Goal: Task Accomplishment & Management: Use online tool/utility

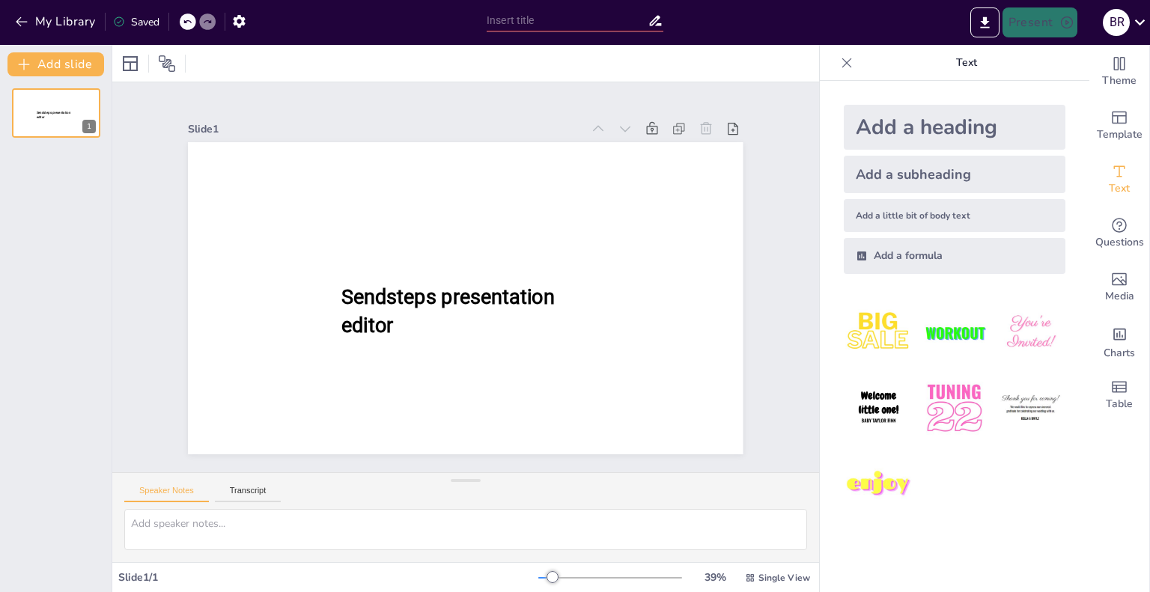
type input "New Sendsteps"
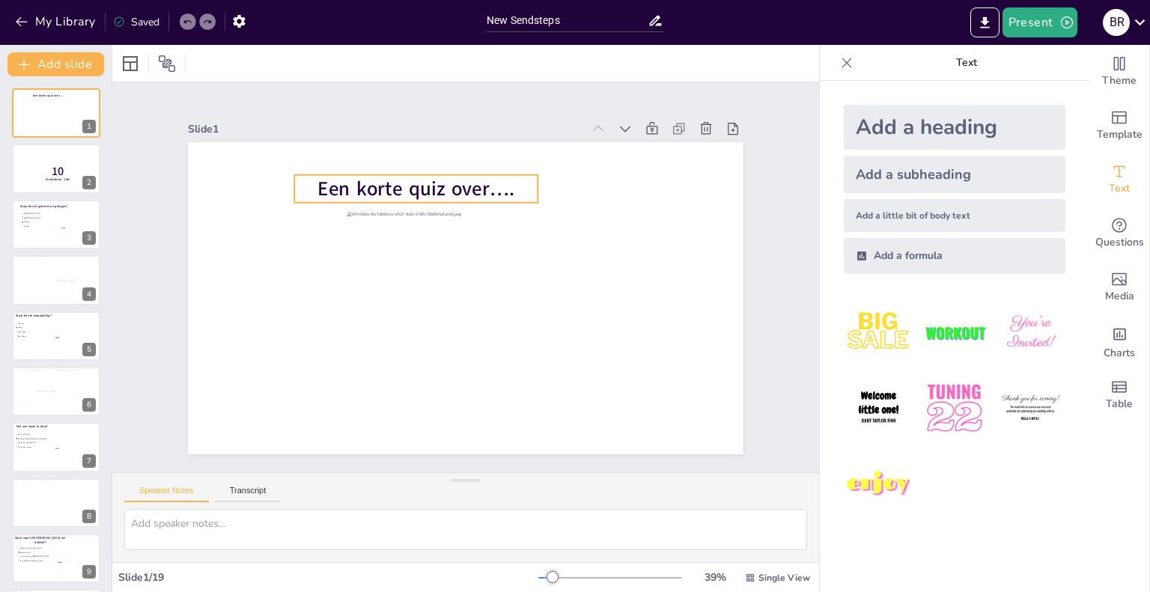
click at [494, 188] on span "Een korte quiz over…." at bounding box center [416, 188] width 196 height 27
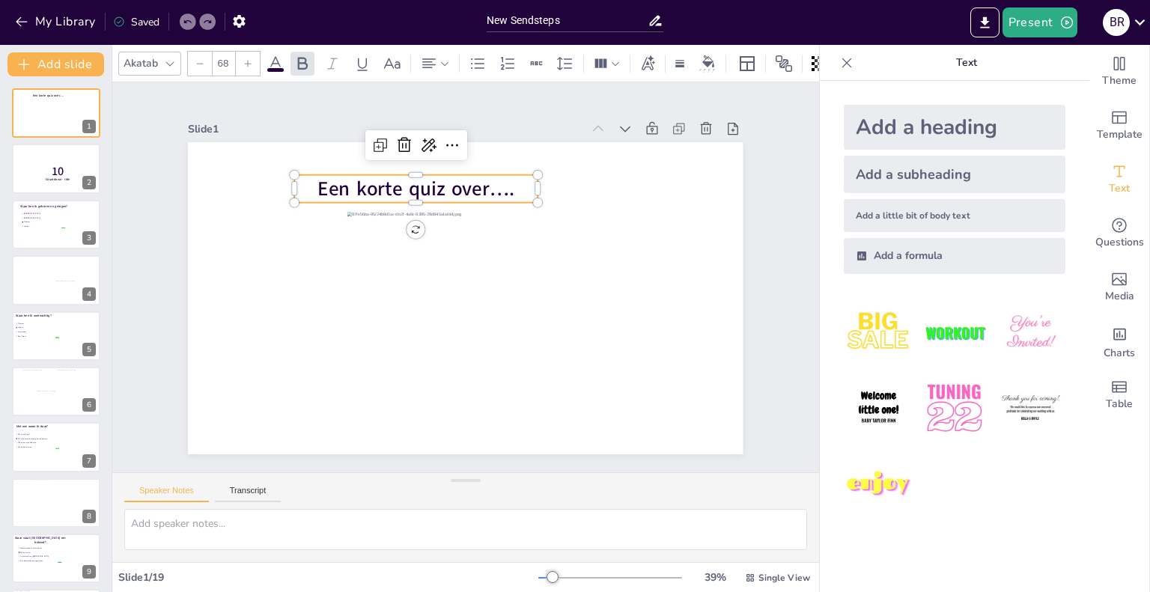
click at [509, 182] on p "Een korte quiz over…." at bounding box center [416, 189] width 243 height 28
click at [500, 184] on span "Een korte quiz over…." at bounding box center [416, 188] width 196 height 27
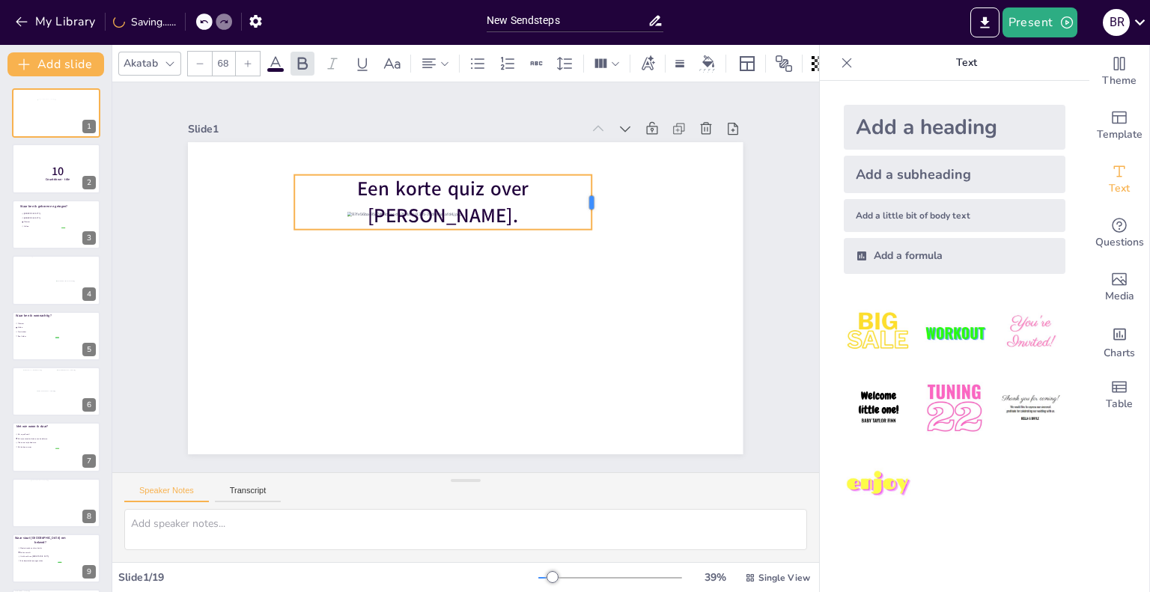
drag, startPoint x: 529, startPoint y: 194, endPoint x: 585, endPoint y: 183, distance: 56.5
click at [592, 183] on div at bounding box center [598, 202] width 12 height 55
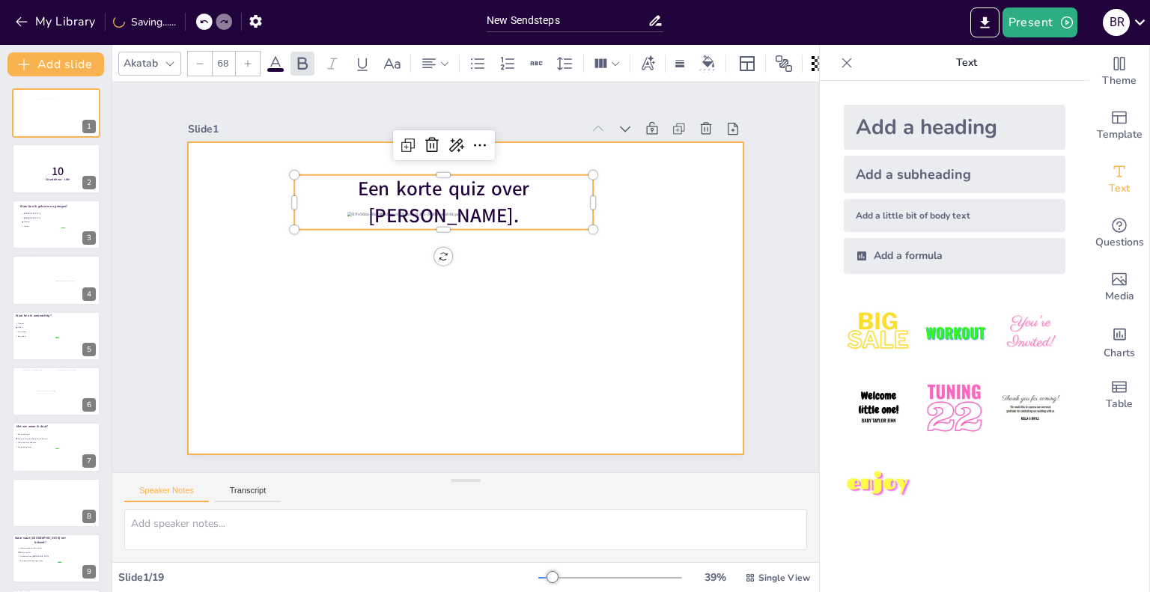
click at [560, 308] on div at bounding box center [465, 298] width 555 height 312
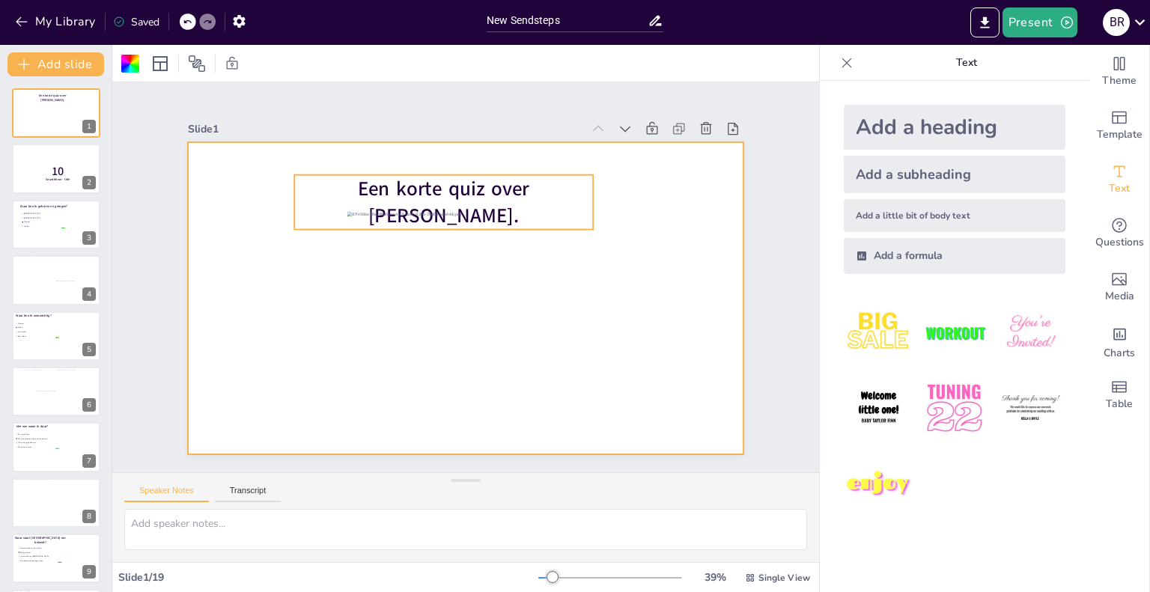
click at [443, 195] on span "Een korte quiz over [PERSON_NAME]." at bounding box center [444, 202] width 172 height 55
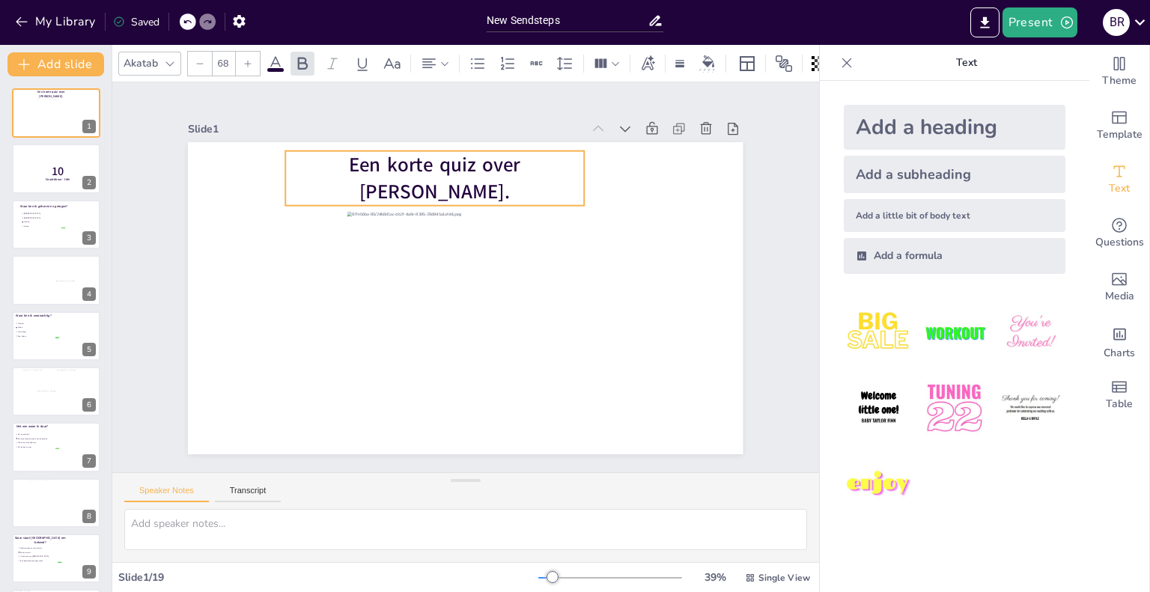
drag, startPoint x: 443, startPoint y: 195, endPoint x: 434, endPoint y: 171, distance: 25.6
click at [434, 171] on span "Een korte quiz over [PERSON_NAME]." at bounding box center [435, 178] width 172 height 55
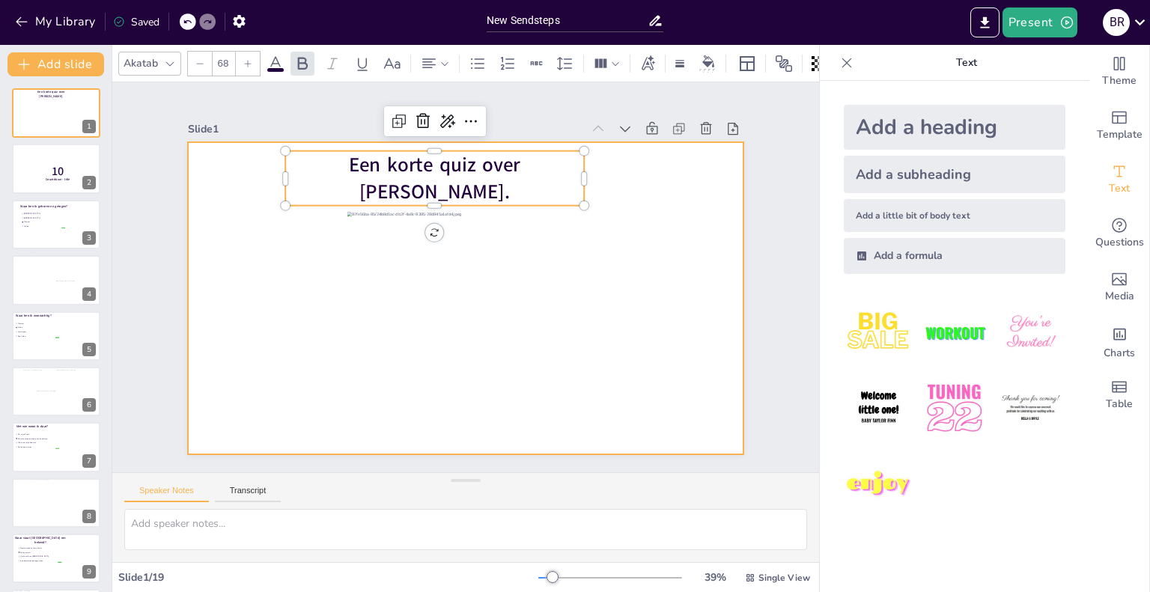
click at [575, 297] on div at bounding box center [465, 298] width 555 height 312
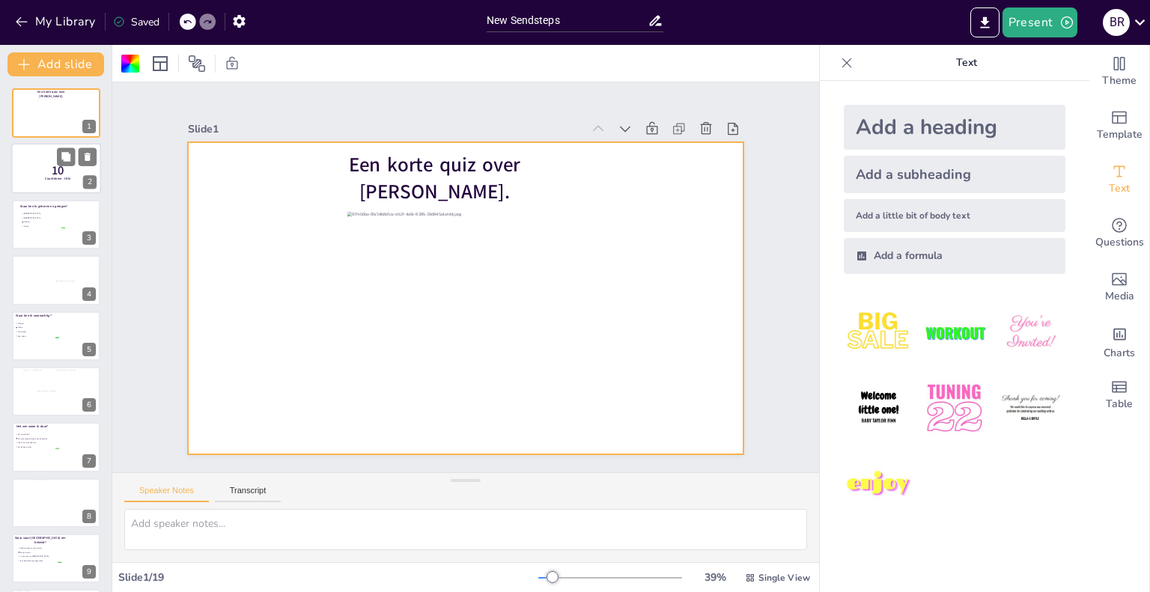
click at [20, 177] on div at bounding box center [56, 169] width 90 height 51
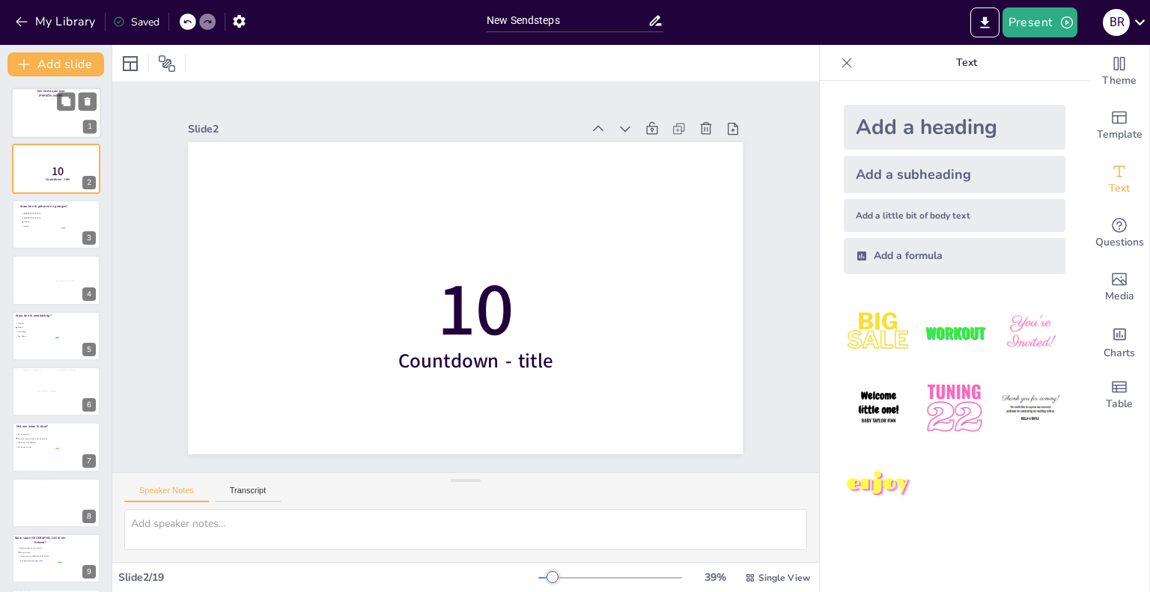
click at [37, 125] on div at bounding box center [49, 115] width 25 height 33
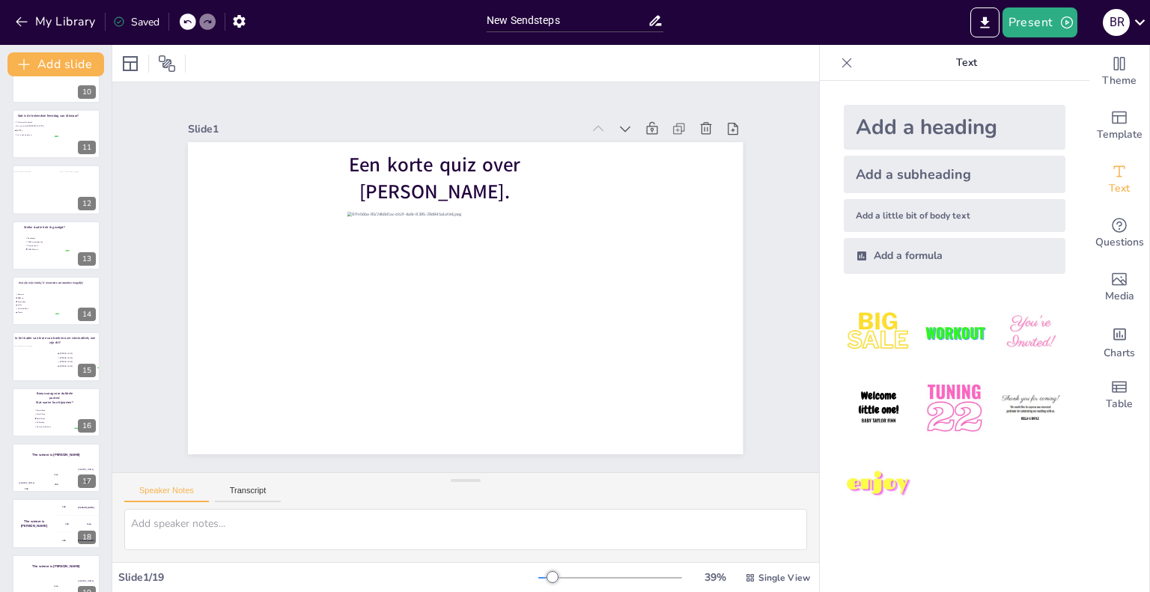
scroll to position [545, 0]
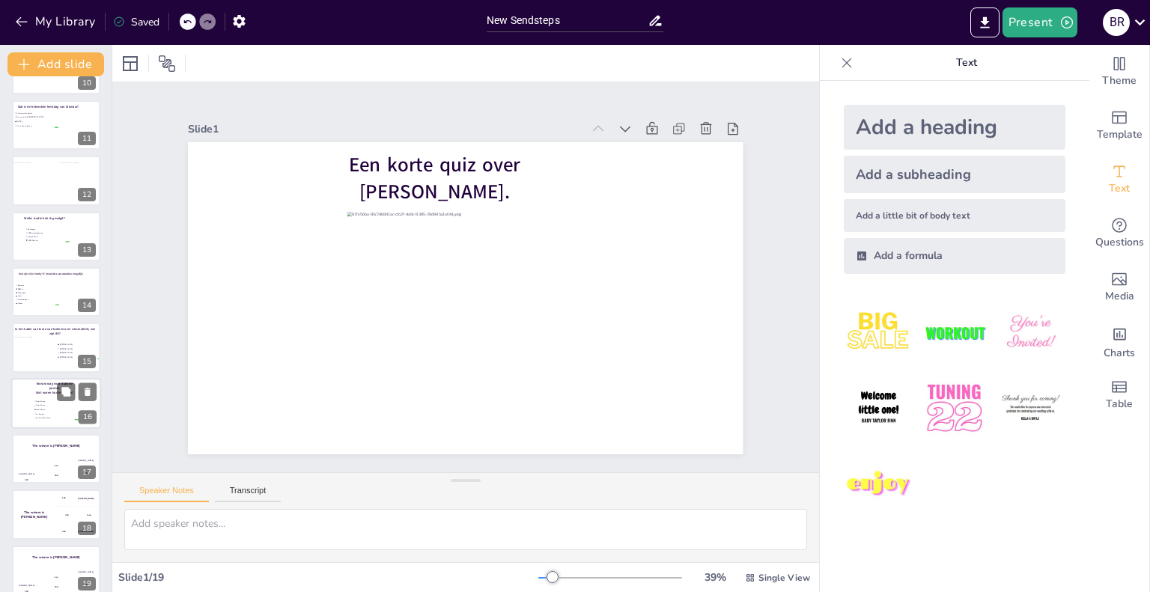
click at [40, 397] on div at bounding box center [56, 403] width 90 height 51
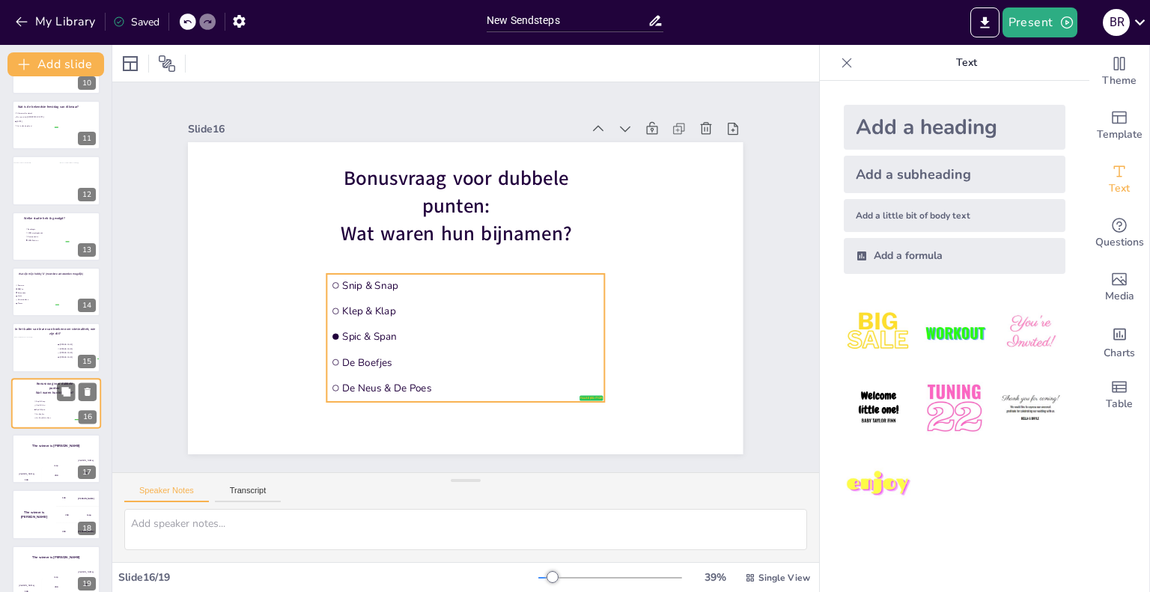
scroll to position [560, 0]
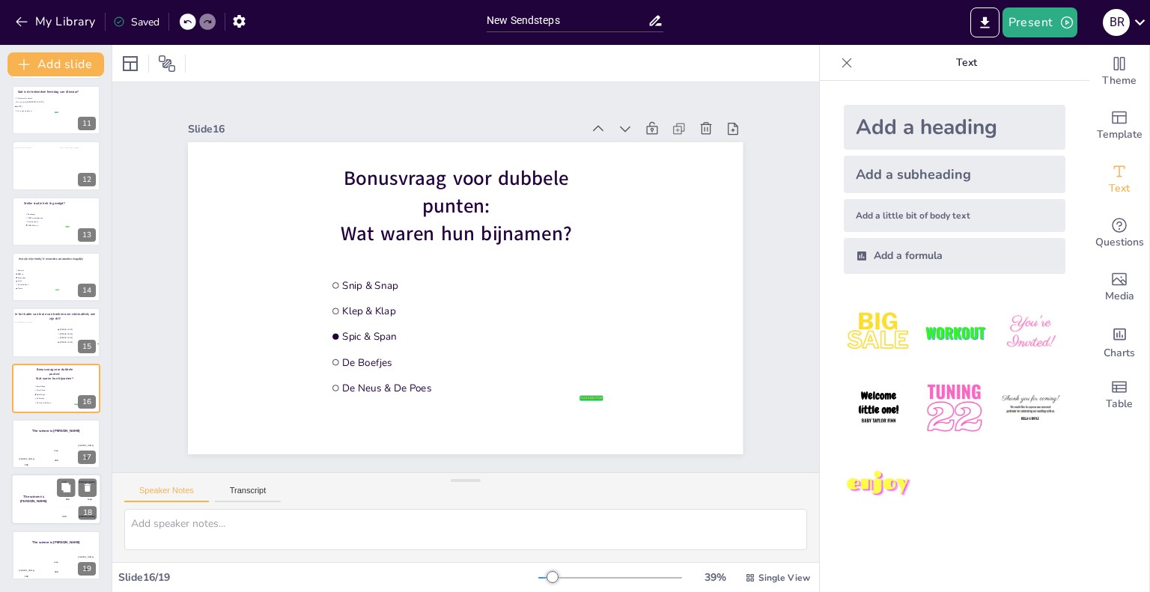
click at [40, 482] on div "The winner is [PERSON_NAME]" at bounding box center [33, 500] width 45 height 51
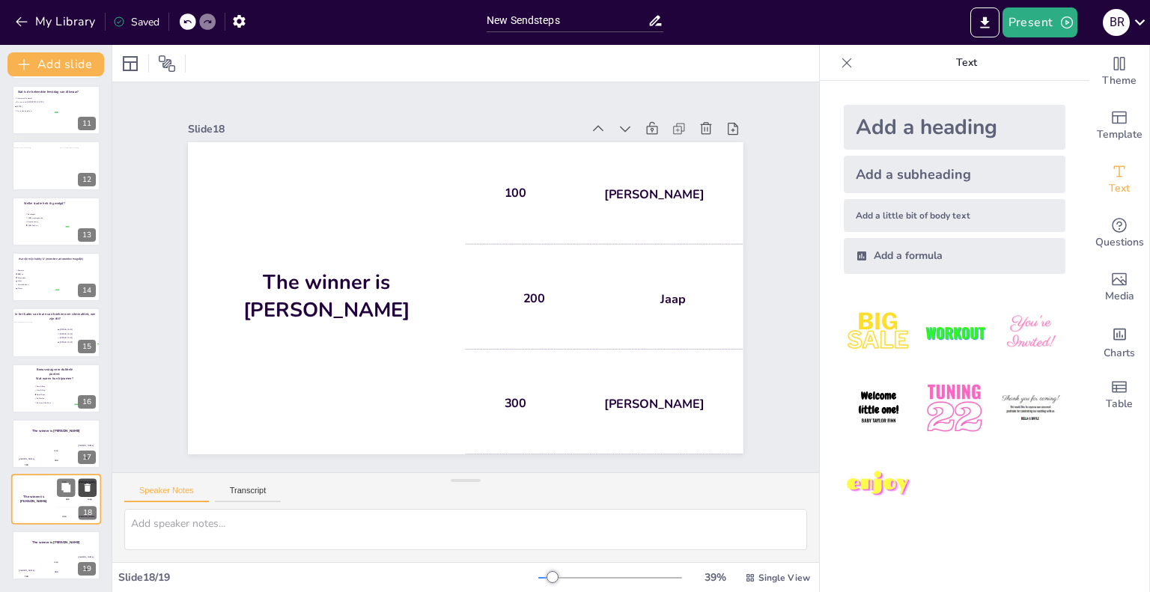
click at [85, 488] on icon at bounding box center [88, 489] width 6 height 8
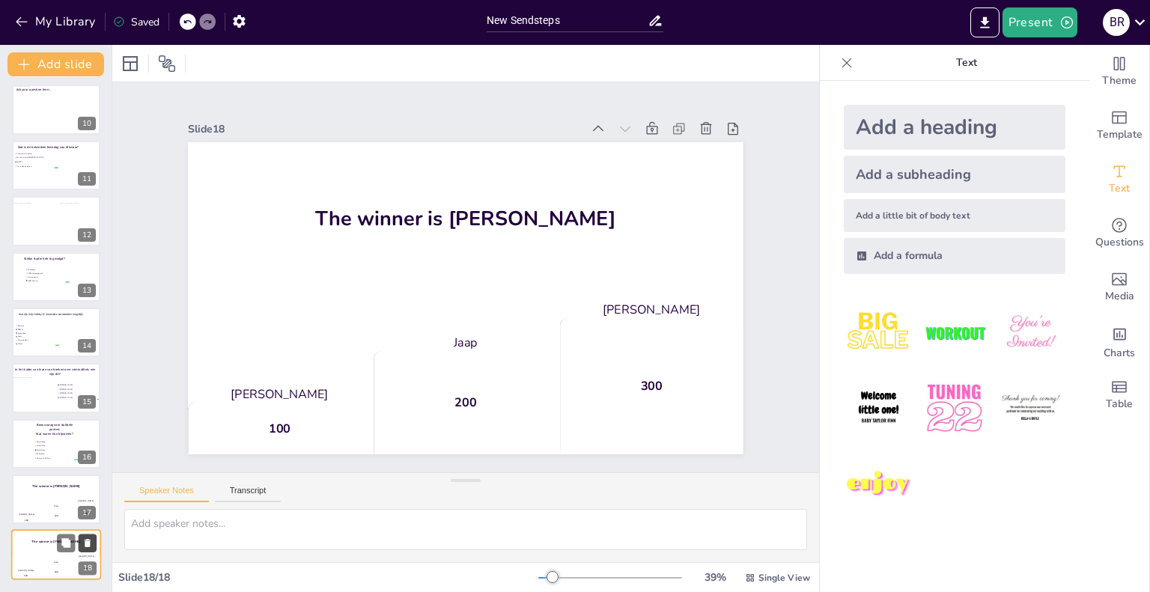
scroll to position [504, 0]
click at [89, 541] on icon at bounding box center [88, 545] width 6 height 8
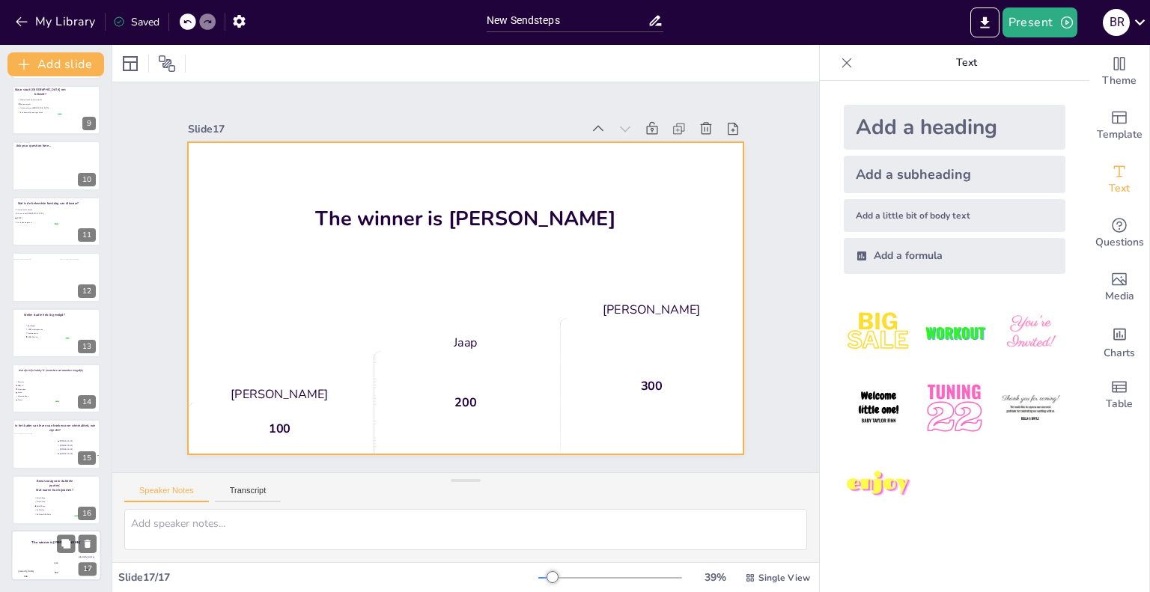
click at [28, 546] on div "The winner is [PERSON_NAME]" at bounding box center [56, 542] width 90 height 25
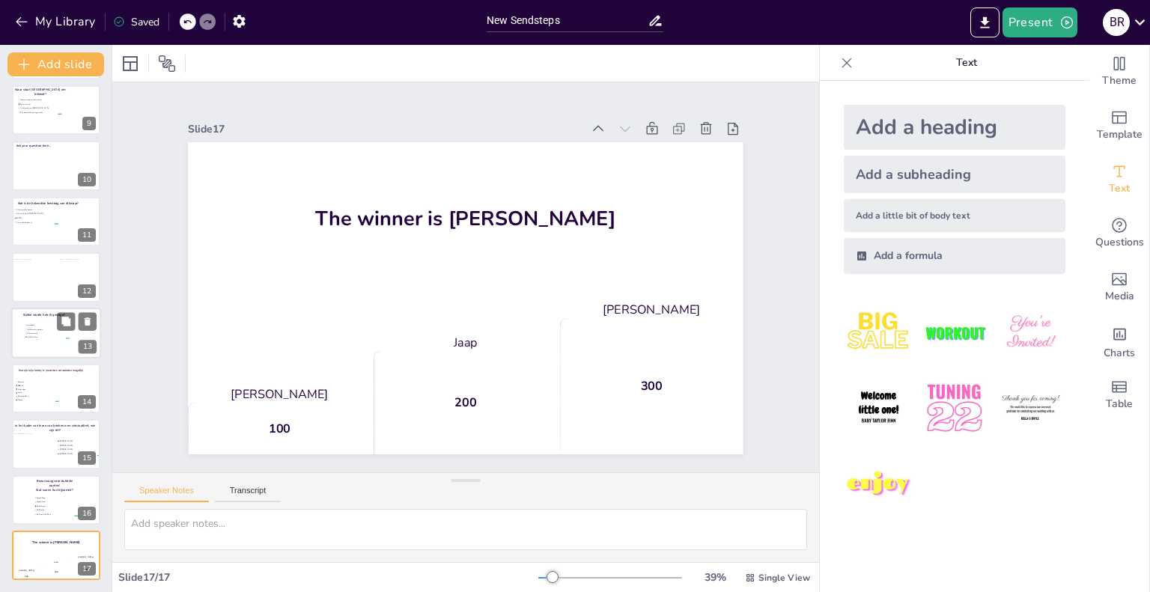
click at [42, 331] on li "Communicatie" at bounding box center [47, 333] width 45 height 4
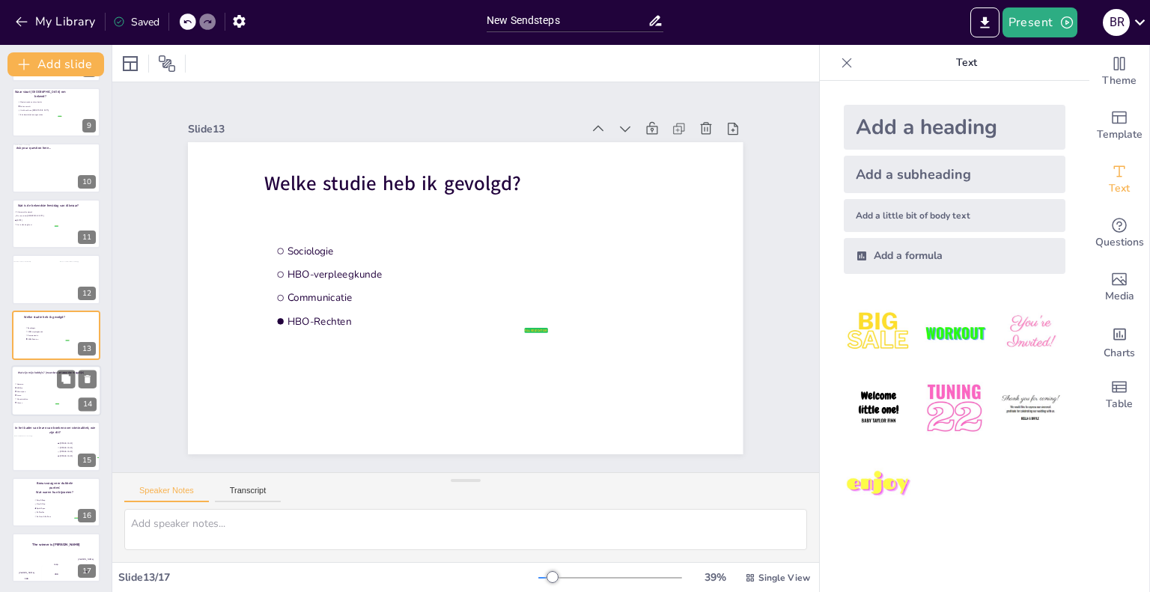
click at [39, 377] on div at bounding box center [56, 390] width 90 height 51
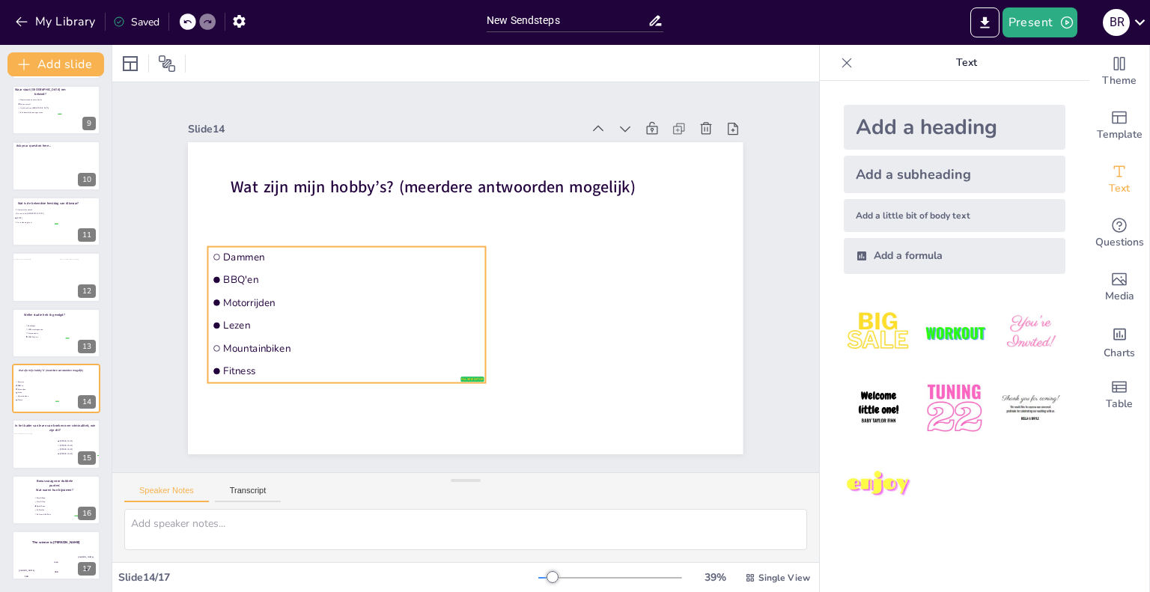
drag, startPoint x: 214, startPoint y: 255, endPoint x: 237, endPoint y: 389, distance: 136.1
click at [224, 255] on span "Dammen" at bounding box center [353, 256] width 258 height 13
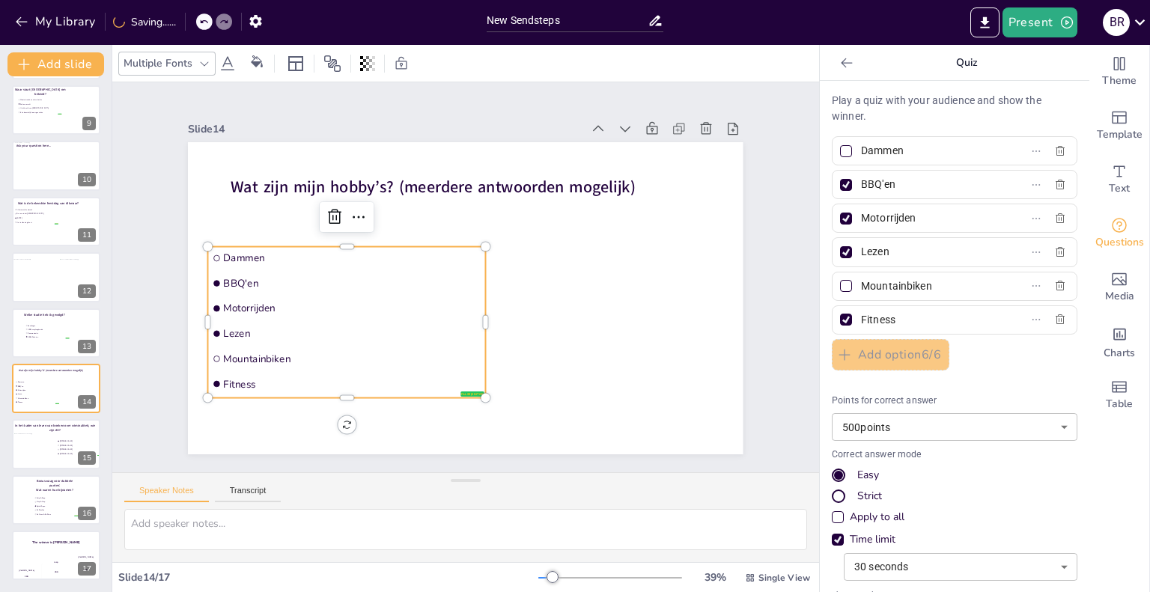
click at [843, 151] on div at bounding box center [846, 151] width 7 height 7
click at [861, 151] on input "Dammen" at bounding box center [930, 151] width 139 height 22
checkbox input "true"
drag, startPoint x: 905, startPoint y: 151, endPoint x: 849, endPoint y: 155, distance: 57.1
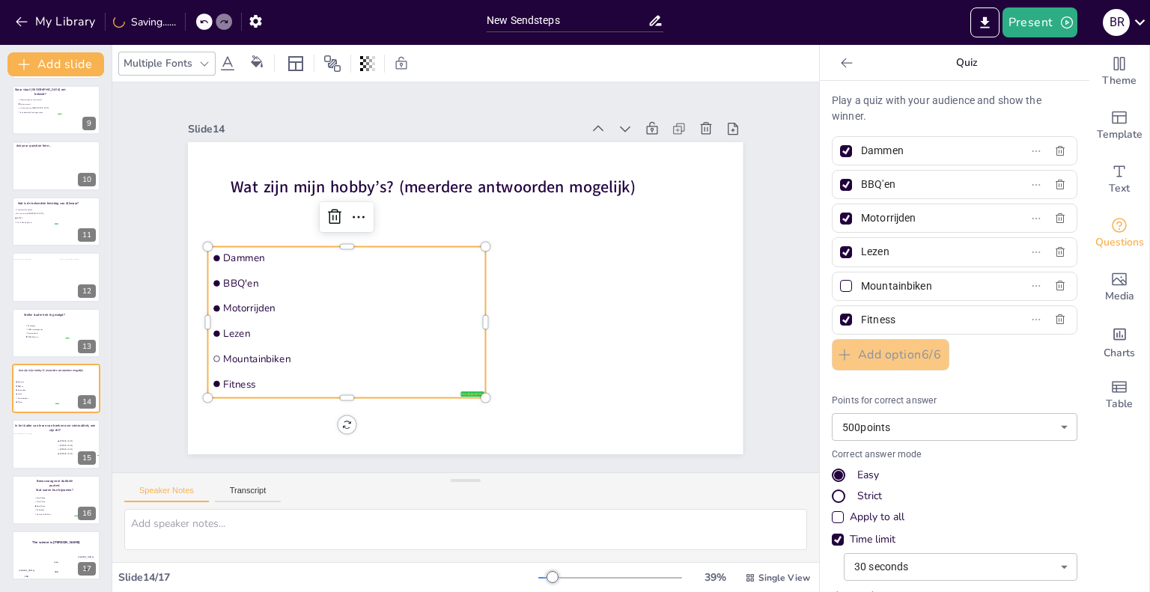
click at [855, 155] on span "Dammen" at bounding box center [924, 151] width 139 height 22
click at [861, 155] on input "Dammen" at bounding box center [930, 151] width 139 height 22
type input "Ajax"
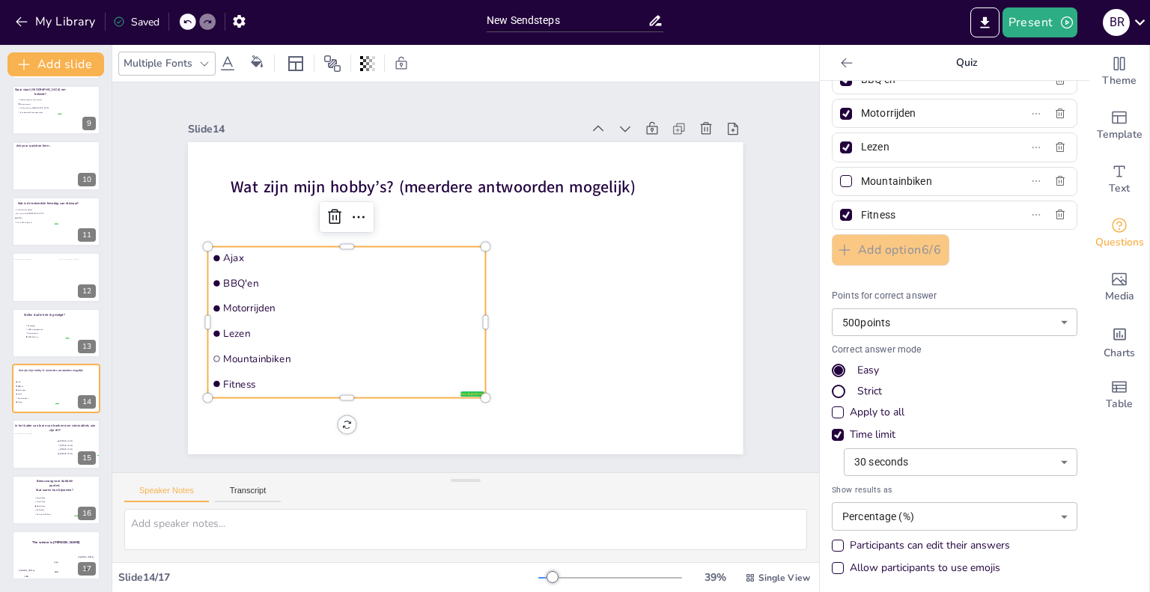
click at [834, 521] on body "My Library Saved New Sendsteps Present B R Document fonts Akatab Recently used …" at bounding box center [575, 296] width 1150 height 592
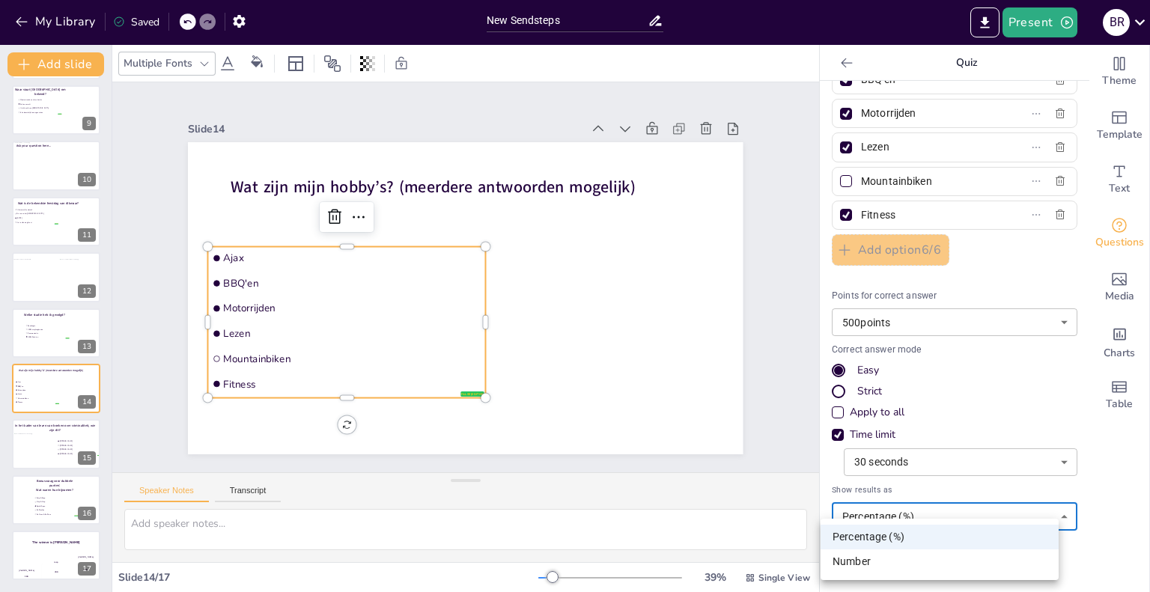
click at [808, 427] on div at bounding box center [575, 296] width 1150 height 592
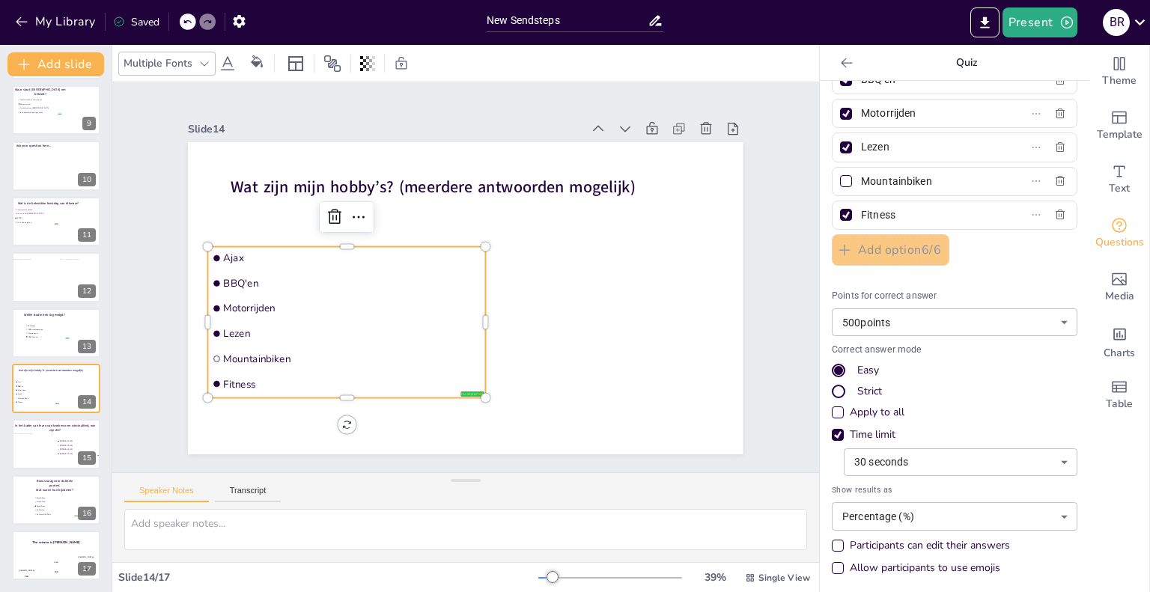
click at [1012, 515] on body "My Library Saved New Sendsteps Present B R Document fonts Akatab Recently used …" at bounding box center [575, 296] width 1150 height 592
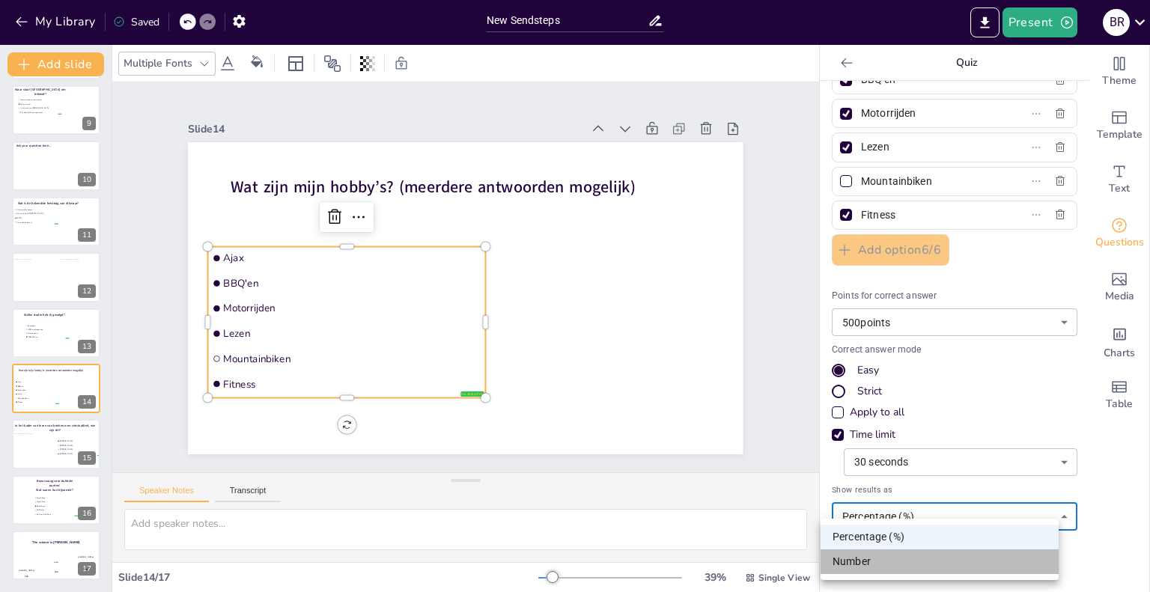
click at [953, 559] on li "Number" at bounding box center [940, 562] width 238 height 25
type input "number"
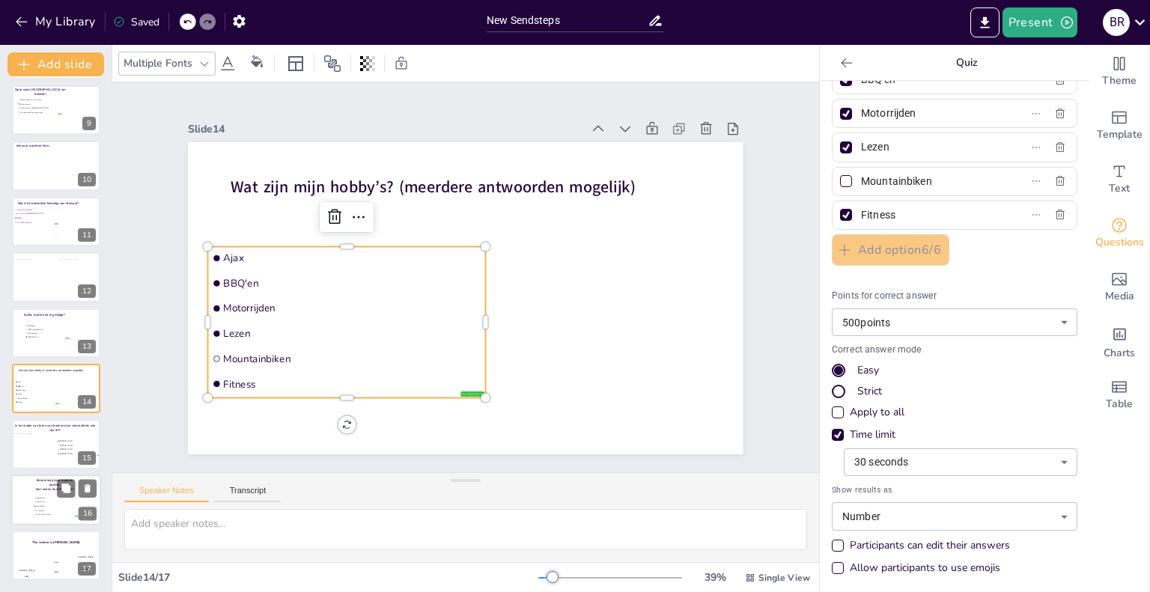
click at [34, 497] on li "Snip & Snap" at bounding box center [56, 499] width 45 height 4
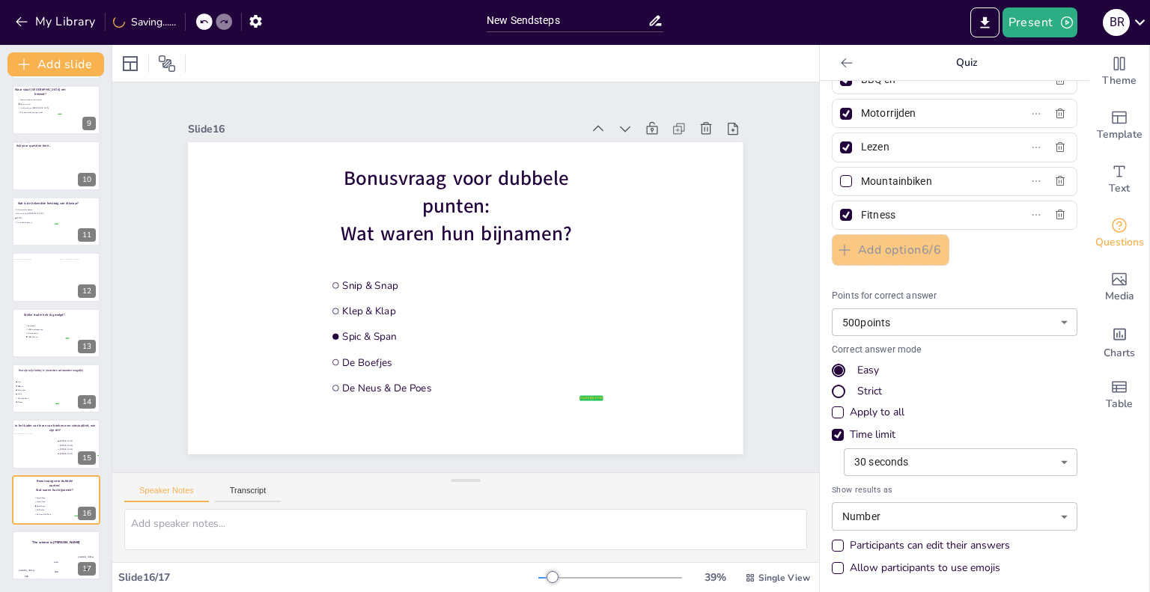
type input "Snip & Snap"
type input "Klep & Klap"
type input "Spic & Span"
type input "De Boefjes"
type input "De Neus & De Poes"
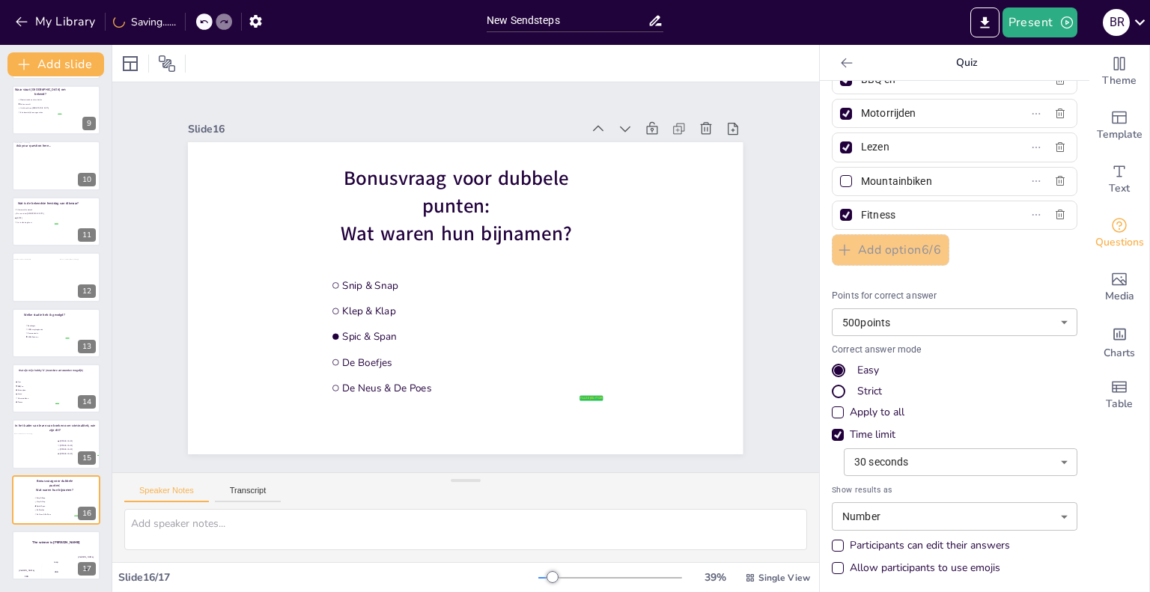
type input "1000"
type input "20"
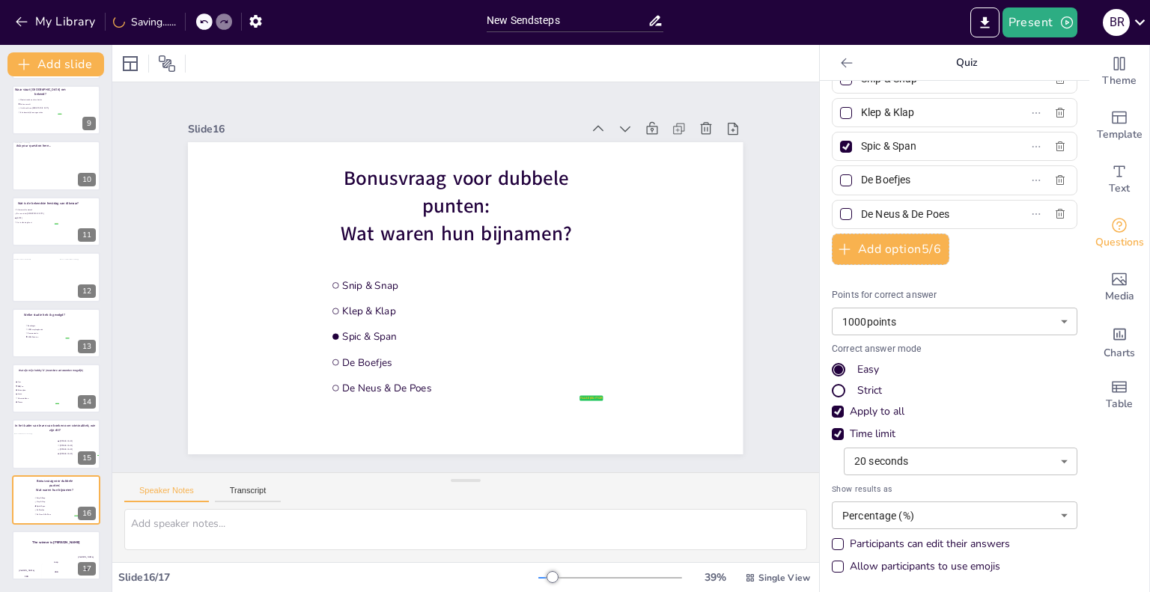
click at [933, 522] on body "My Library Saving...... New Sendsteps Present B R Document fonts Akatab Recentl…" at bounding box center [575, 296] width 1150 height 592
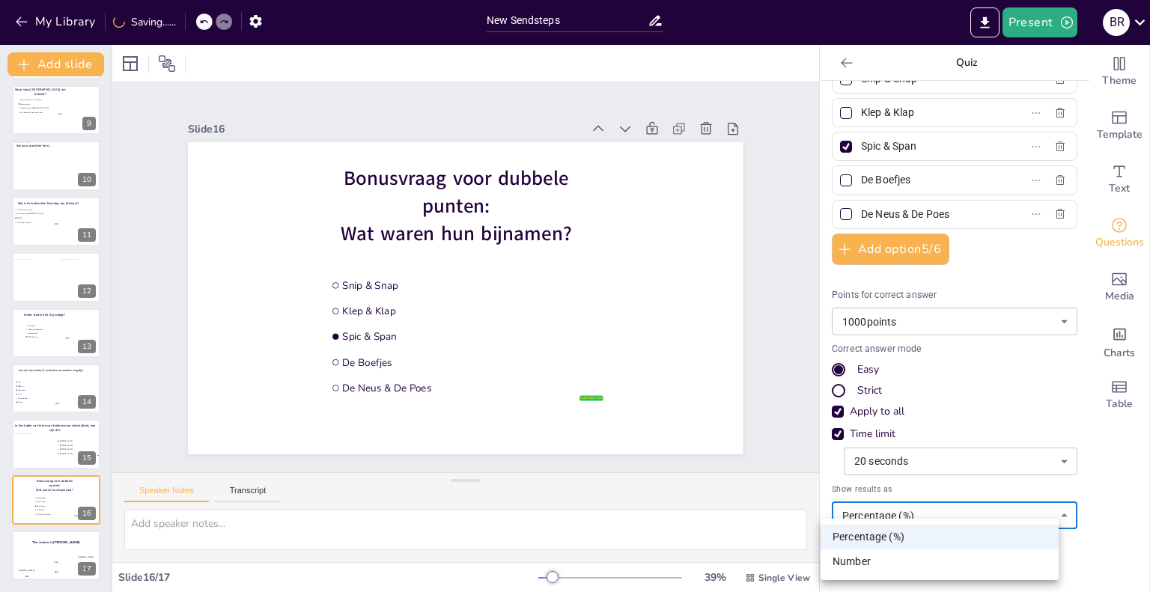
click at [899, 559] on li "Number" at bounding box center [940, 562] width 238 height 25
type input "number"
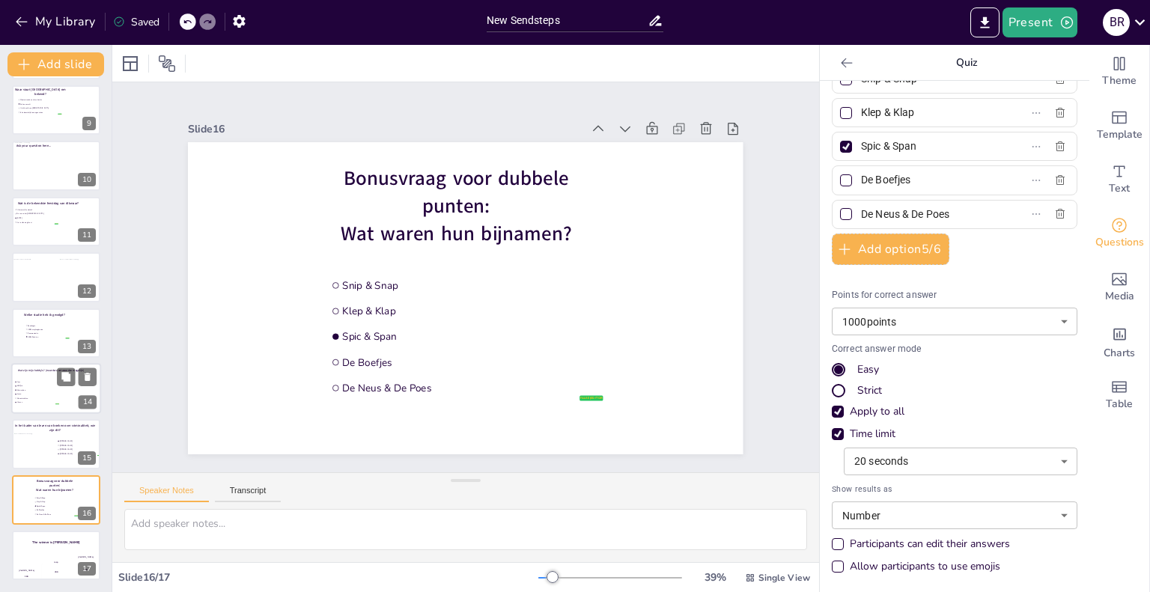
click at [25, 406] on div at bounding box center [56, 388] width 90 height 51
type input "Ajax"
type input "BBQ'en"
type input "Motorrijden"
type input "Lezen"
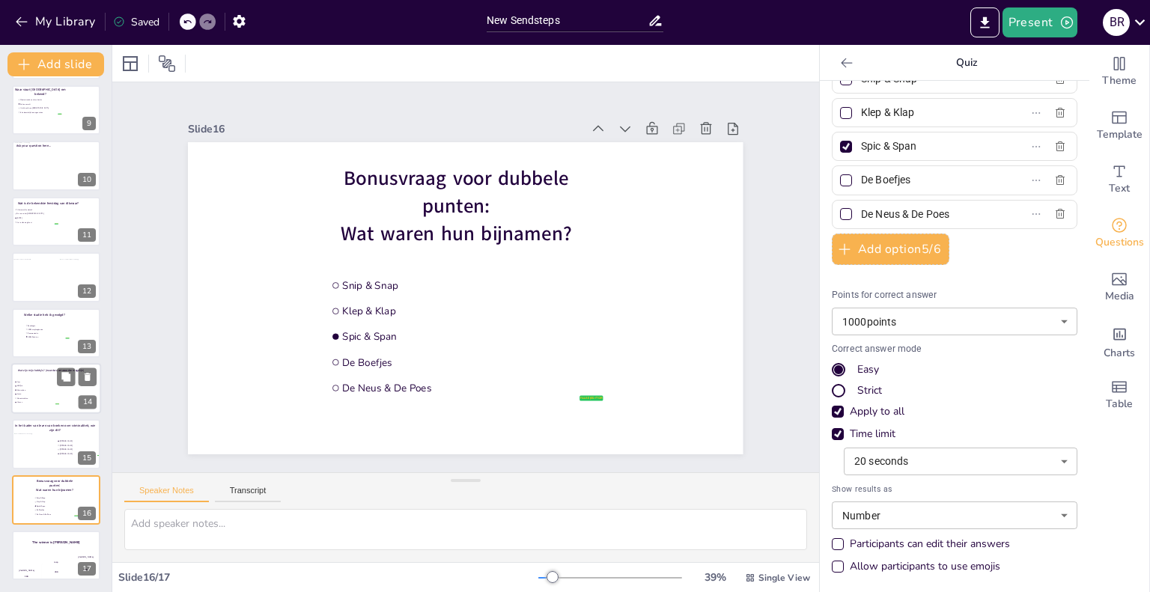
type input "Mountainbiken"
type input "500"
type input "30"
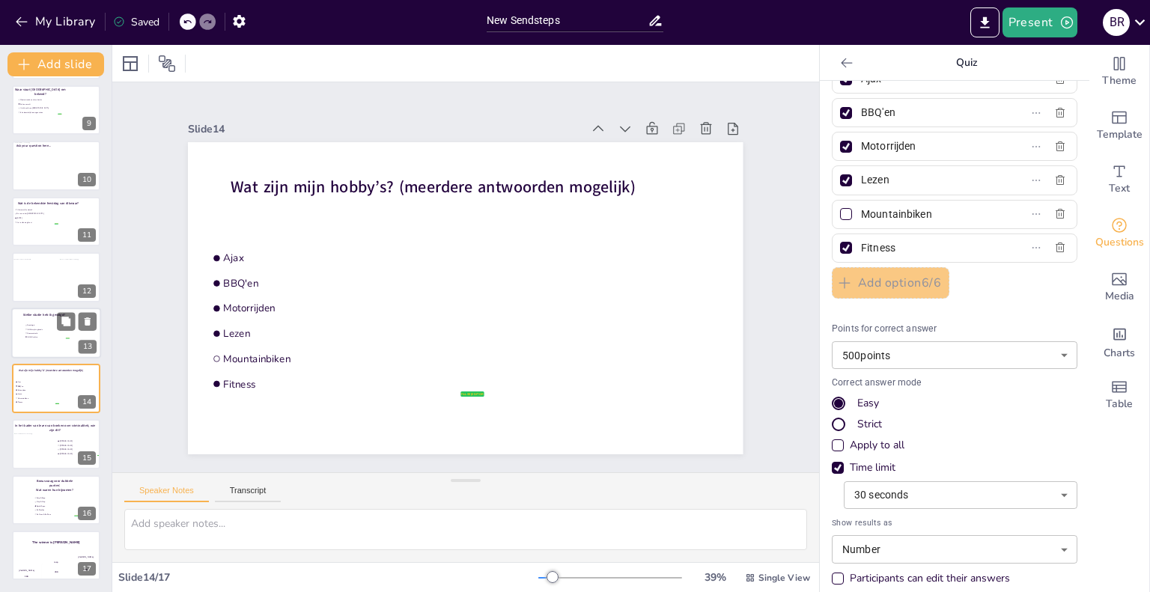
click at [46, 345] on div at bounding box center [56, 333] width 90 height 51
type input "Sociologie"
type input "HBO-verpleegkunde"
type input "Communicatie"
type input "HBO-Rechten"
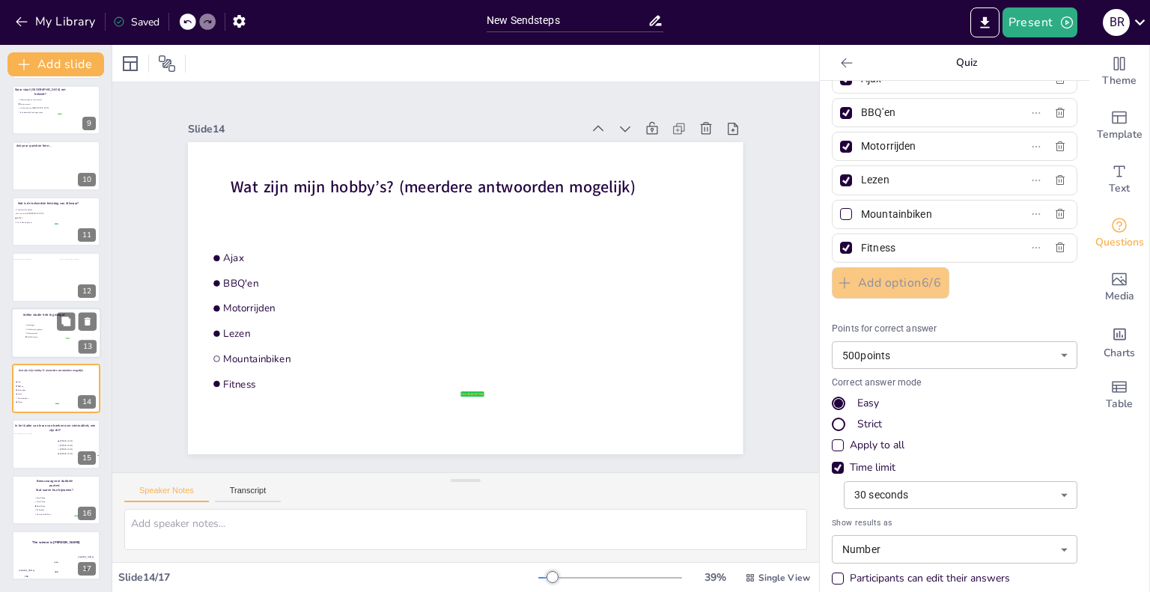
type input "20"
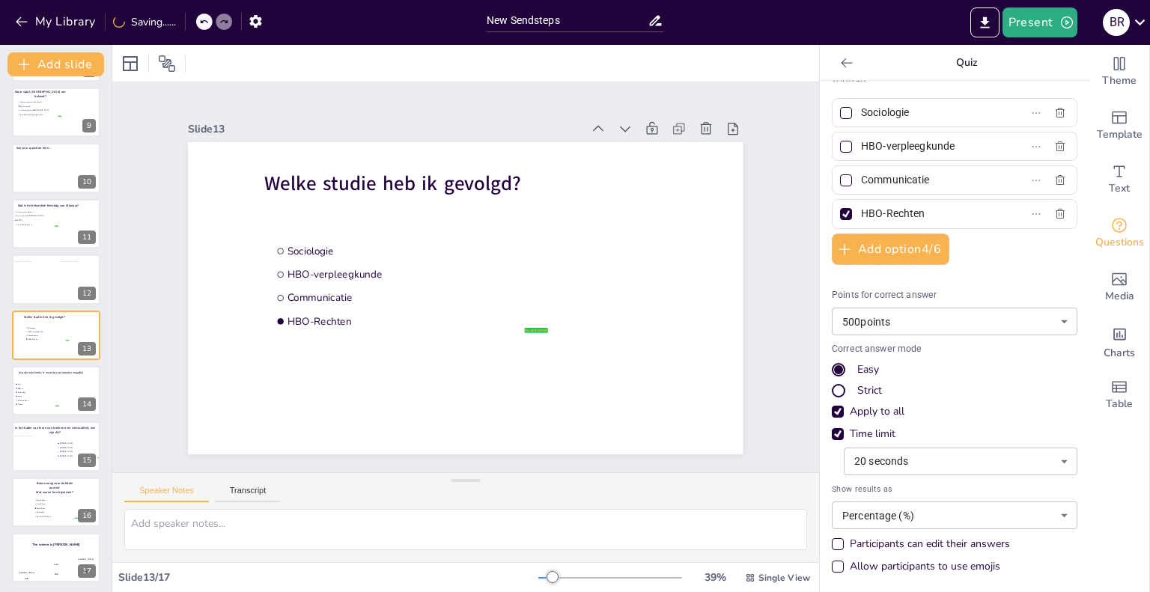
click at [895, 519] on body "My Library Saving...... New Sendsteps Present B R Document fonts Akatab Recentl…" at bounding box center [575, 296] width 1150 height 592
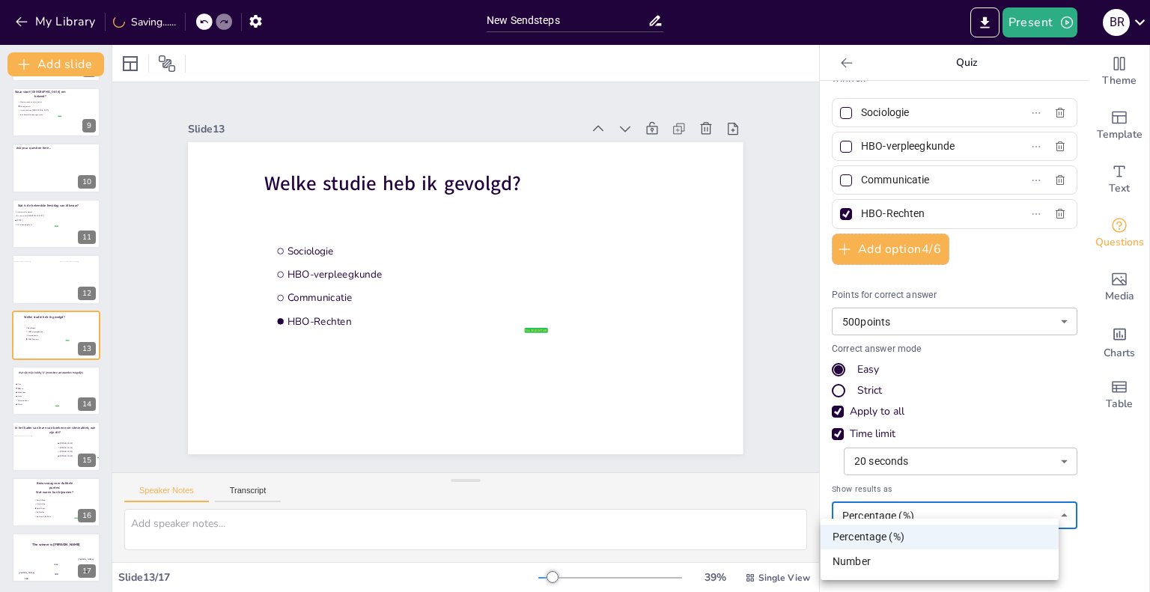
click at [866, 565] on li "Number" at bounding box center [940, 562] width 238 height 25
type input "number"
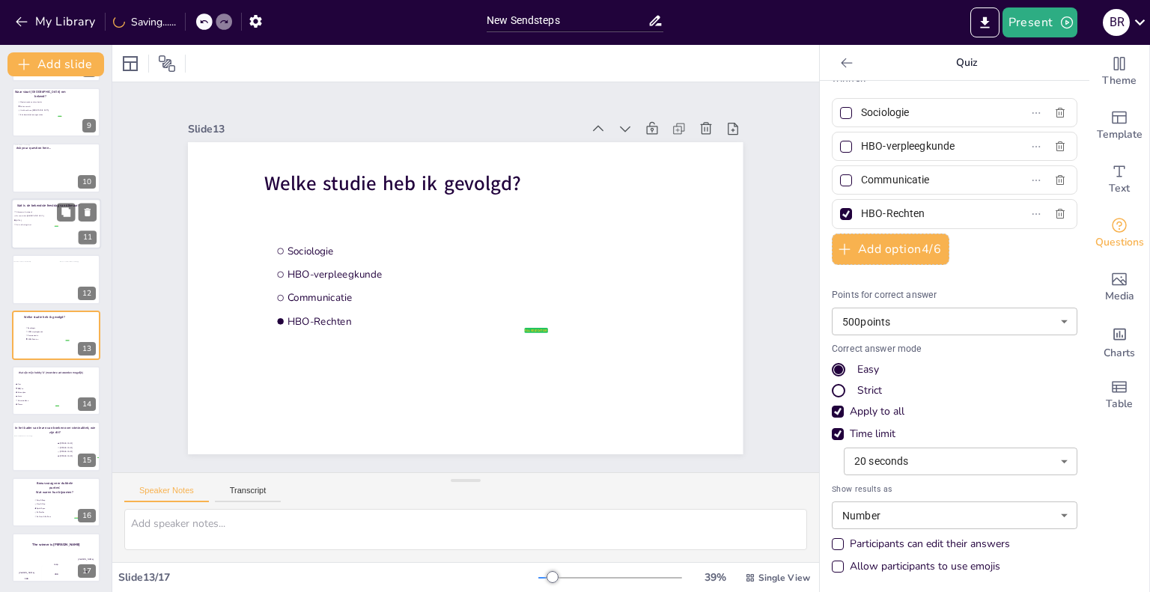
click at [46, 227] on div at bounding box center [56, 223] width 90 height 51
type input "Alkmaarse feestweek"
type input "De rave in het [GEOGRAPHIC_DATA]"
type input "[DATE]"
type input "Het is elke dag feest"
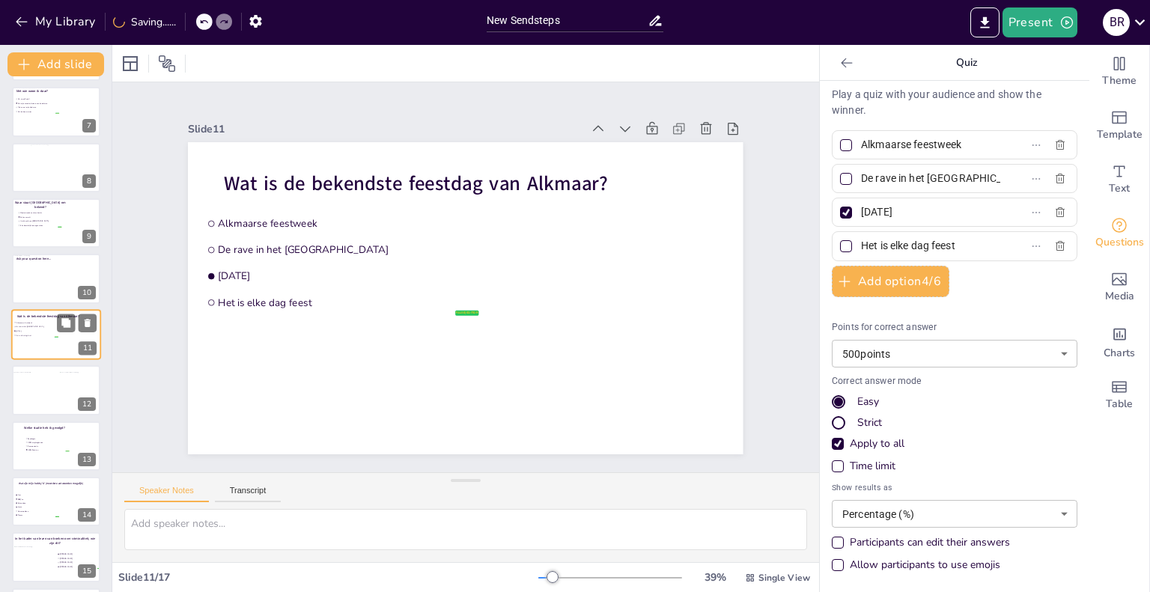
scroll to position [4, 0]
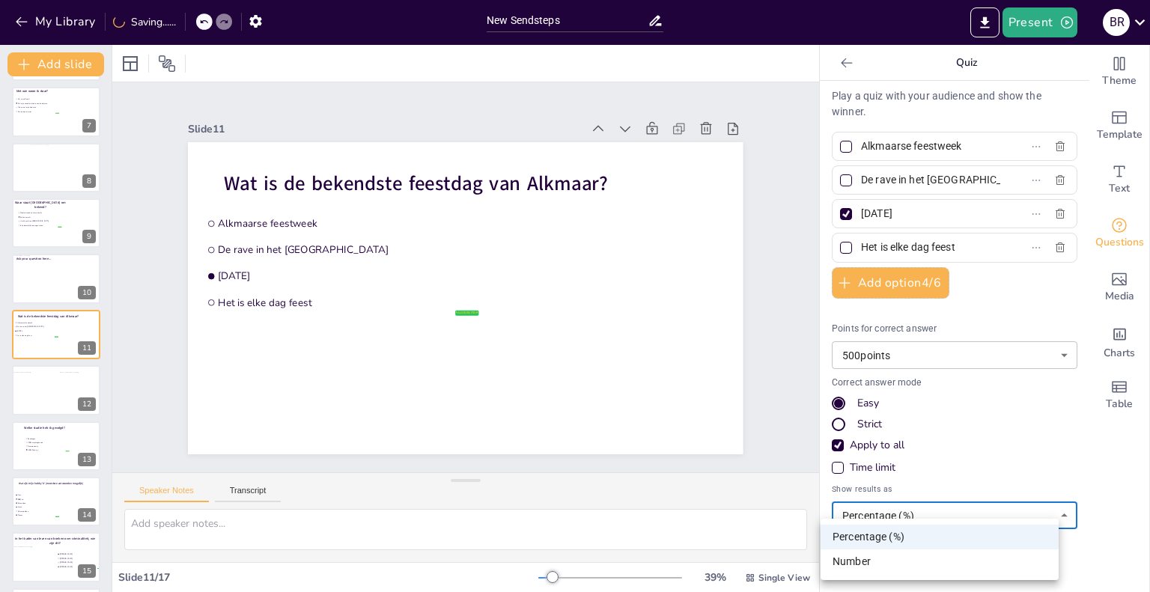
click at [885, 507] on body "My Library Saving...... New Sendsteps Present B R Document fonts Akatab Recentl…" at bounding box center [575, 296] width 1150 height 592
click at [860, 563] on li "Number" at bounding box center [940, 562] width 238 height 25
type input "number"
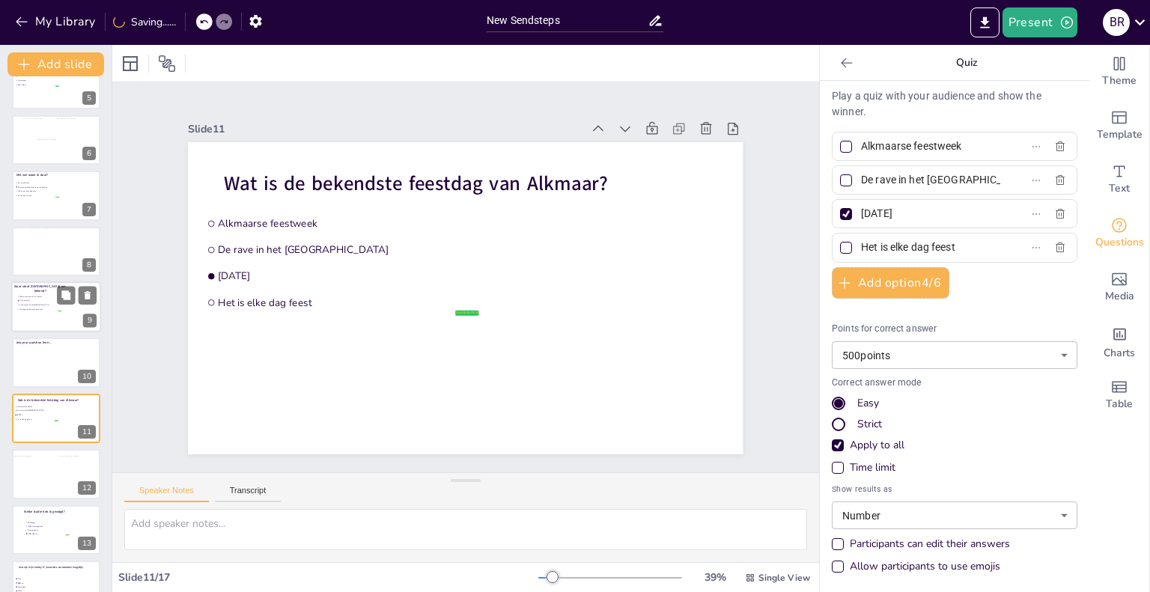
click at [22, 299] on li "De kaasmarkt" at bounding box center [39, 301] width 45 height 4
type input "Mooie stranden en luxe hotels"
type input "De kaasmarkt"
type input "Het Venetië van [GEOGRAPHIC_DATA]"
type input "Ik heb werkelijk waar geen idee"
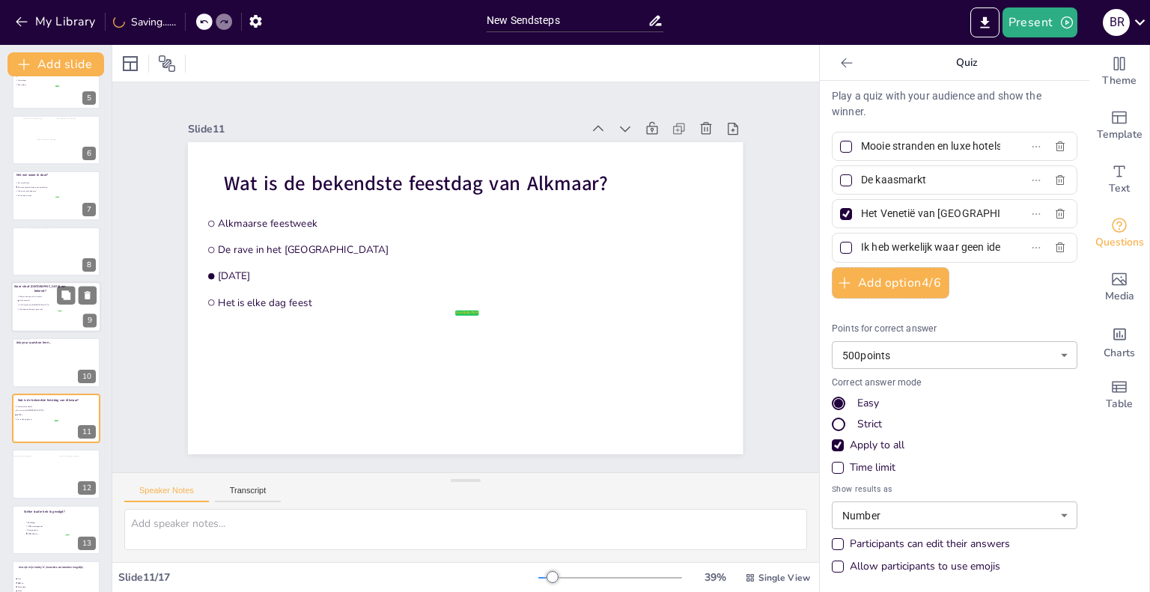
scroll to position [225, 0]
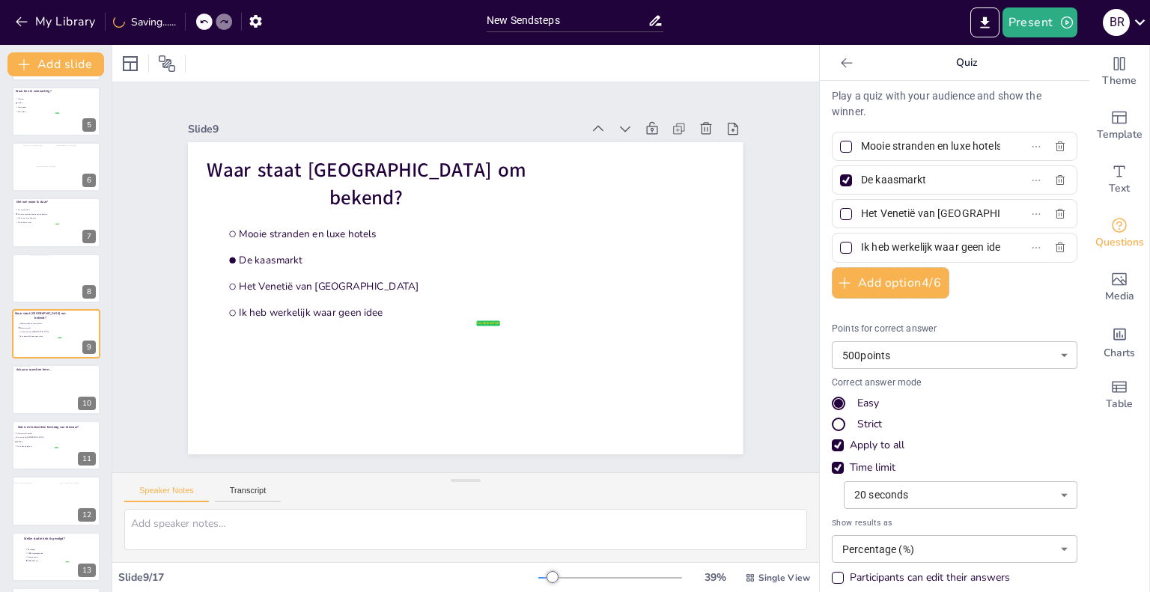
click at [905, 556] on body "My Library Saving...... New Sendsteps Present B R Document fonts Akatab Recentl…" at bounding box center [575, 296] width 1150 height 592
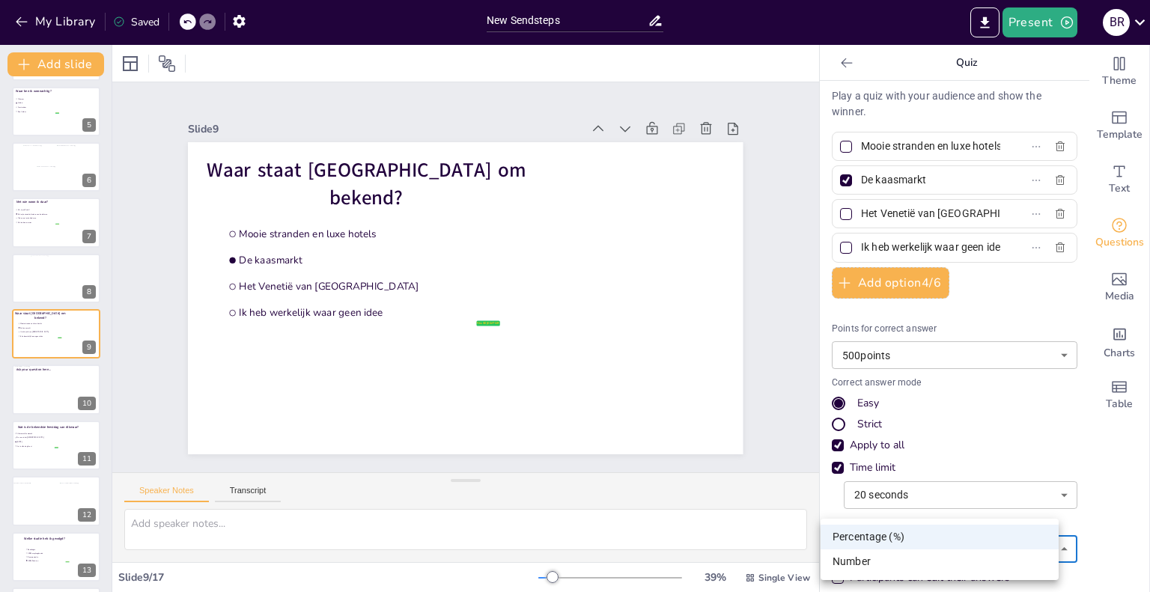
click at [890, 563] on li "Number" at bounding box center [940, 562] width 238 height 25
type input "number"
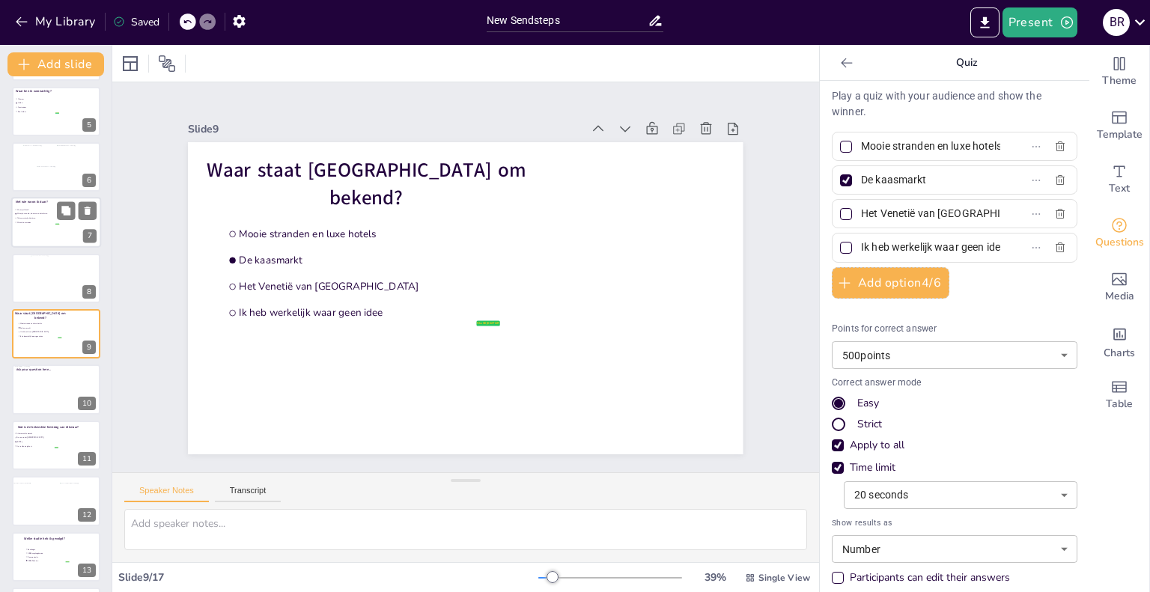
click at [41, 235] on div at bounding box center [56, 223] width 90 height 51
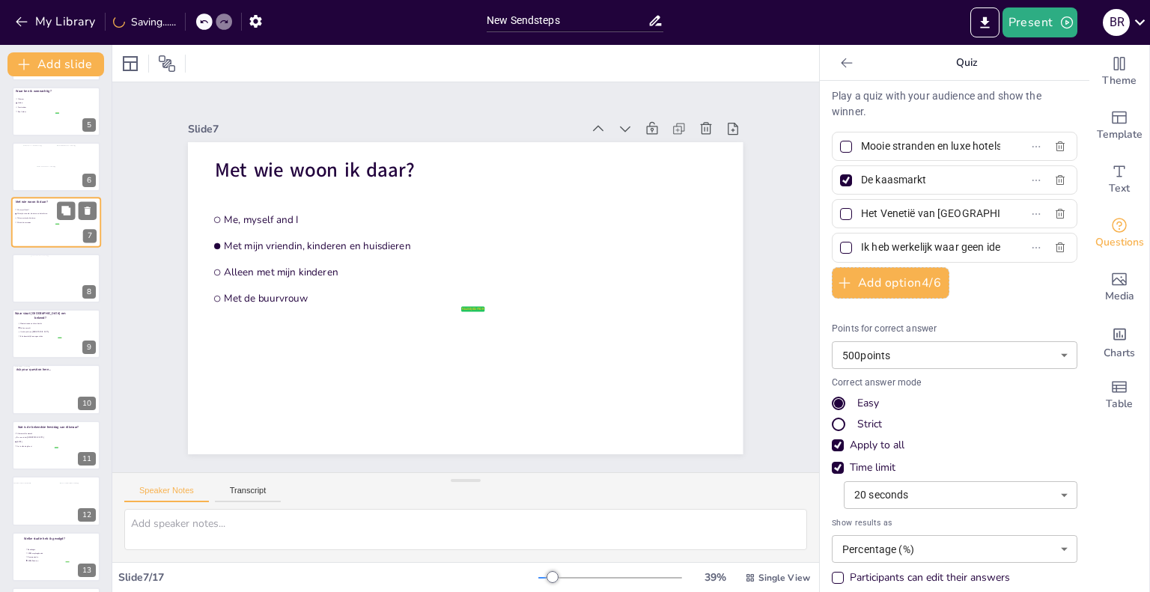
type input "Me, myself and I"
type input "Met mijn vriendin, kinderen en huisdieren"
type input "Alleen met mijn kinderen"
type input "Met de buurvrouw"
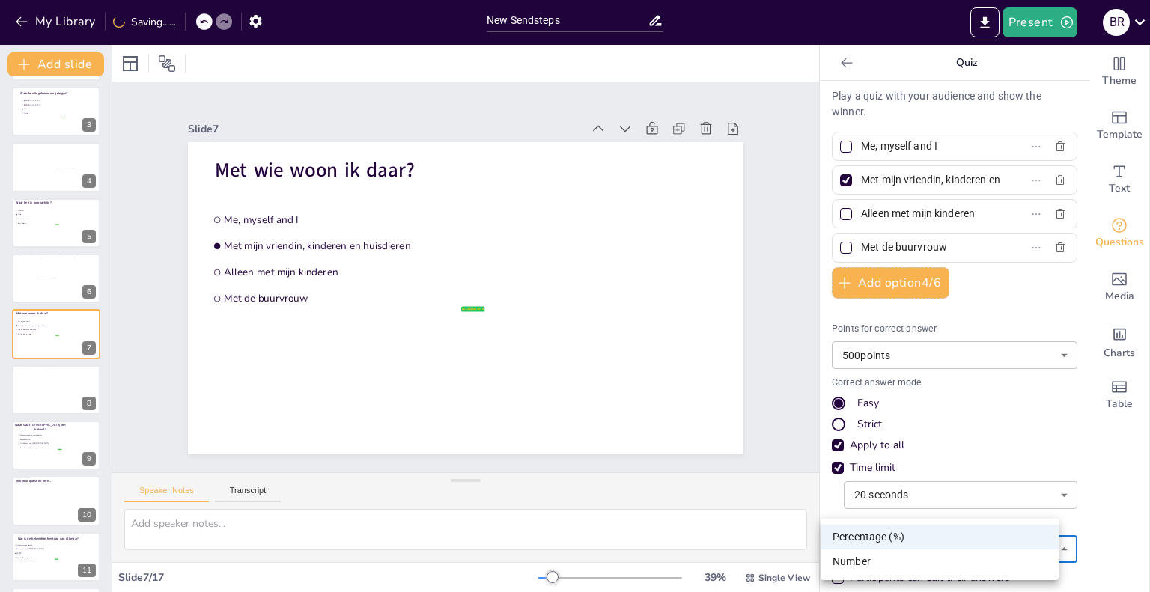
click at [944, 547] on body "My Library Saving...... New Sendsteps Present B R Document fonts Akatab Recentl…" at bounding box center [575, 296] width 1150 height 592
click at [911, 565] on li "Number" at bounding box center [940, 562] width 238 height 25
type input "number"
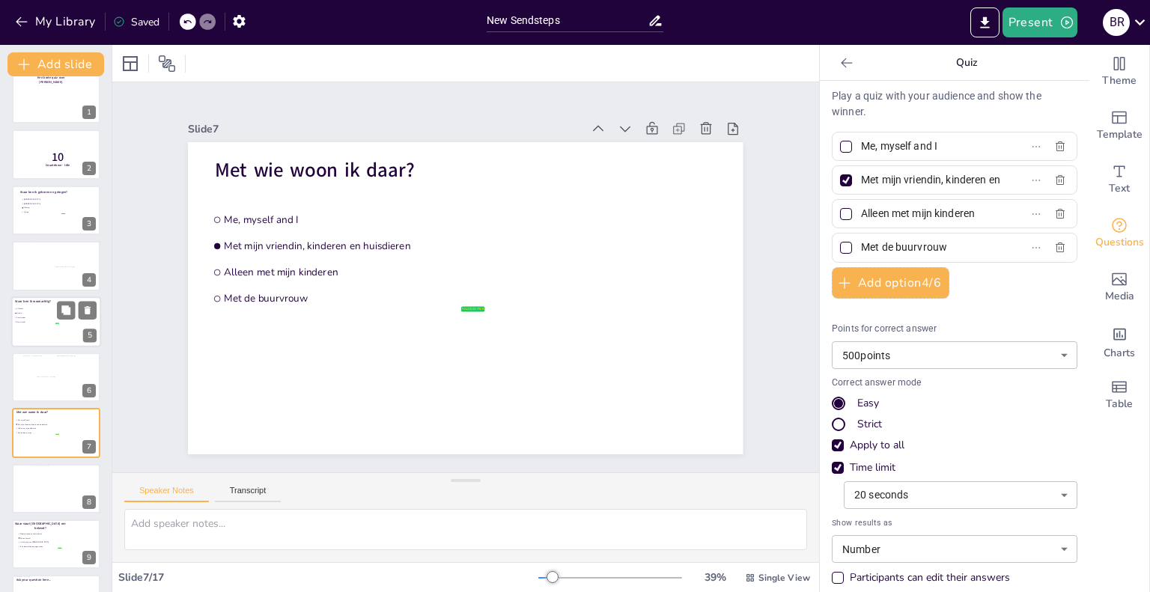
click at [38, 328] on div at bounding box center [56, 322] width 90 height 51
type input "Alkmaar"
type input "Heiloo"
type input "Amsterdam"
type input "Den Helder"
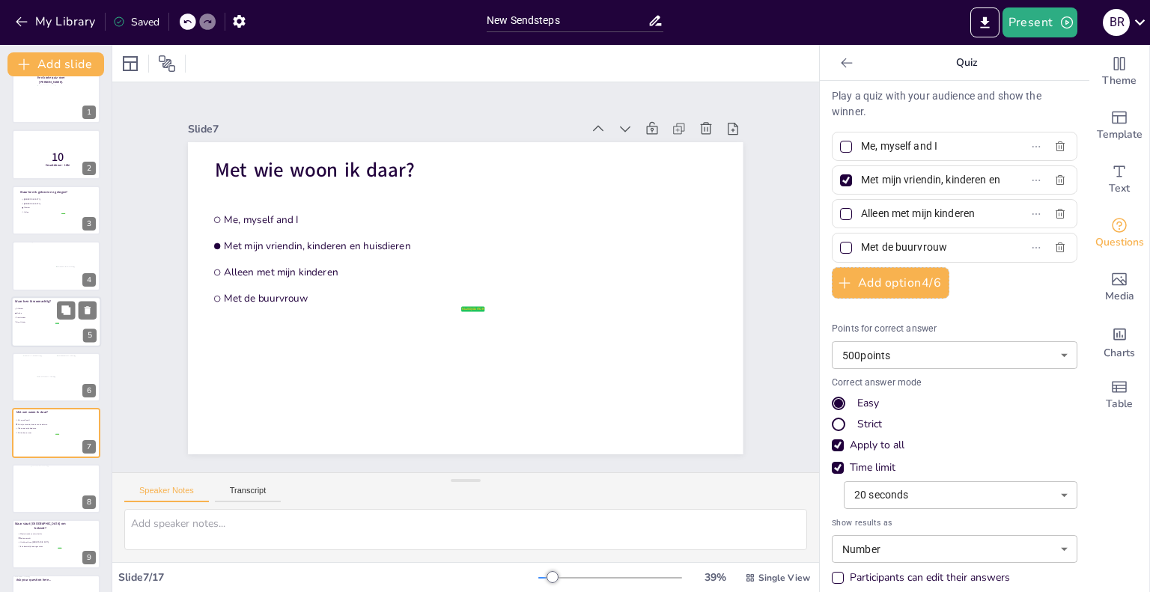
type input "percentage"
type input "30"
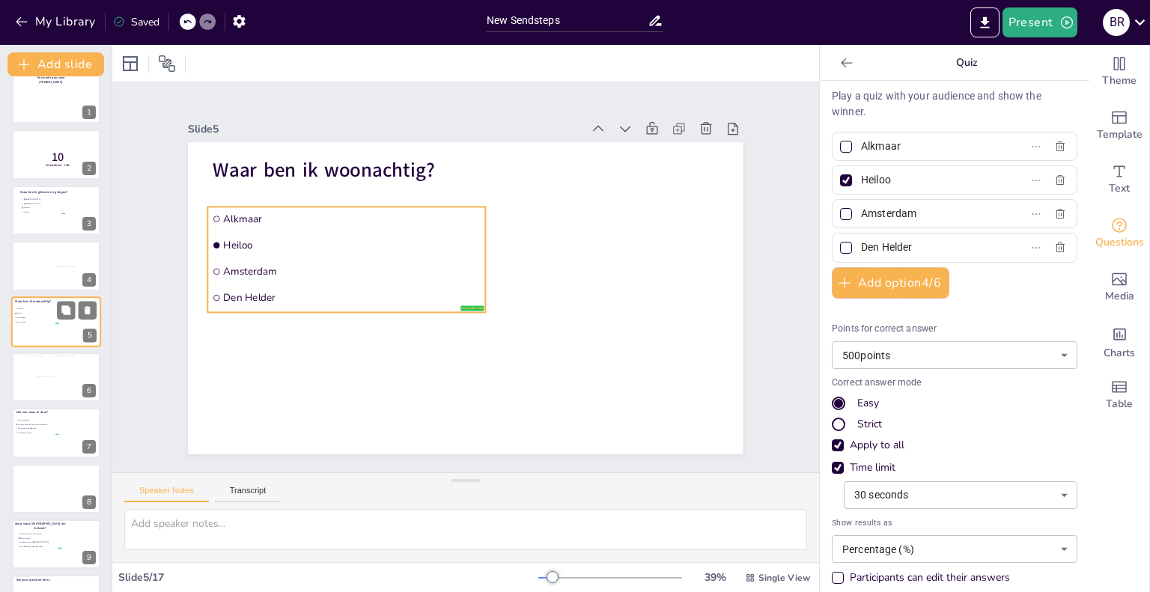
scroll to position [1, 0]
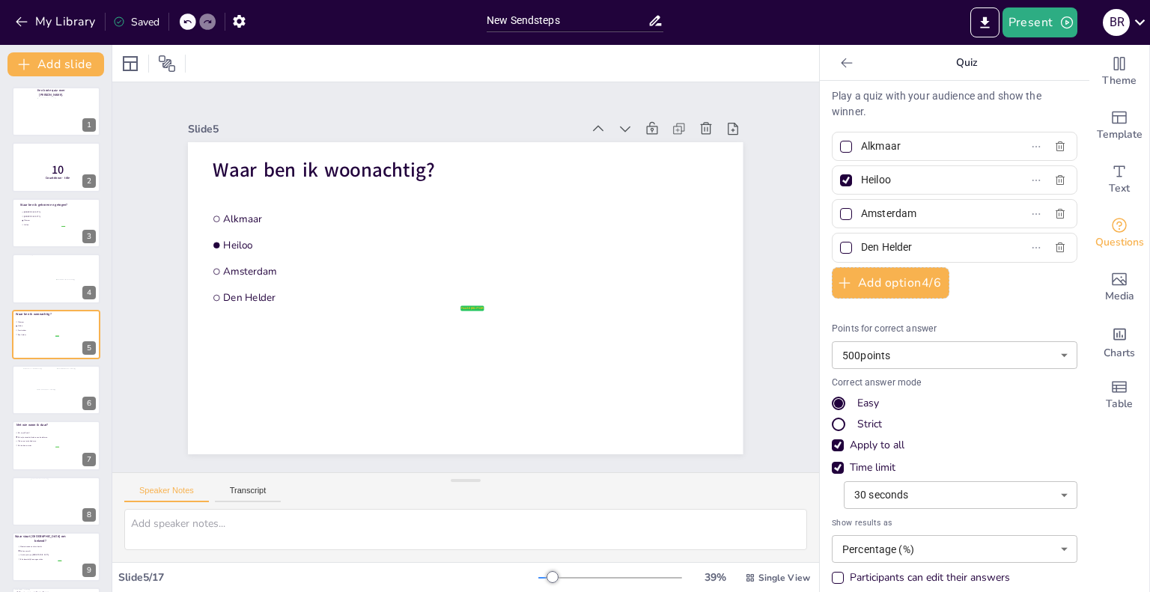
click at [868, 541] on body "My Library Saved New Sendsteps Present B R Document fonts Akatab Recently used …" at bounding box center [575, 296] width 1150 height 592
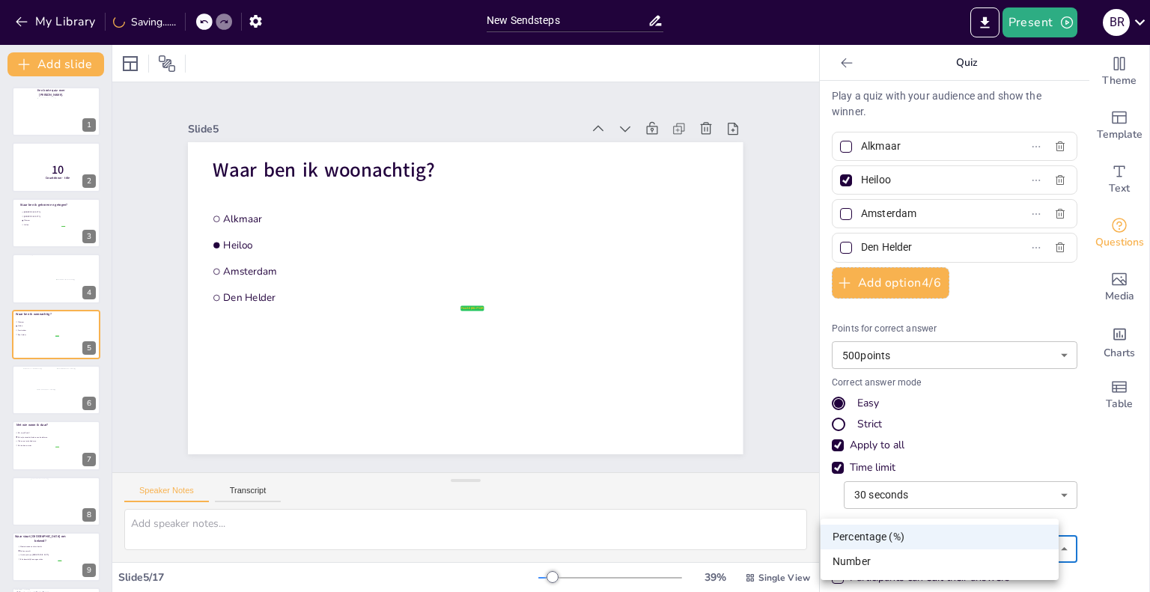
click at [865, 556] on li "Number" at bounding box center [940, 562] width 238 height 25
type input "number"
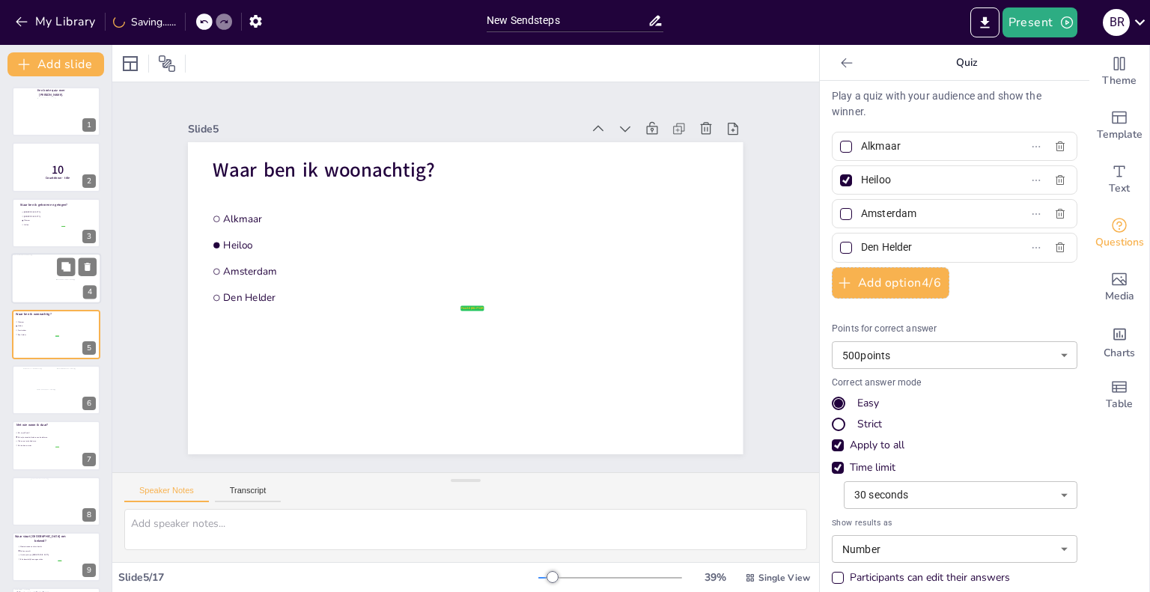
scroll to position [0, 0]
click at [43, 227] on li "Heiloo" at bounding box center [42, 227] width 45 height 4
type input "[GEOGRAPHIC_DATA]"
type input "Alkmaar"
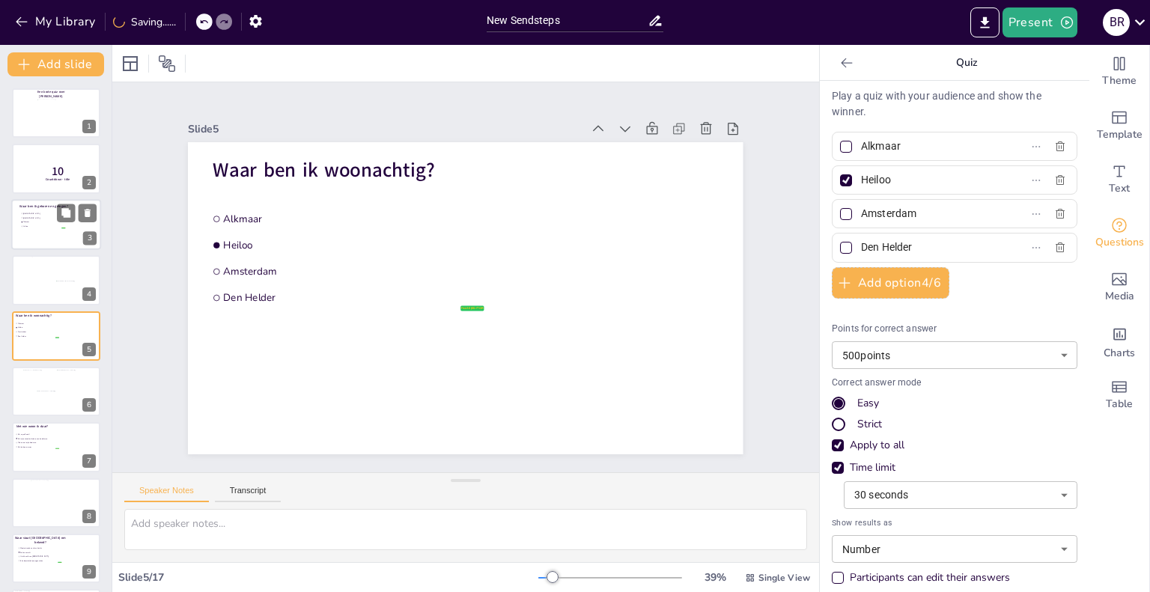
type input "Heiloo"
type input "percentage"
type input "20"
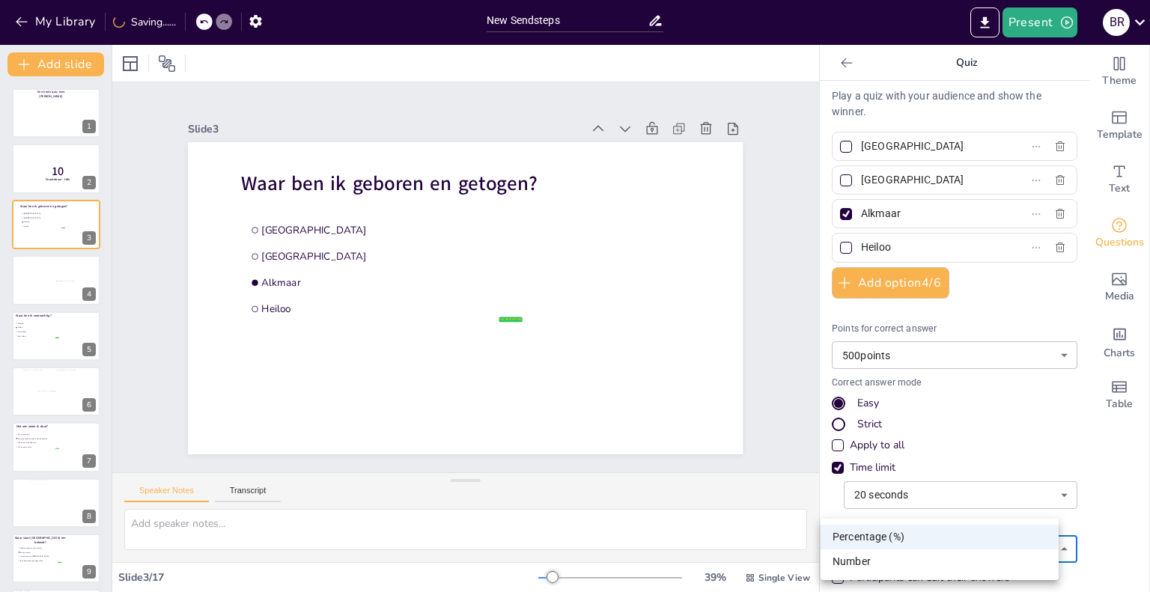
click at [935, 538] on body "My Library Saving...... New Sendsteps Present B R Document fonts Akatab Recentl…" at bounding box center [575, 296] width 1150 height 592
click at [908, 569] on li "Number" at bounding box center [940, 562] width 238 height 25
type input "number"
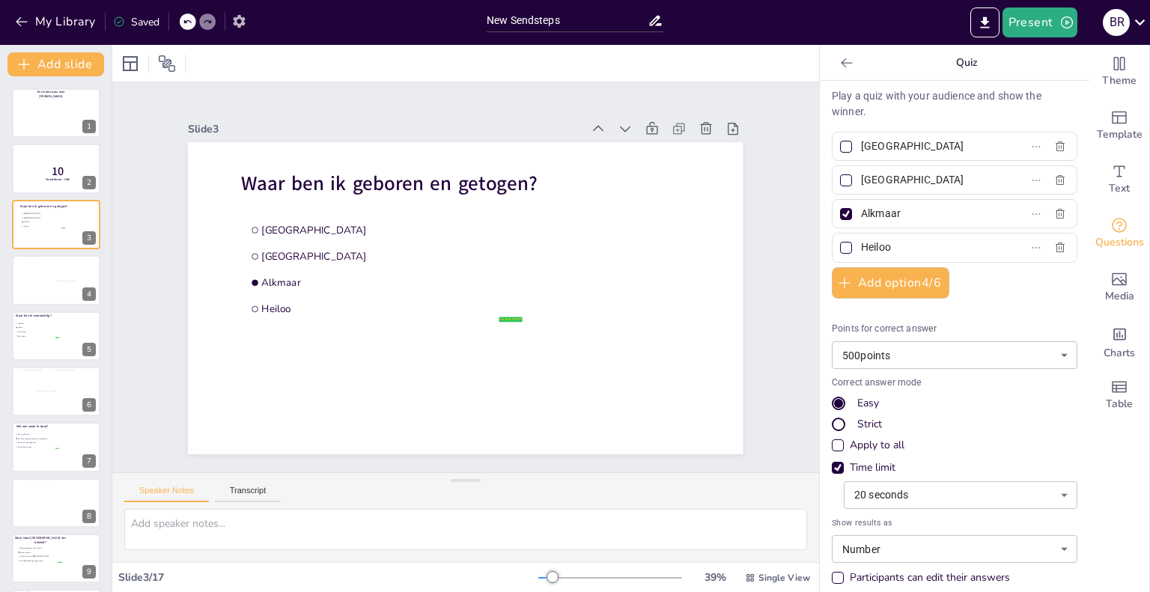
click at [233, 22] on icon "button" at bounding box center [239, 21] width 16 height 16
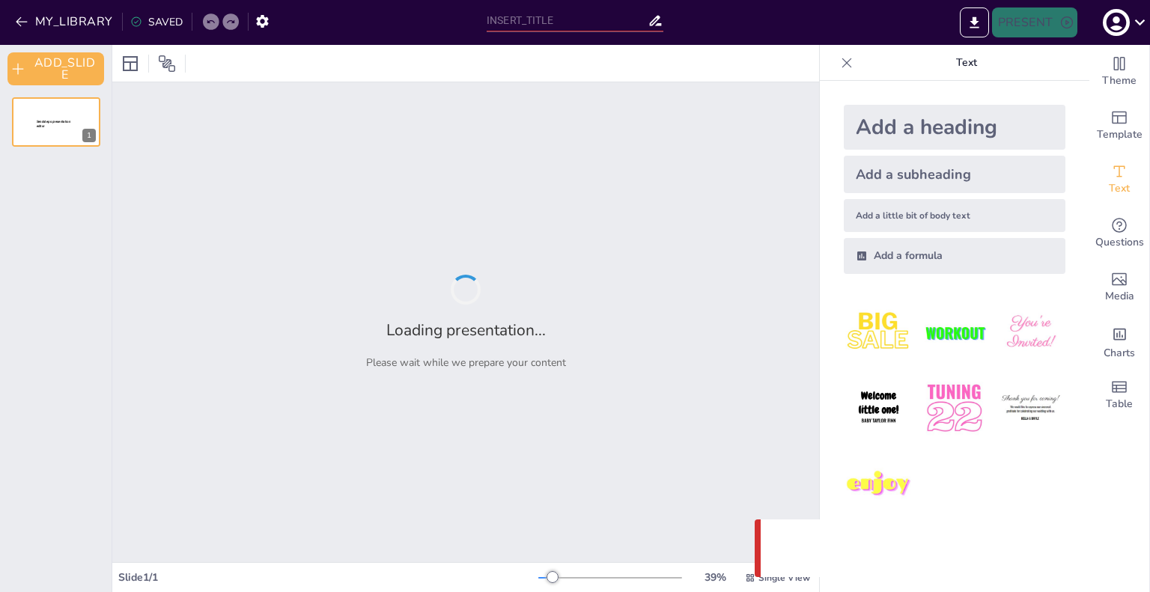
type input "New Sendsteps"
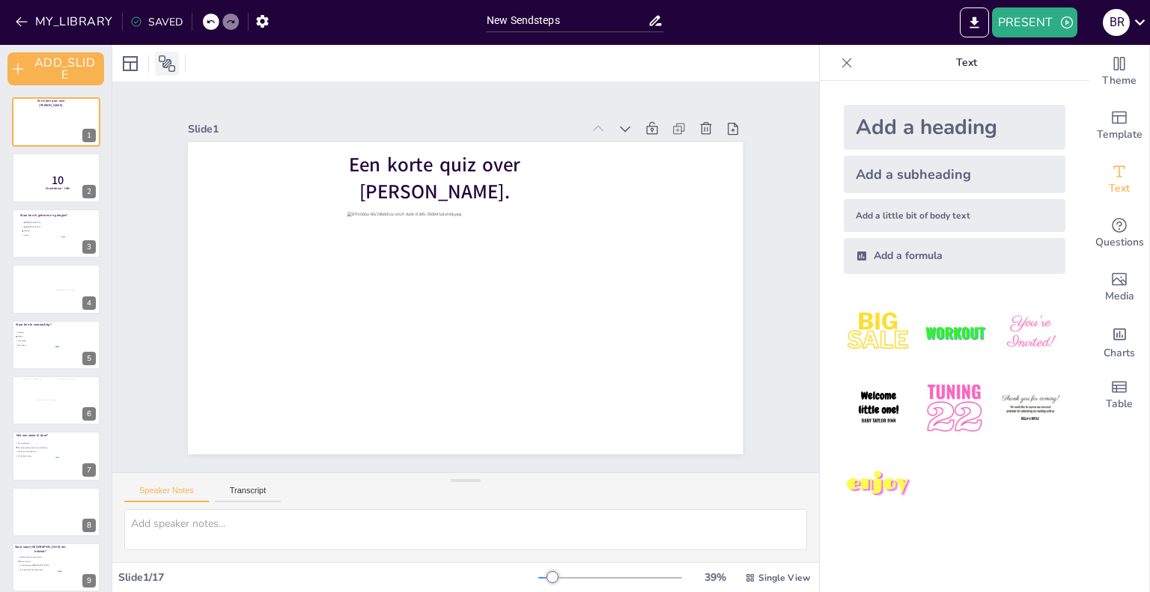
click at [162, 67] on icon at bounding box center [167, 64] width 18 height 18
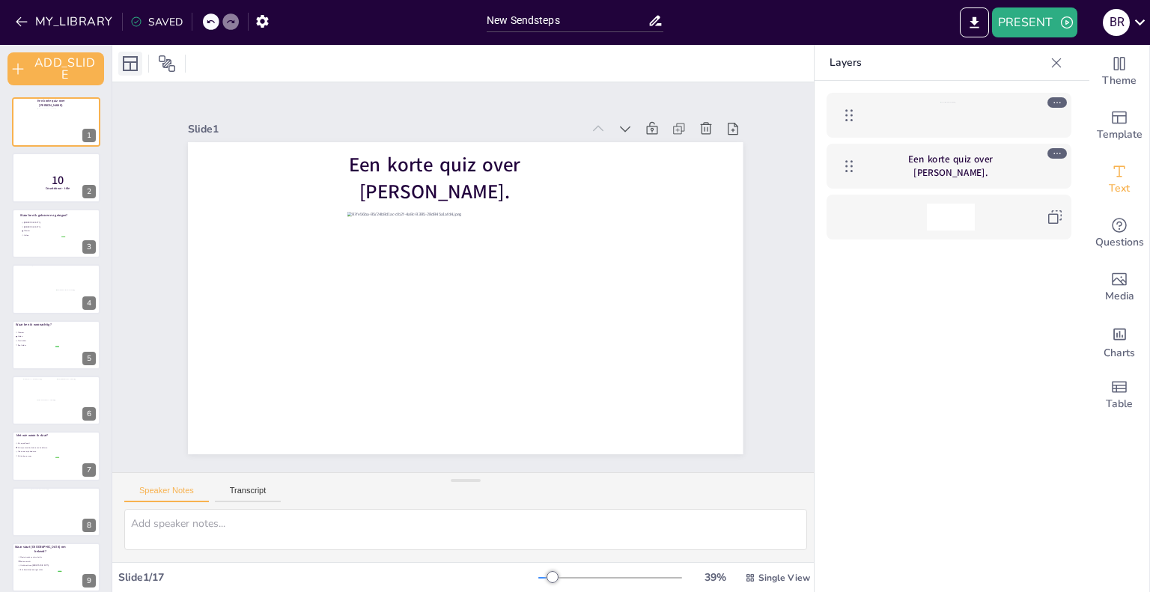
click at [130, 71] on icon at bounding box center [130, 64] width 18 height 18
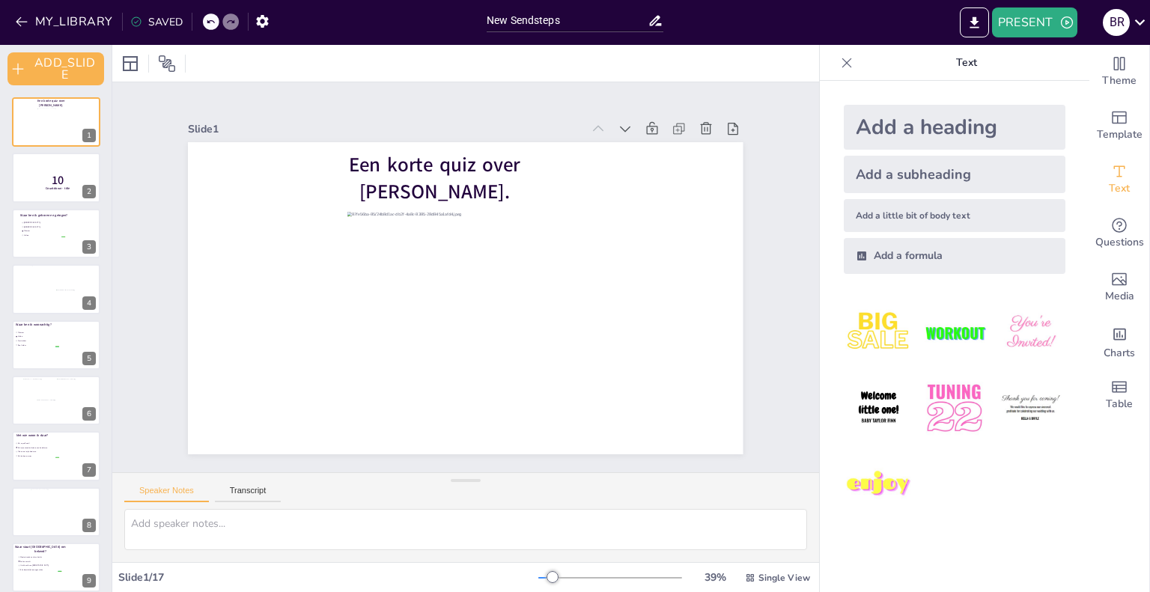
click at [840, 64] on icon at bounding box center [847, 62] width 15 height 15
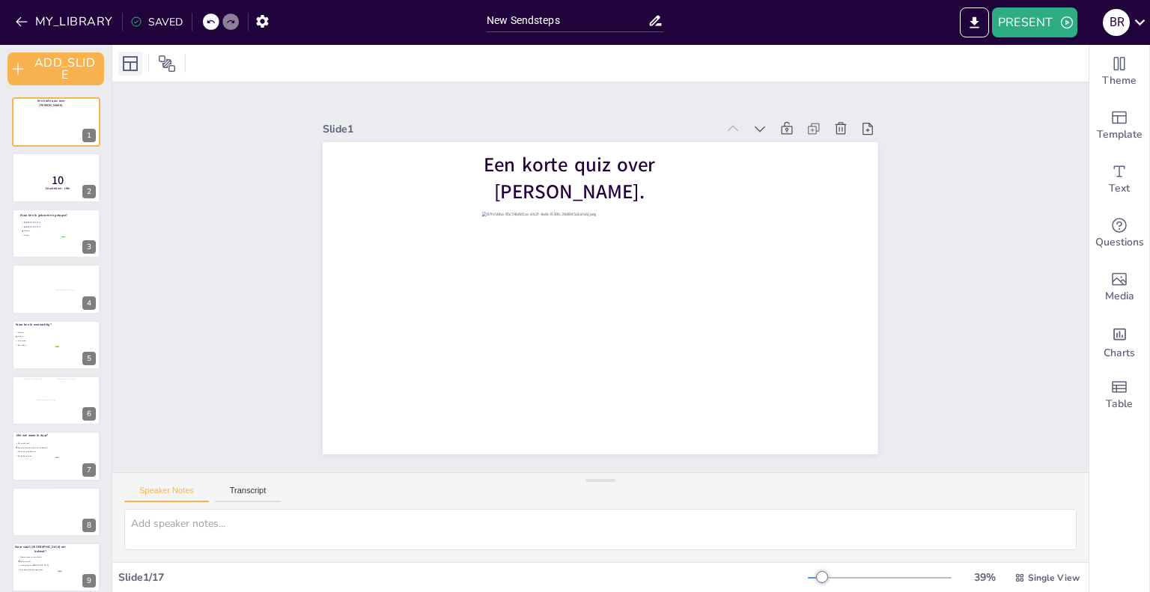
click at [121, 62] on icon at bounding box center [130, 64] width 18 height 18
click at [127, 65] on icon at bounding box center [130, 64] width 18 height 18
click at [46, 172] on p "10" at bounding box center [58, 180] width 40 height 16
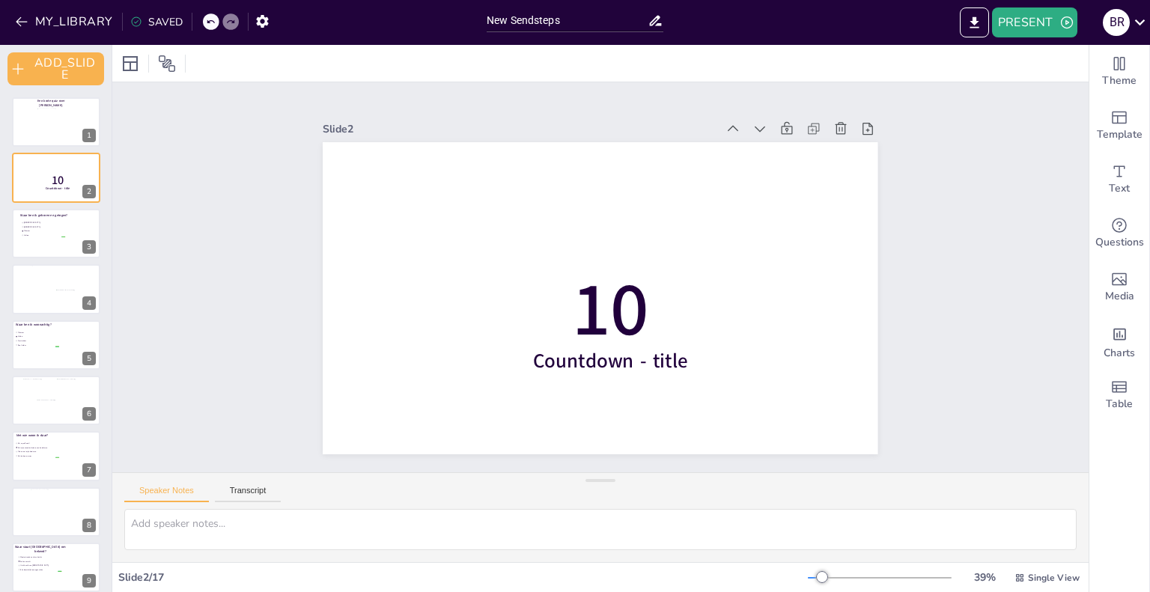
click at [182, 66] on div at bounding box center [151, 64] width 67 height 24
click at [618, 142] on div "10 Countdown - title" at bounding box center [600, 142] width 555 height 0
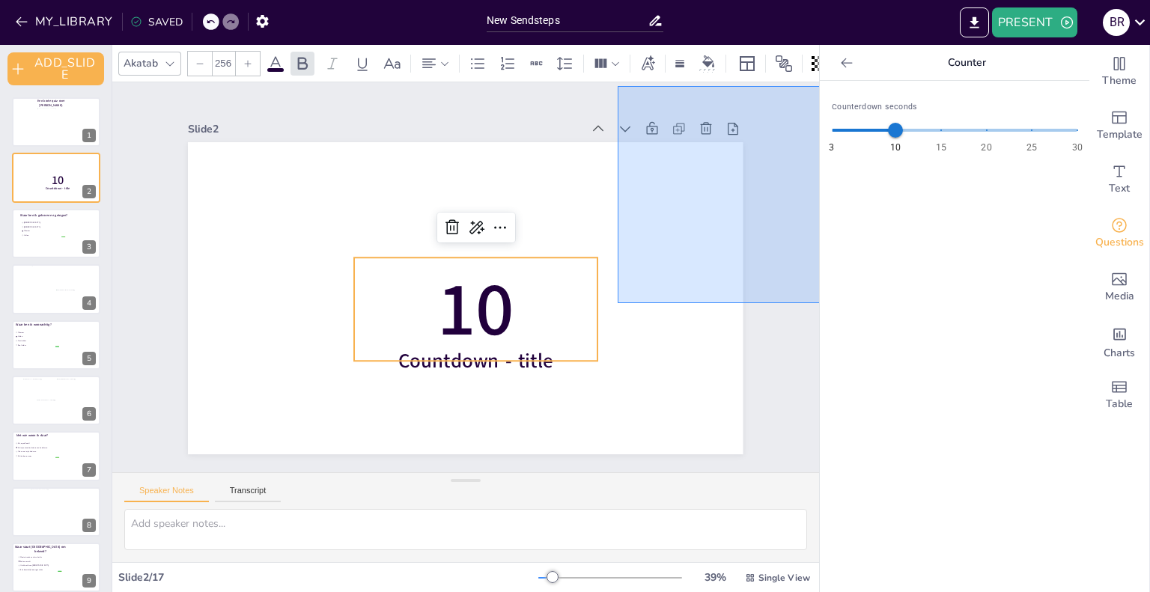
drag, startPoint x: 618, startPoint y: 303, endPoint x: 1022, endPoint y: 45, distance: 479.3
click at [1022, 45] on div "Document fonts Akatab Recently used Akatab Popular fonts Lato Montserrat Open S…" at bounding box center [575, 318] width 1150 height 547
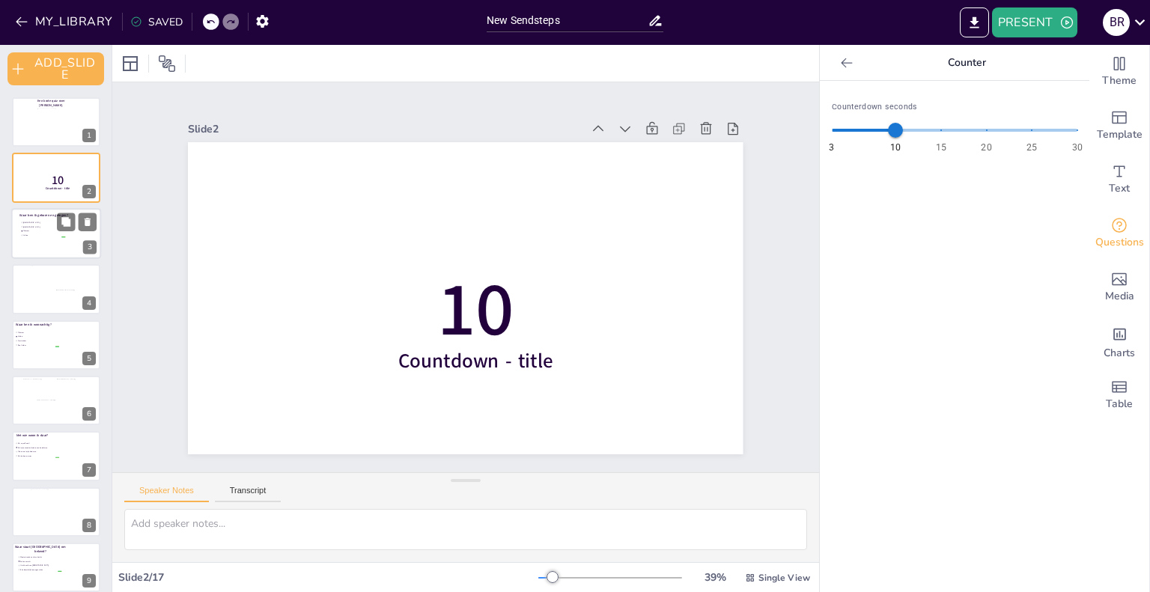
click at [45, 223] on li "[GEOGRAPHIC_DATA]" at bounding box center [42, 223] width 45 height 4
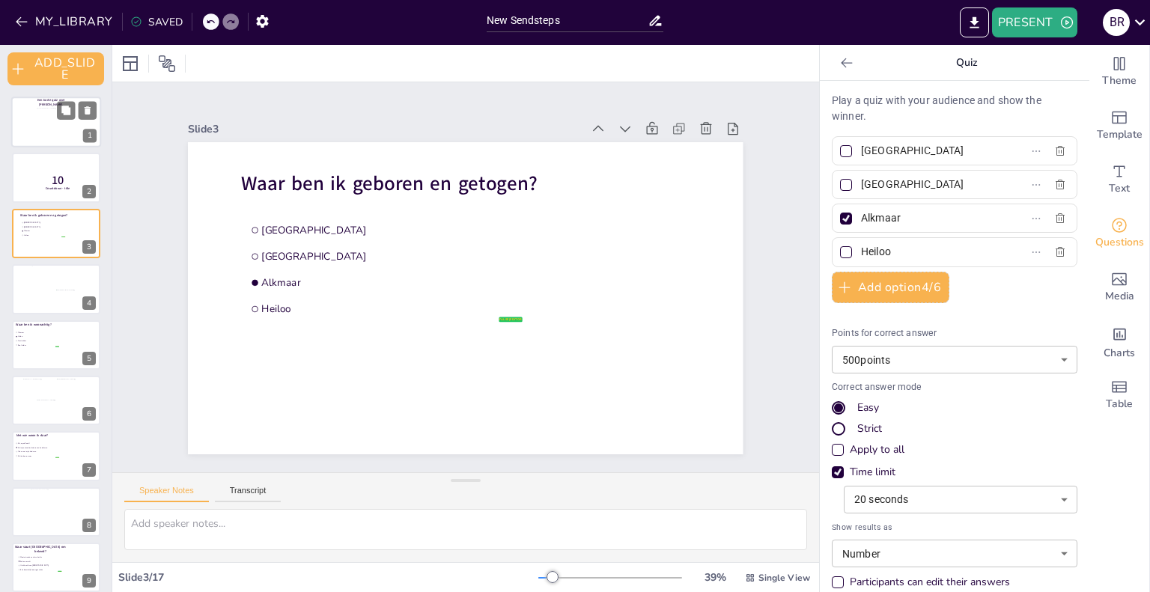
click at [51, 130] on div at bounding box center [49, 124] width 25 height 33
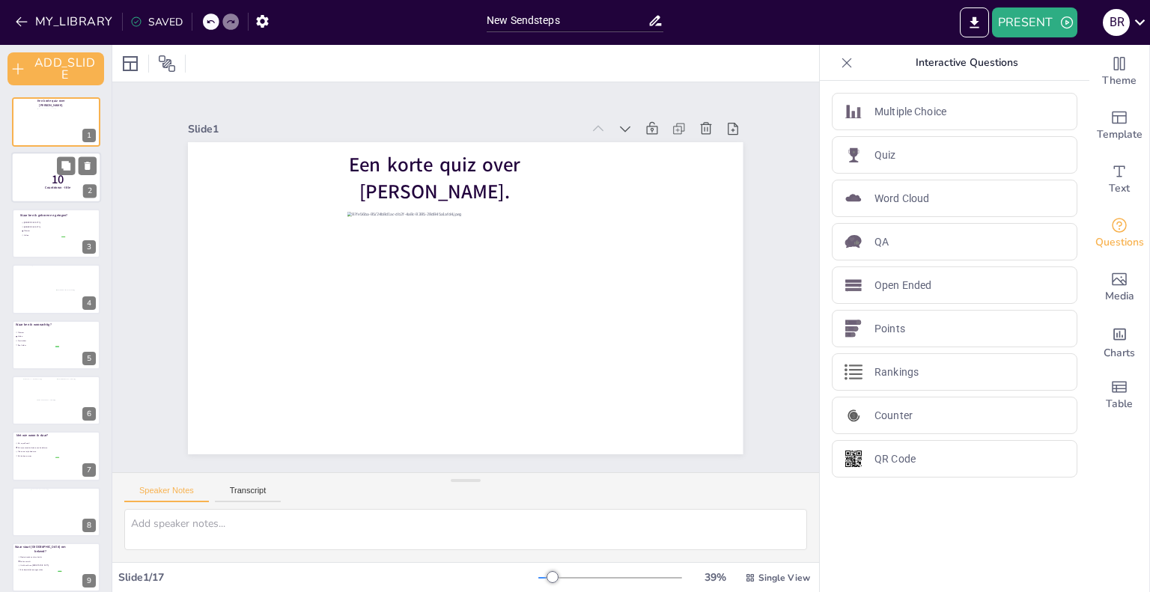
click at [32, 181] on div at bounding box center [56, 178] width 90 height 51
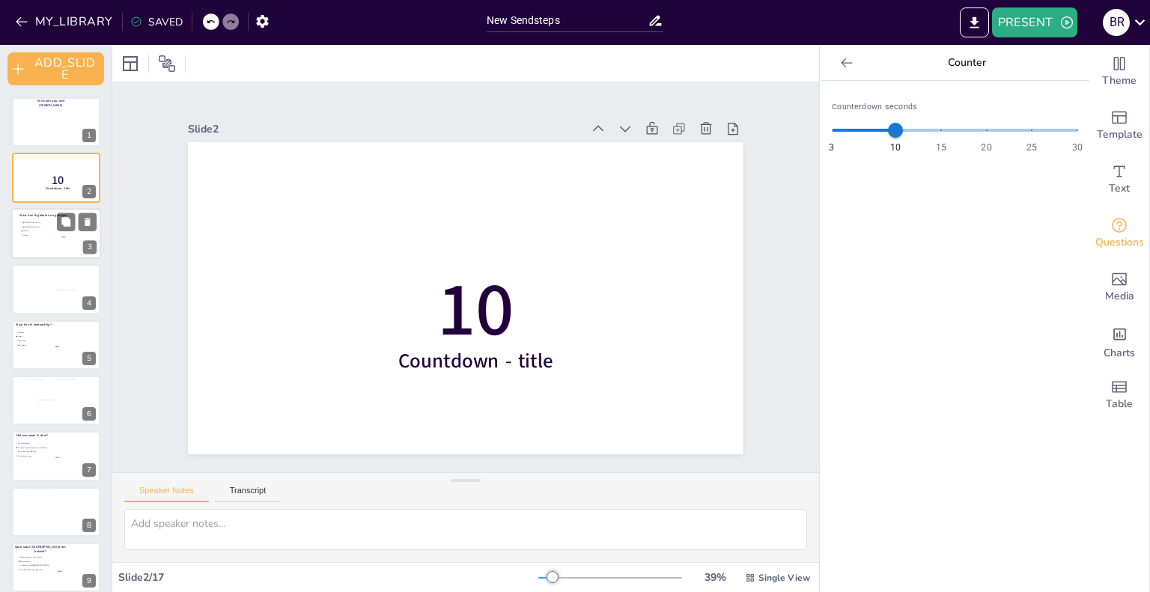
click at [37, 229] on li "Alkmaar" at bounding box center [42, 231] width 45 height 4
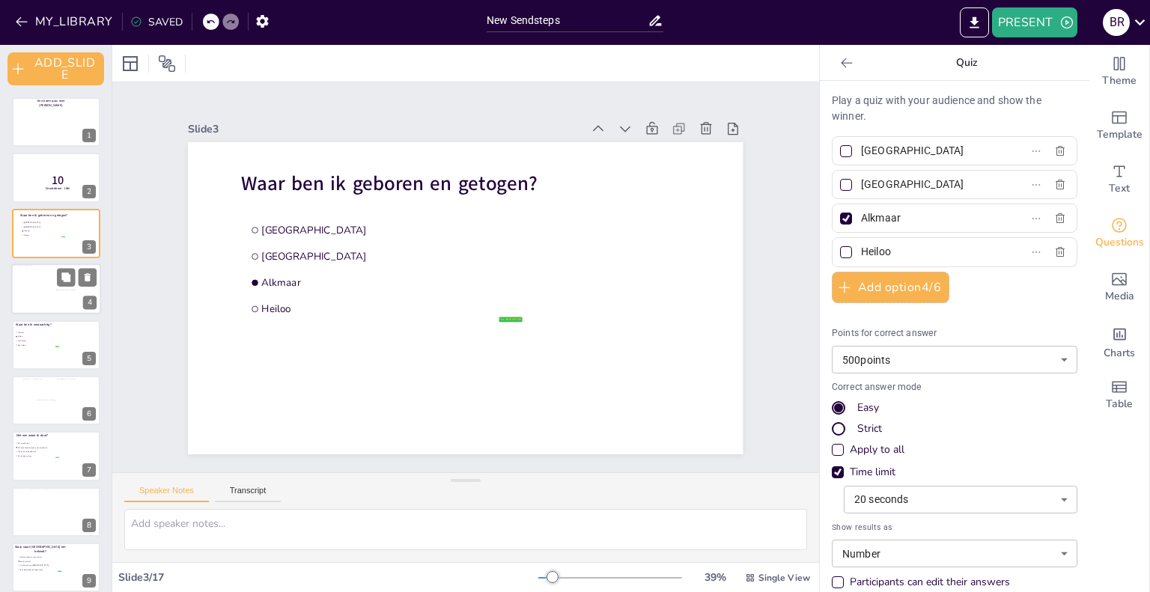
click at [49, 290] on div at bounding box center [56, 289] width 90 height 51
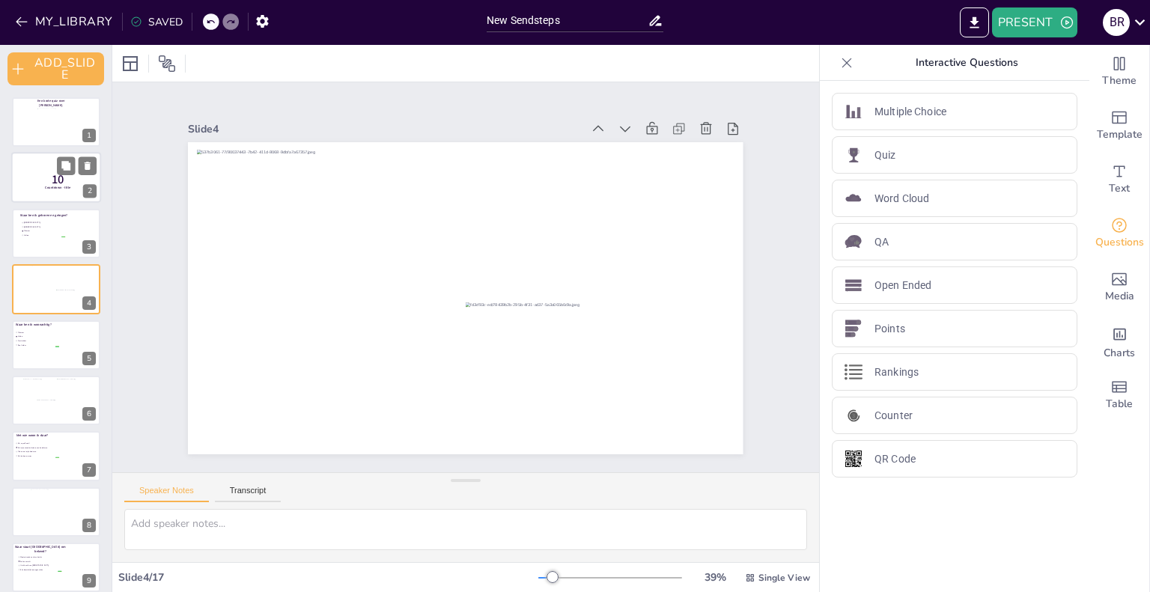
click at [45, 186] on span "Countdown - title" at bounding box center [57, 188] width 25 height 4
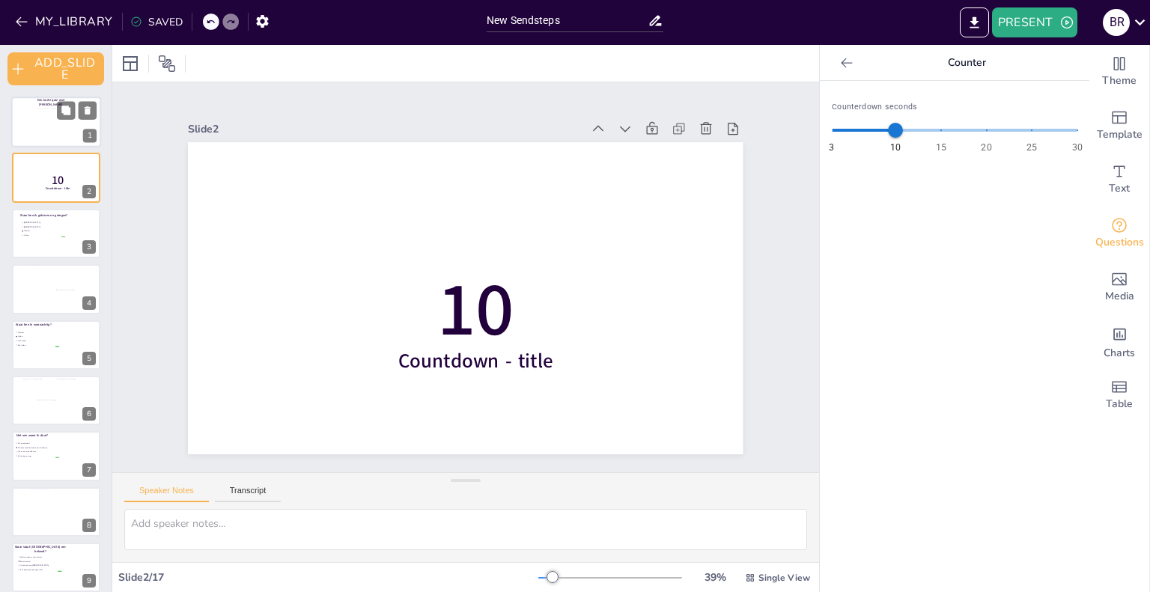
click at [33, 120] on div at bounding box center [56, 122] width 90 height 51
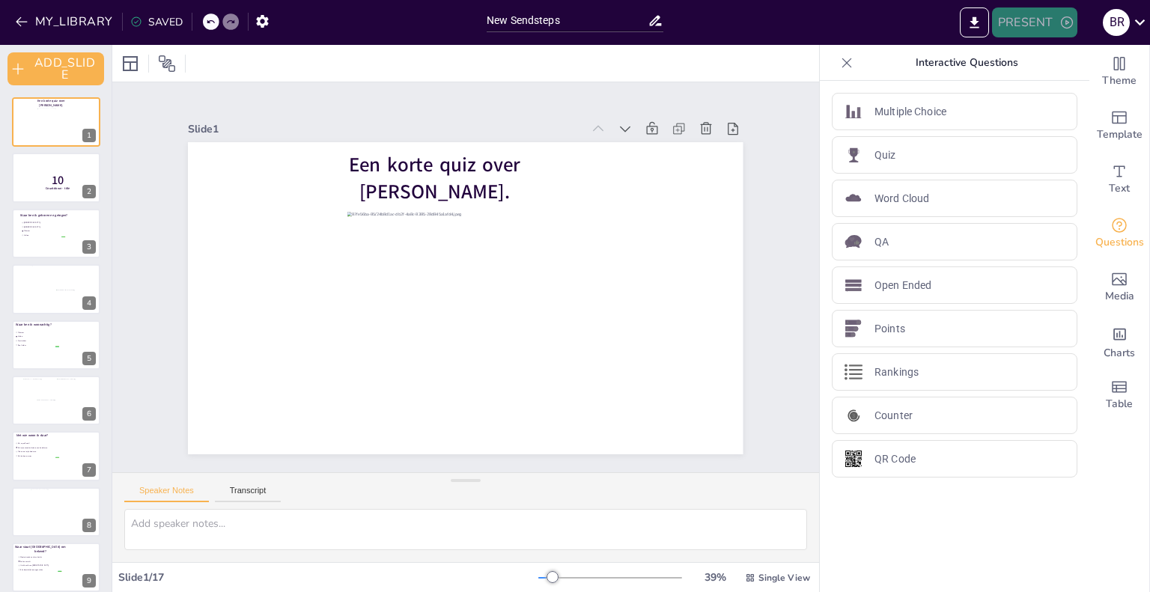
click at [1039, 26] on button "PRESENT" at bounding box center [1034, 22] width 85 height 30
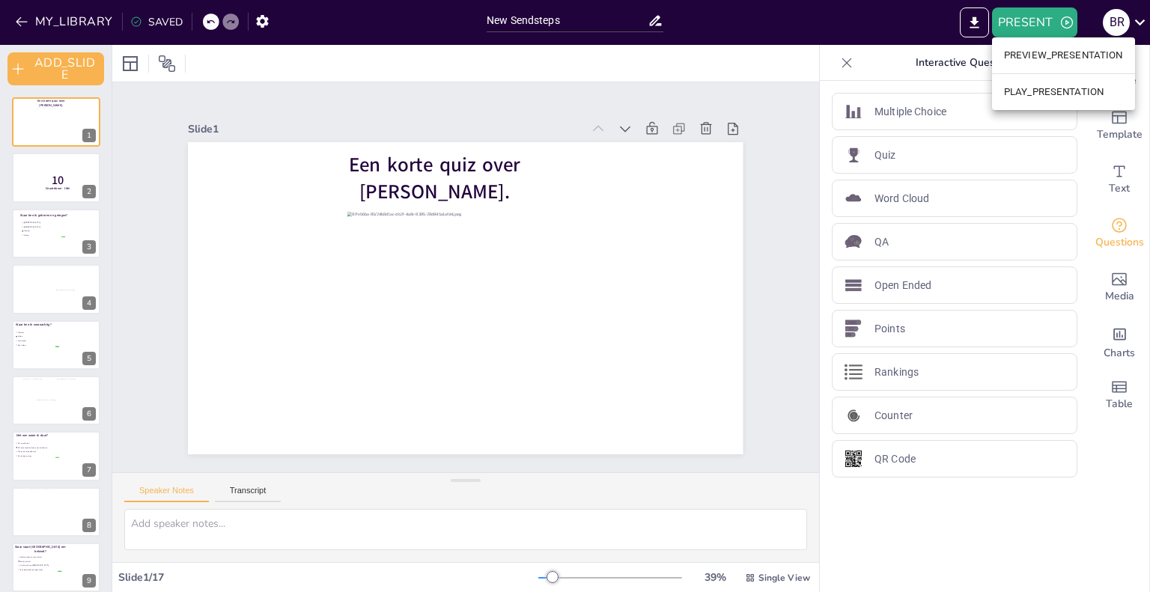
click at [1028, 87] on li "PLAY_PRESENTATION" at bounding box center [1063, 92] width 143 height 24
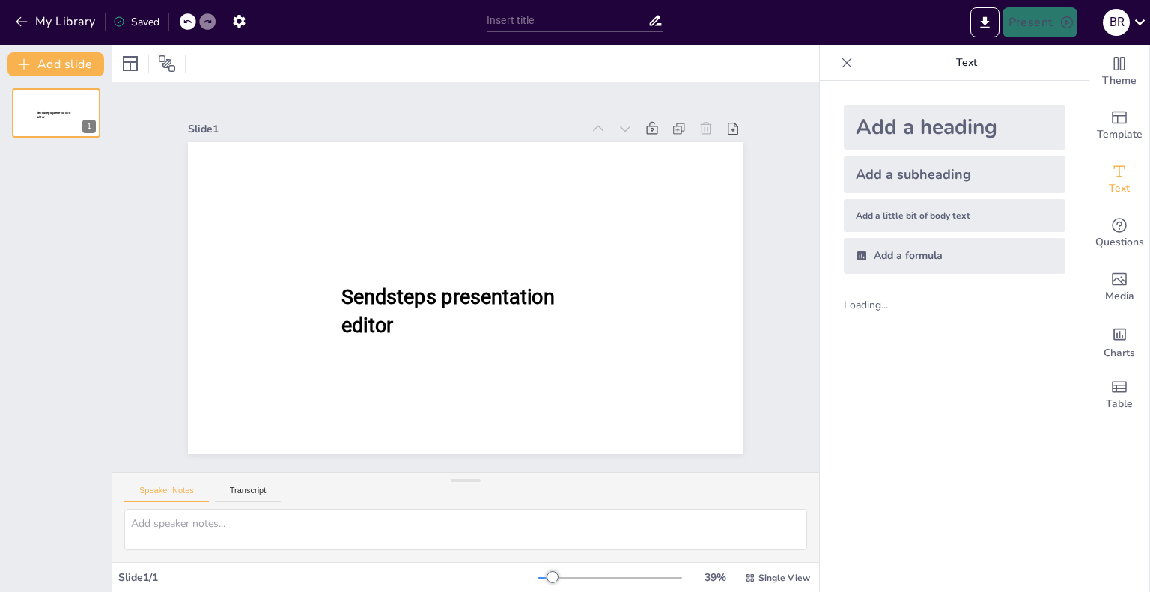
type input "New Sendsteps"
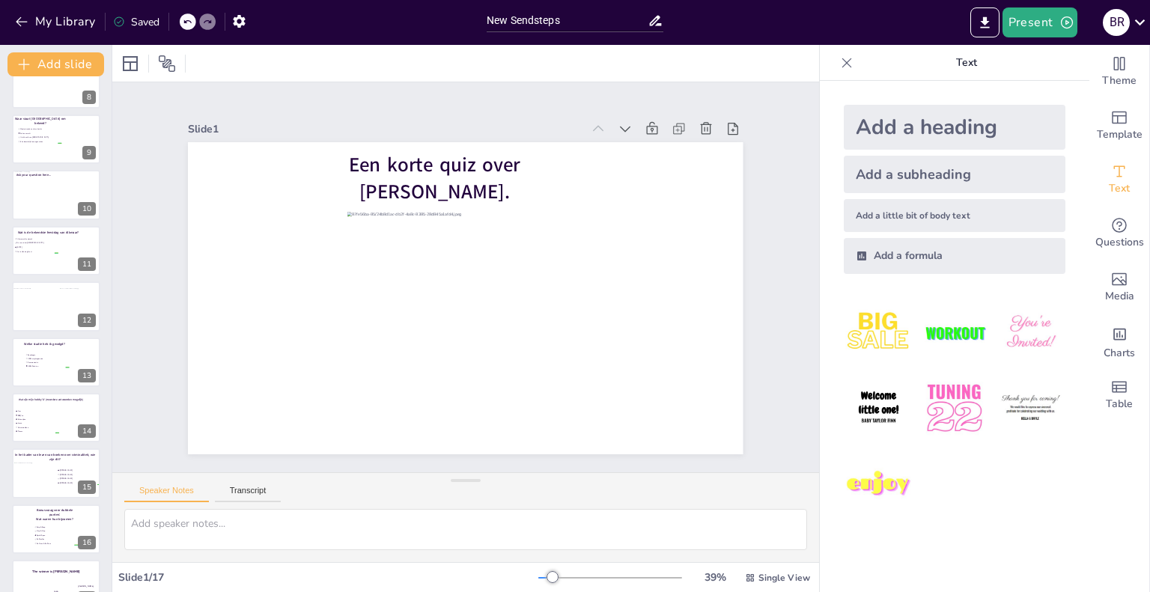
scroll to position [449, 0]
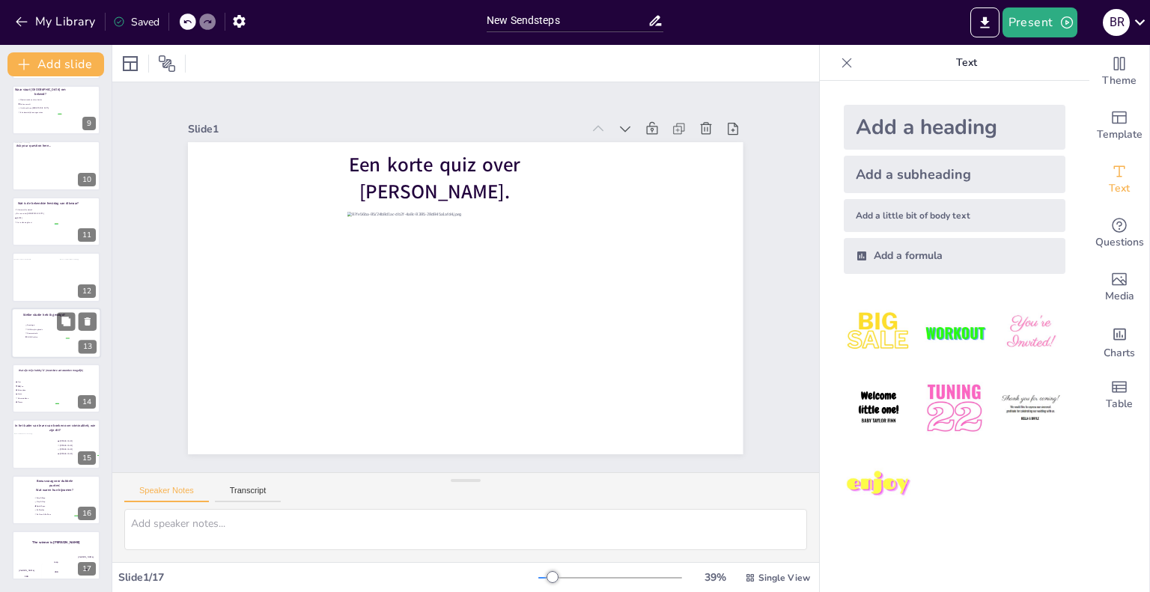
click at [45, 340] on div at bounding box center [56, 333] width 90 height 51
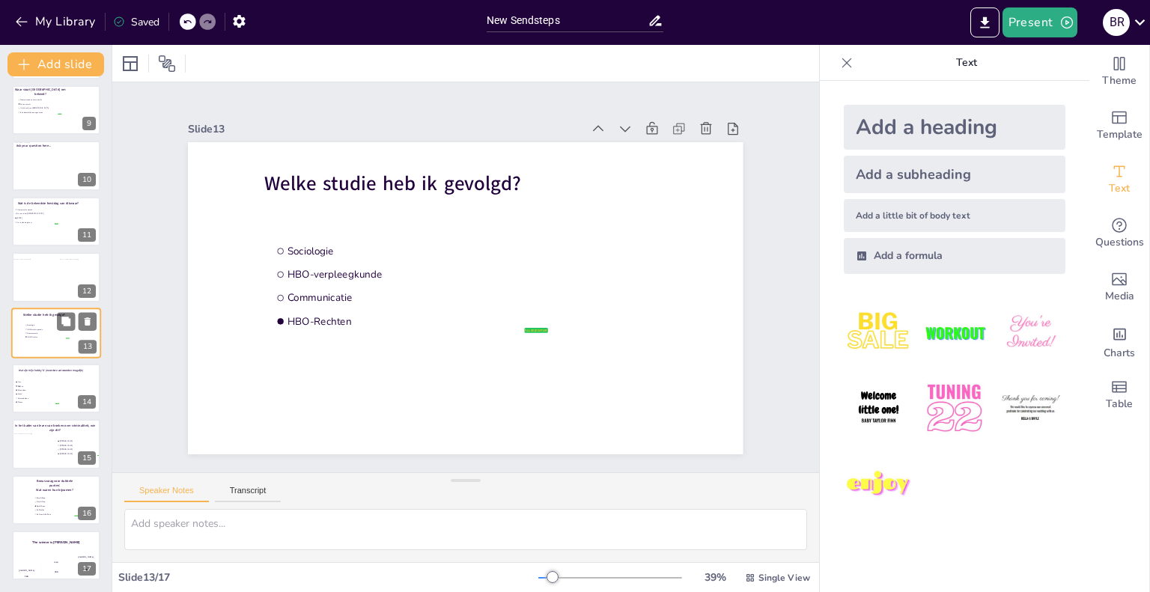
scroll to position [446, 0]
click at [42, 391] on li "Motorrijden" at bounding box center [36, 393] width 45 height 4
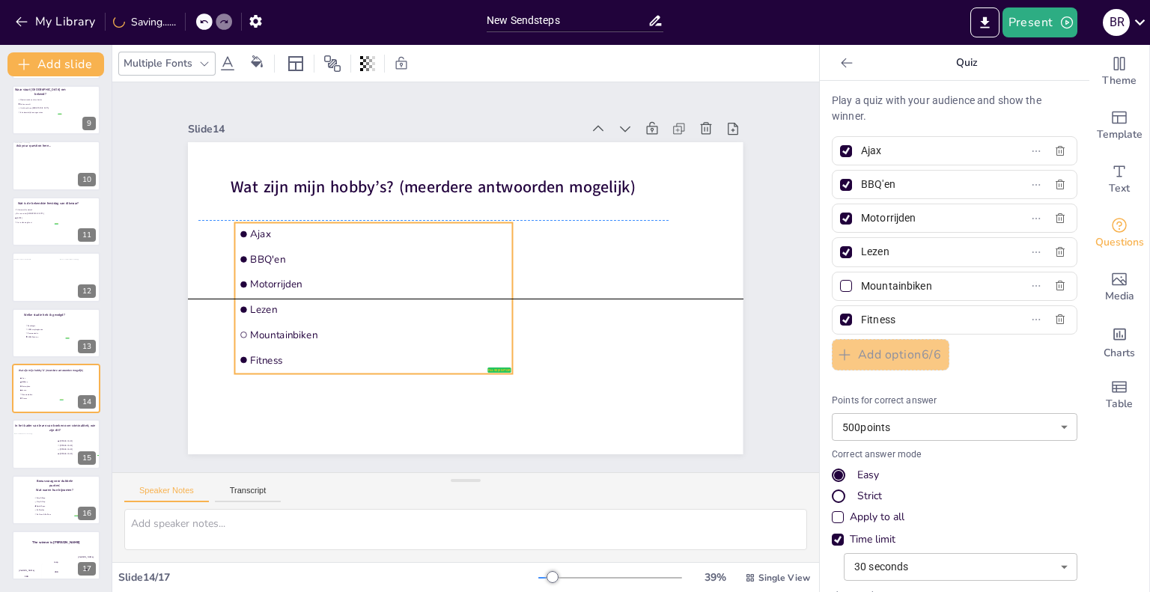
drag, startPoint x: 397, startPoint y: 327, endPoint x: 425, endPoint y: 306, distance: 35.2
click at [425, 306] on span "Lezen" at bounding box center [380, 309] width 258 height 13
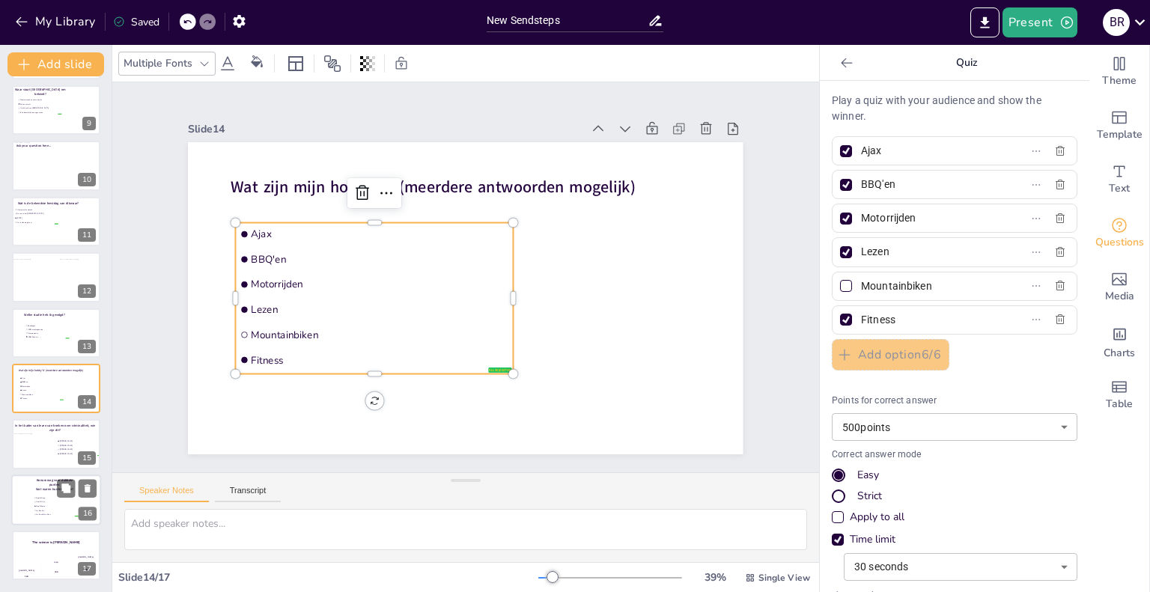
click at [40, 501] on span "Klep & Klap" at bounding box center [57, 502] width 42 height 2
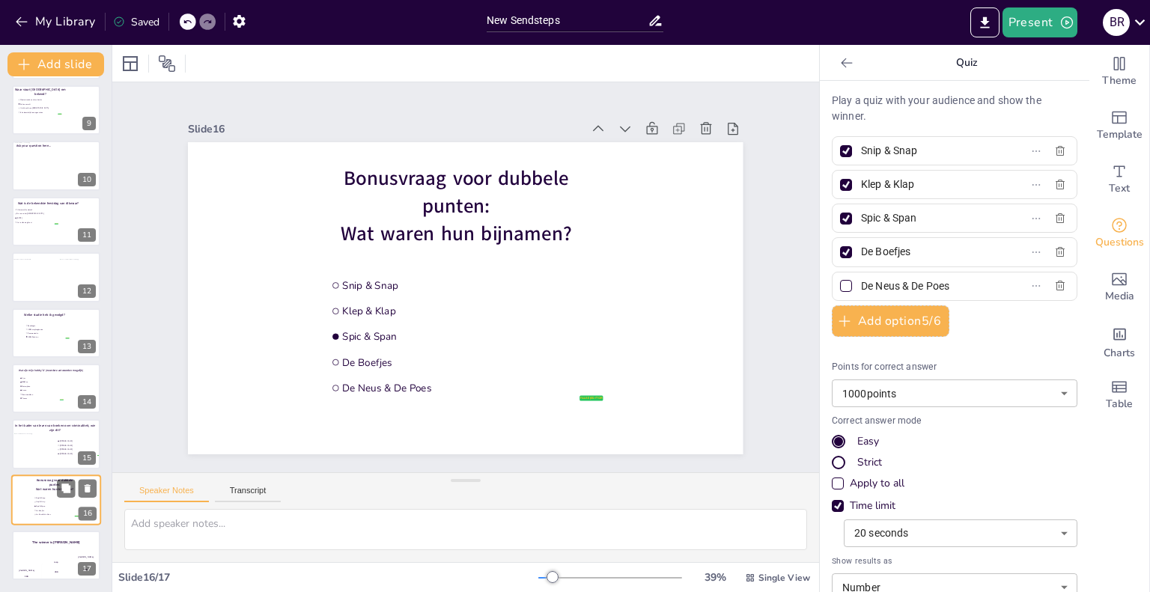
type input "Snip & Snap"
type input "Klep & Klap"
type input "Spic & Span"
type input "De Boefjes"
type input "De Neus & De Poes"
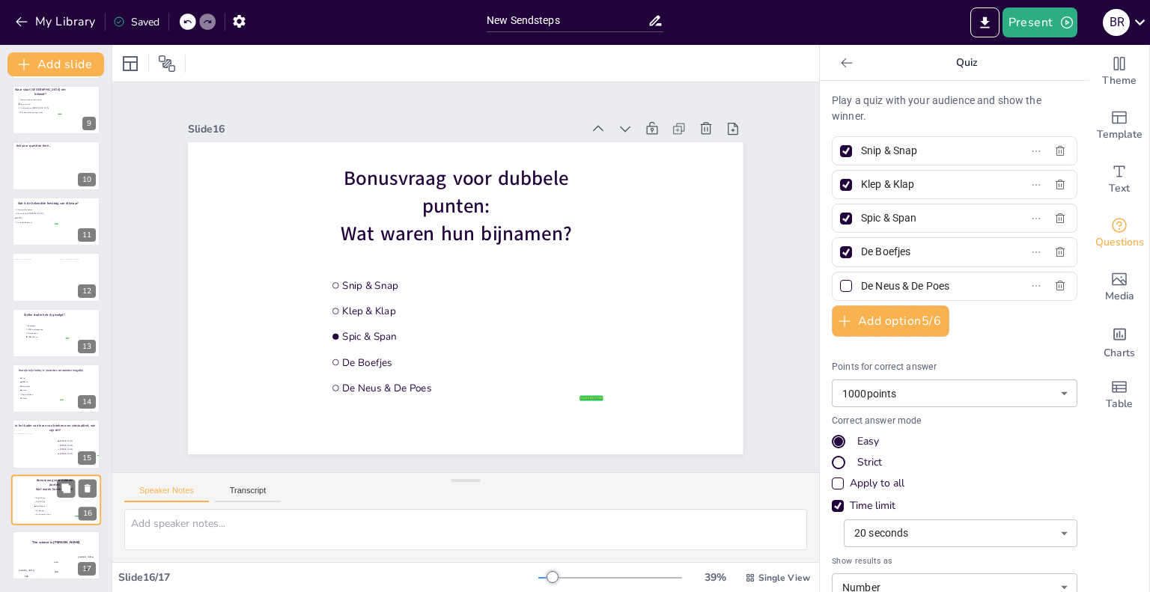
type input "1000"
type input "20"
click at [54, 234] on div at bounding box center [56, 221] width 90 height 51
type input "Alkmaarse feestweek"
type input "De rave in het [GEOGRAPHIC_DATA]"
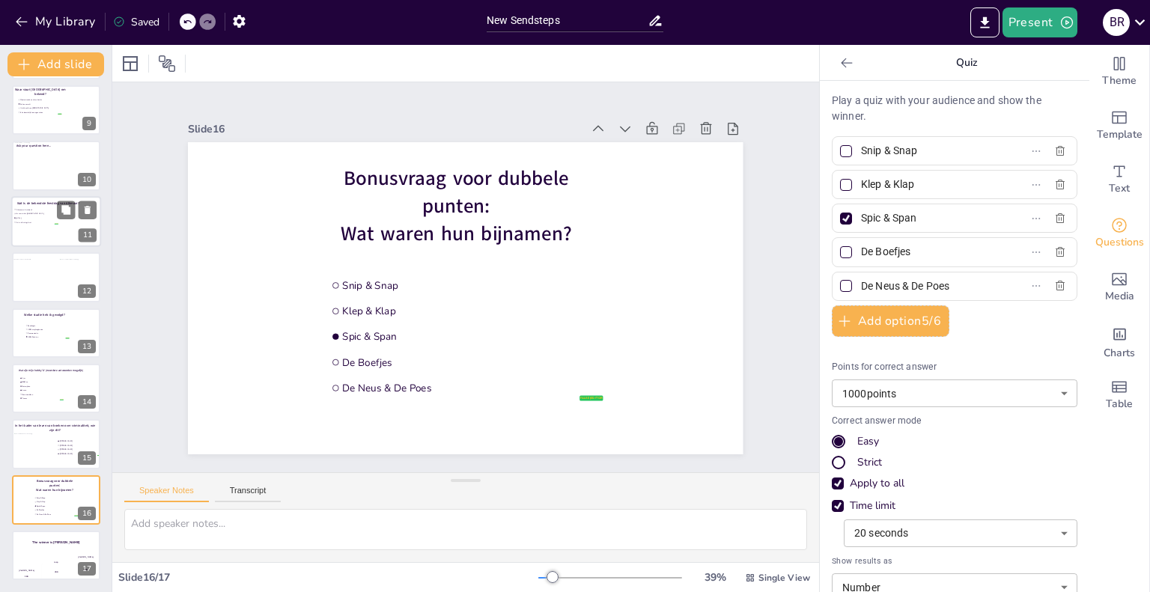
type input "[DATE]"
type input "Het is elke dag feest"
type input "500"
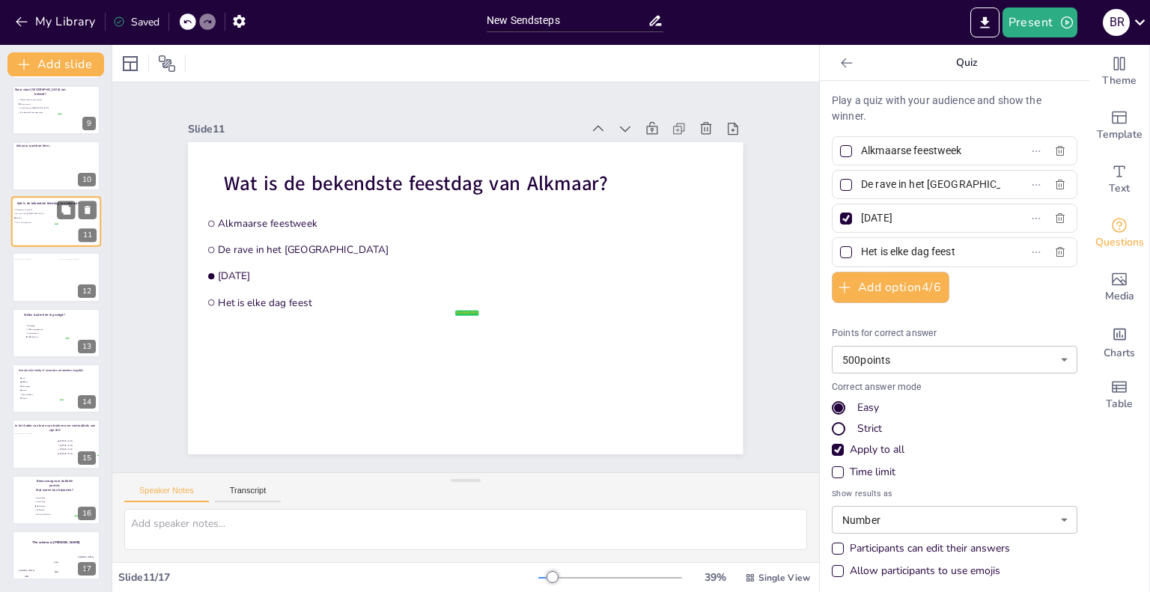
scroll to position [336, 0]
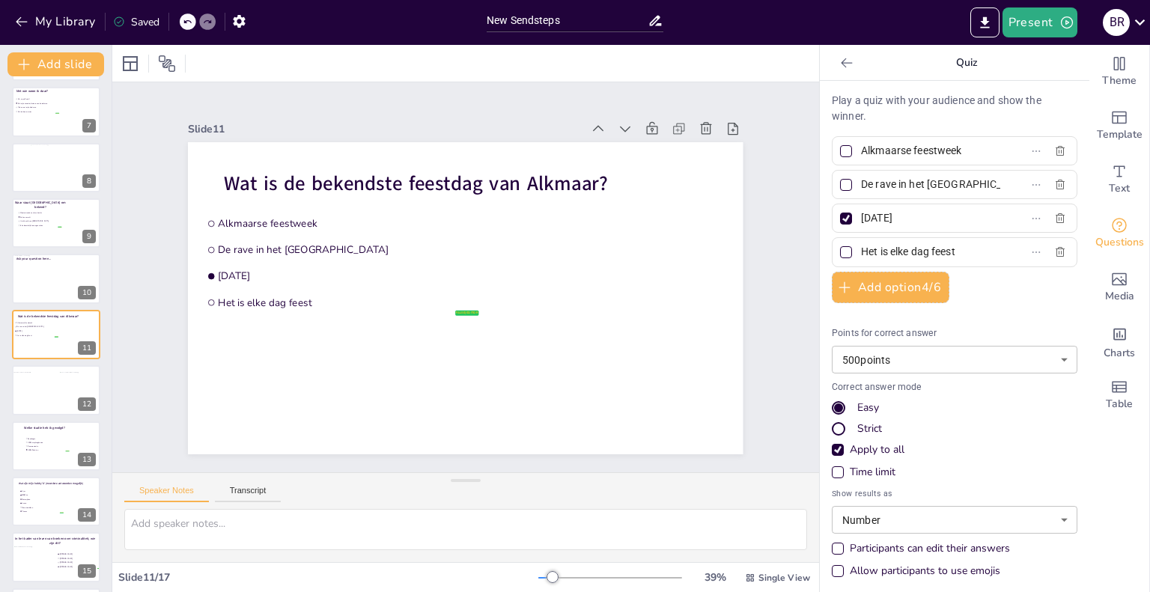
click at [863, 469] on div "Time limit" at bounding box center [873, 472] width 46 height 15
click at [866, 453] on div "Apply to all" at bounding box center [877, 450] width 55 height 15
click at [866, 451] on div "Apply to all" at bounding box center [877, 450] width 55 height 15
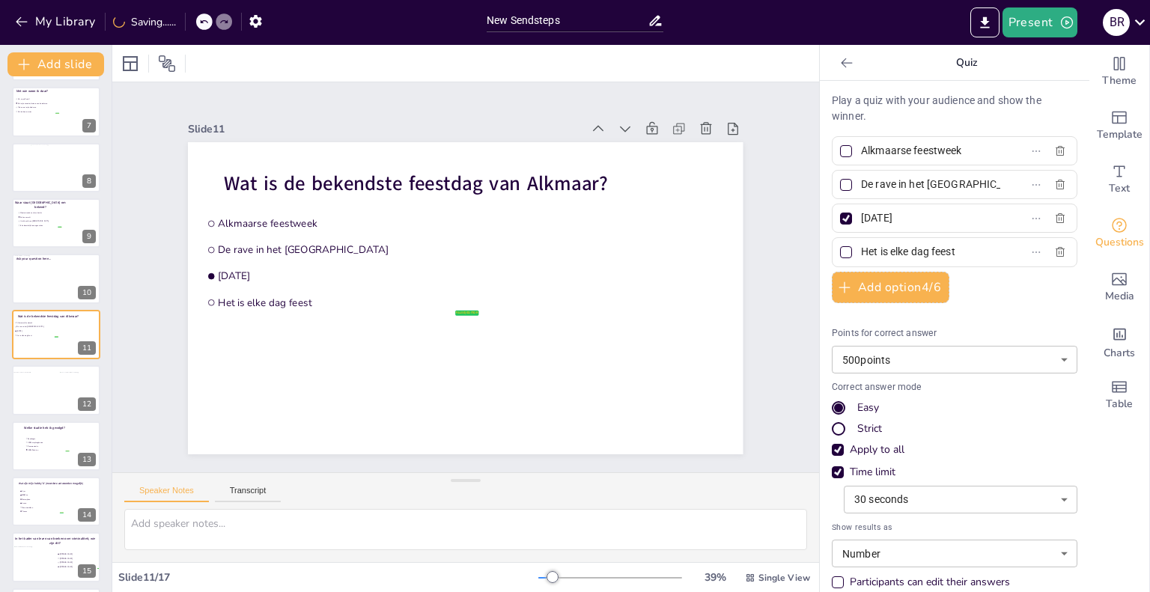
click at [850, 449] on div "Apply to all" at bounding box center [877, 450] width 55 height 15
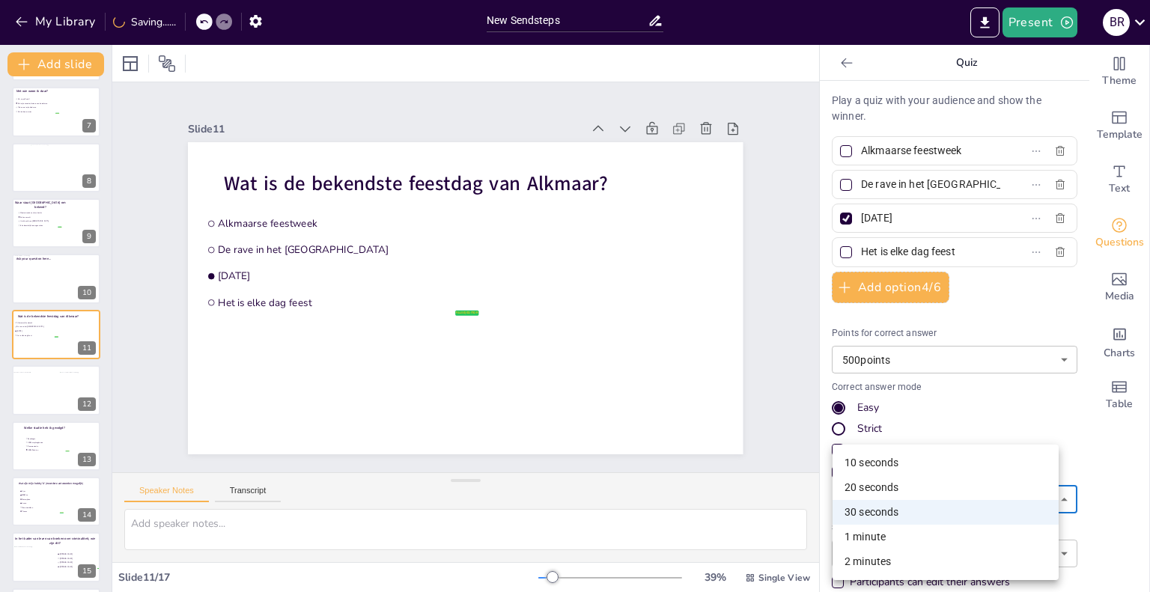
click at [869, 503] on body "My Library Saving...... New Sendsteps Present B R Document fonts Akatab Recentl…" at bounding box center [575, 296] width 1150 height 592
click at [872, 490] on li "20 seconds" at bounding box center [946, 488] width 226 height 25
type input "20"
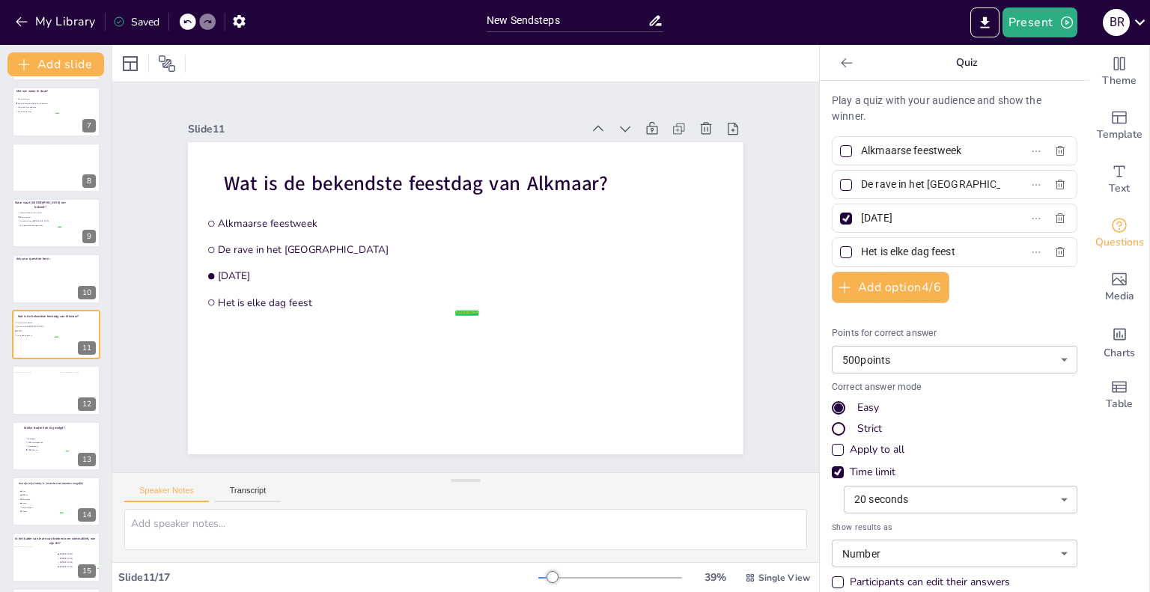
click at [883, 449] on div "Apply to all" at bounding box center [877, 450] width 55 height 15
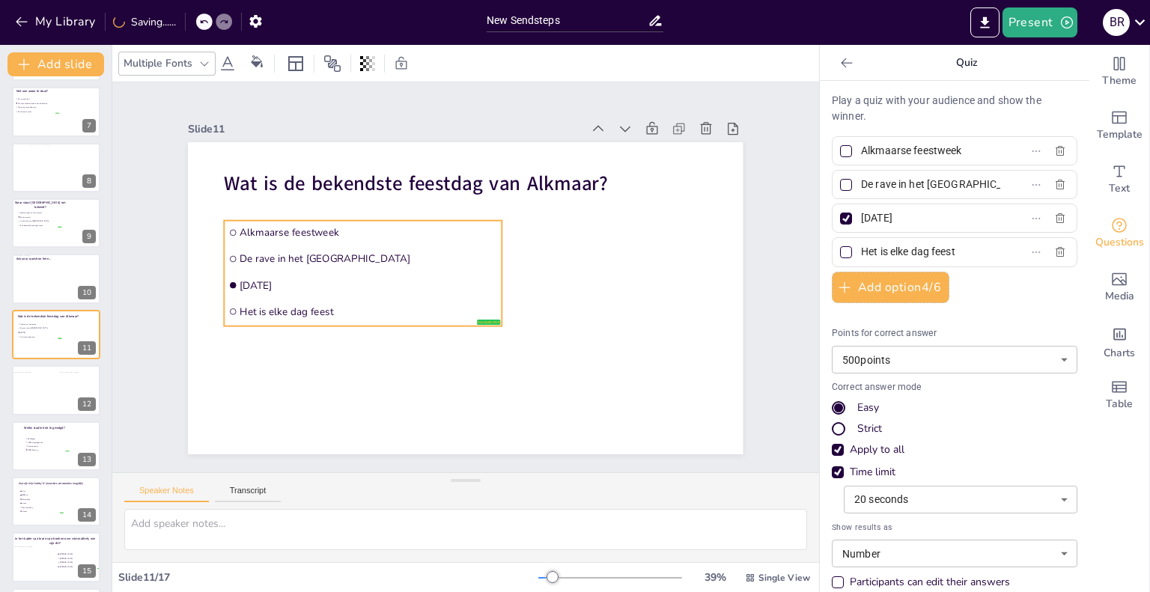
drag, startPoint x: 270, startPoint y: 274, endPoint x: 291, endPoint y: 283, distance: 23.5
click at [291, 283] on span "[DATE]" at bounding box center [369, 285] width 258 height 13
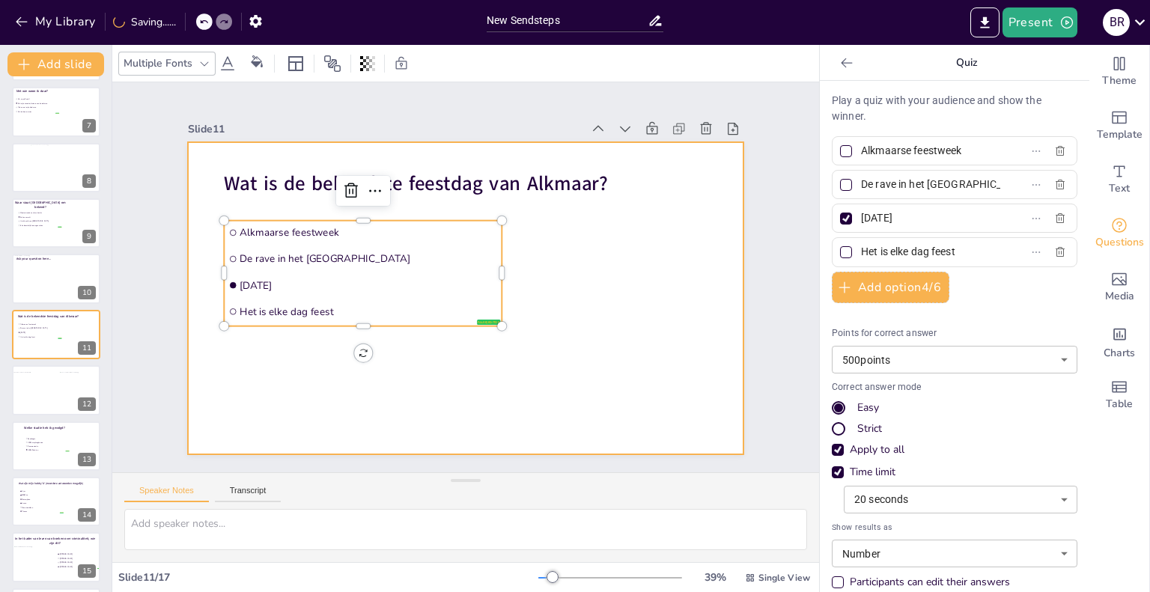
click at [460, 377] on div at bounding box center [465, 298] width 555 height 312
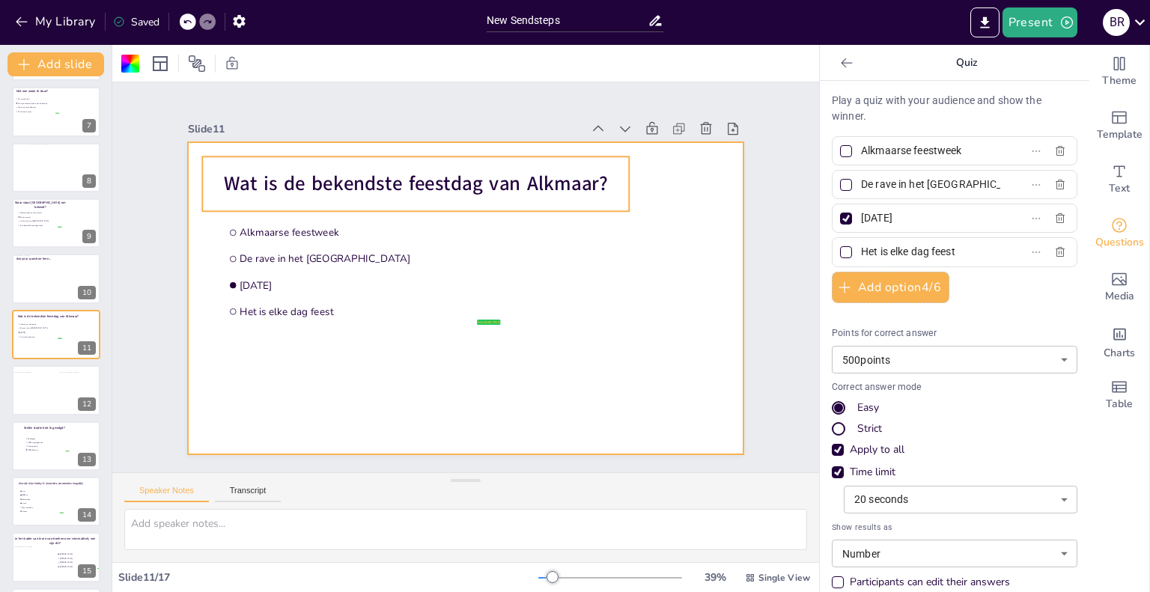
click at [470, 180] on span "Wat is de bekendste feestdag van Alkmaar?" at bounding box center [416, 184] width 385 height 27
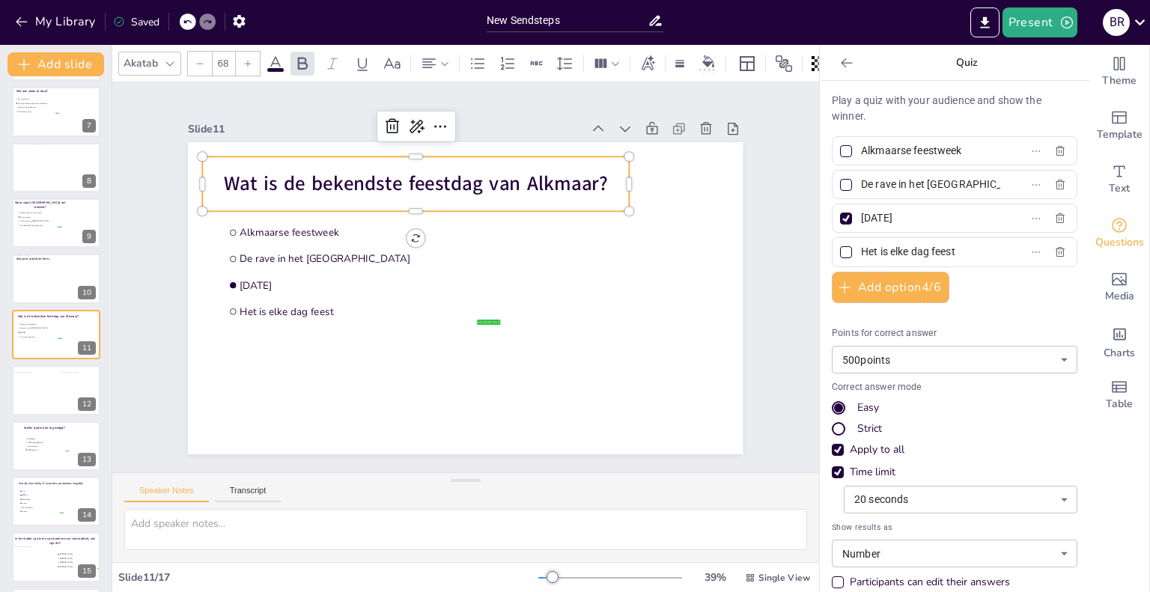
click at [477, 179] on span "Wat is de bekendste feestdag van Alkmaar?" at bounding box center [416, 184] width 385 height 27
click at [468, 182] on span "Wat is de bekendste feestdag van Alkmaar?" at bounding box center [416, 184] width 385 height 27
click at [445, 181] on span "Wat is de bekendste feestdag van Alkmaar?" at bounding box center [416, 184] width 385 height 27
click at [466, 177] on span "Wat is de bekendste feestdag van Alkmaar?" at bounding box center [416, 184] width 385 height 27
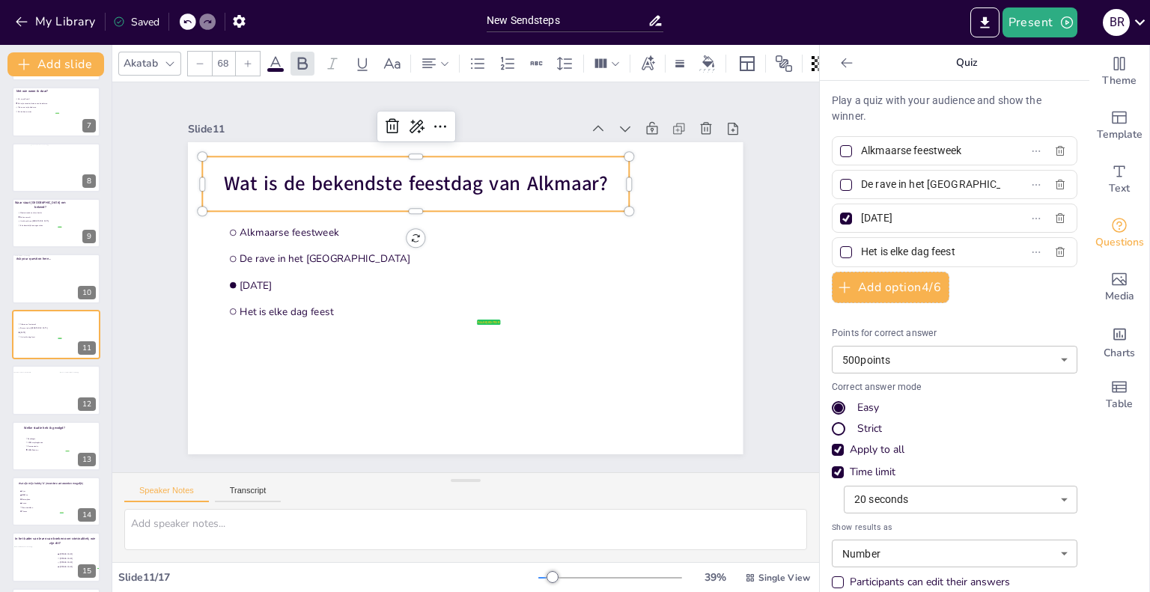
click at [466, 177] on span "Wat is de bekendste feestdag van Alkmaar?" at bounding box center [416, 184] width 385 height 27
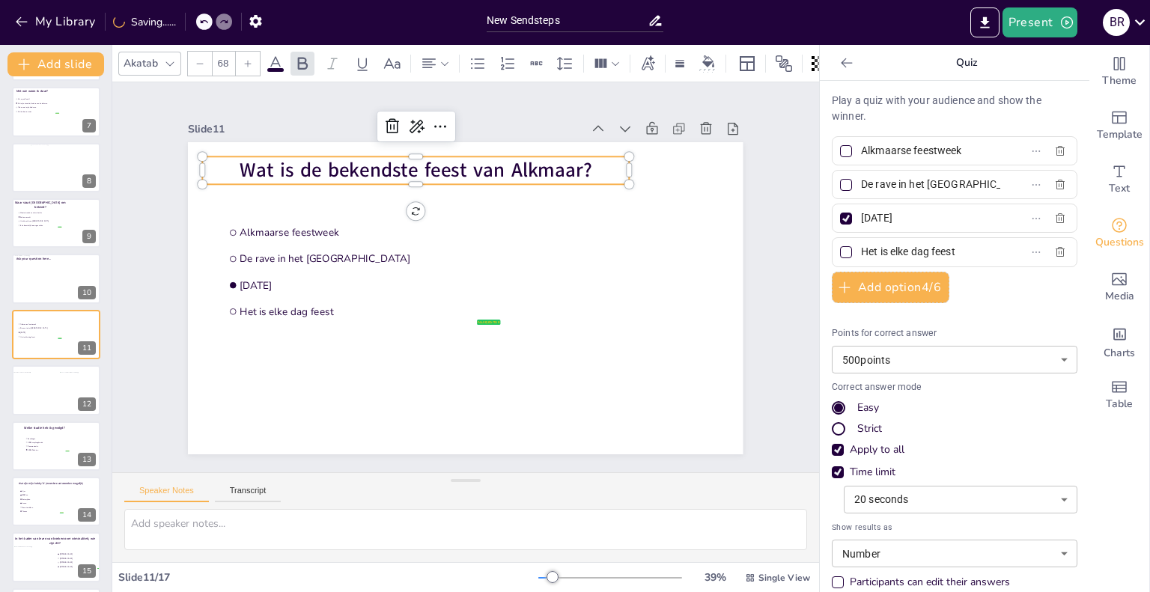
click at [304, 162] on span "Wat is de bekendste feest van Alkmaar?" at bounding box center [416, 170] width 353 height 27
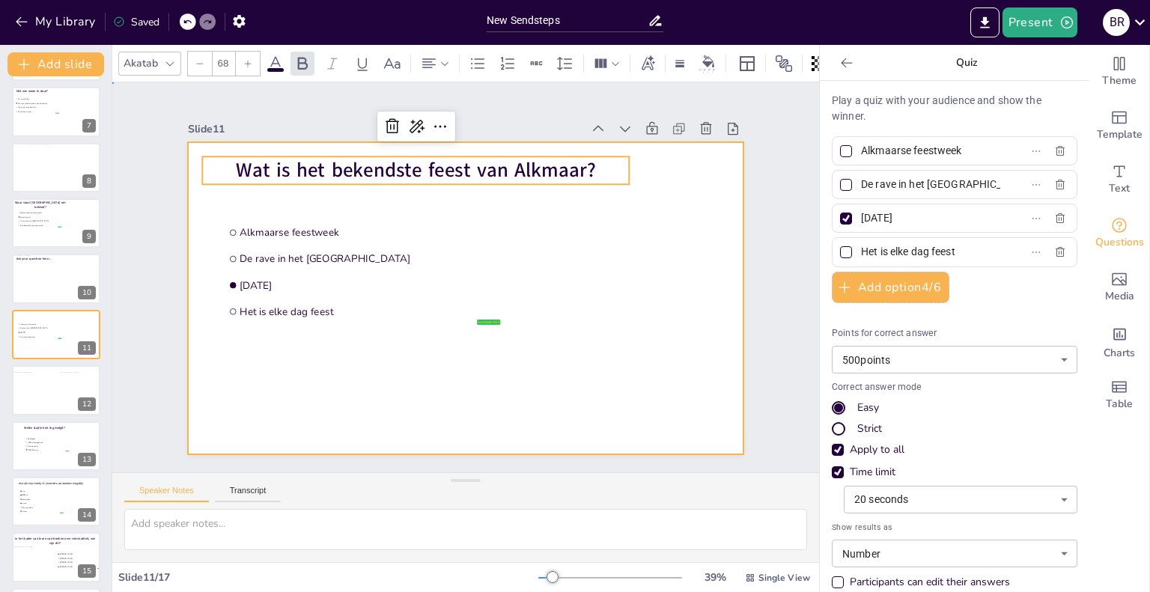
click at [557, 207] on div at bounding box center [465, 298] width 555 height 312
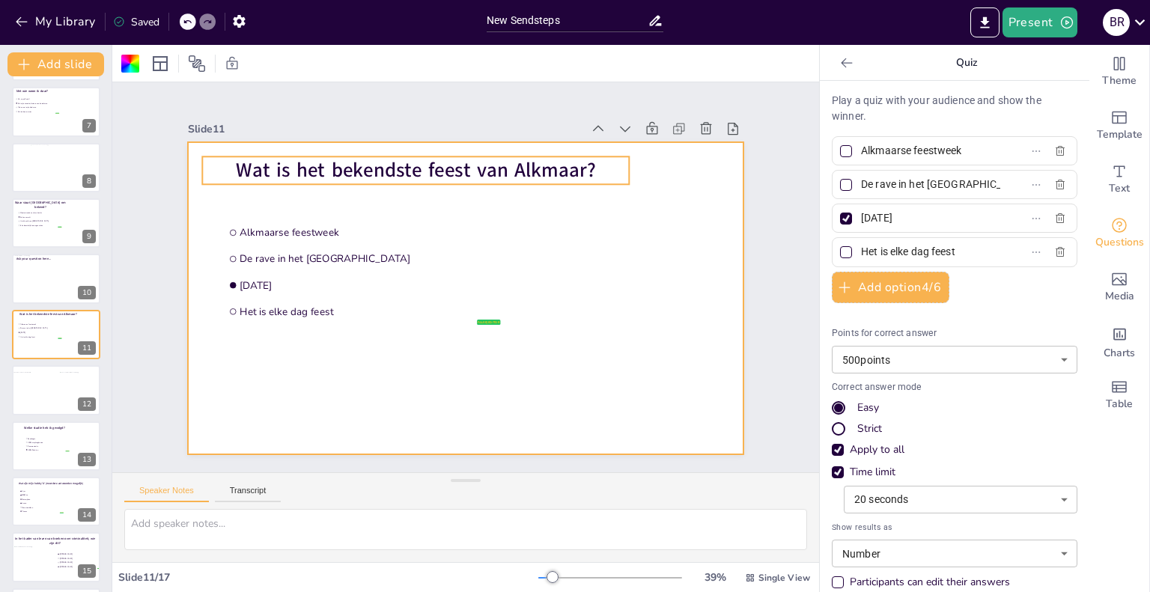
click at [546, 169] on span "Wat is het bekendste feest van Alkmaar?" at bounding box center [416, 170] width 359 height 27
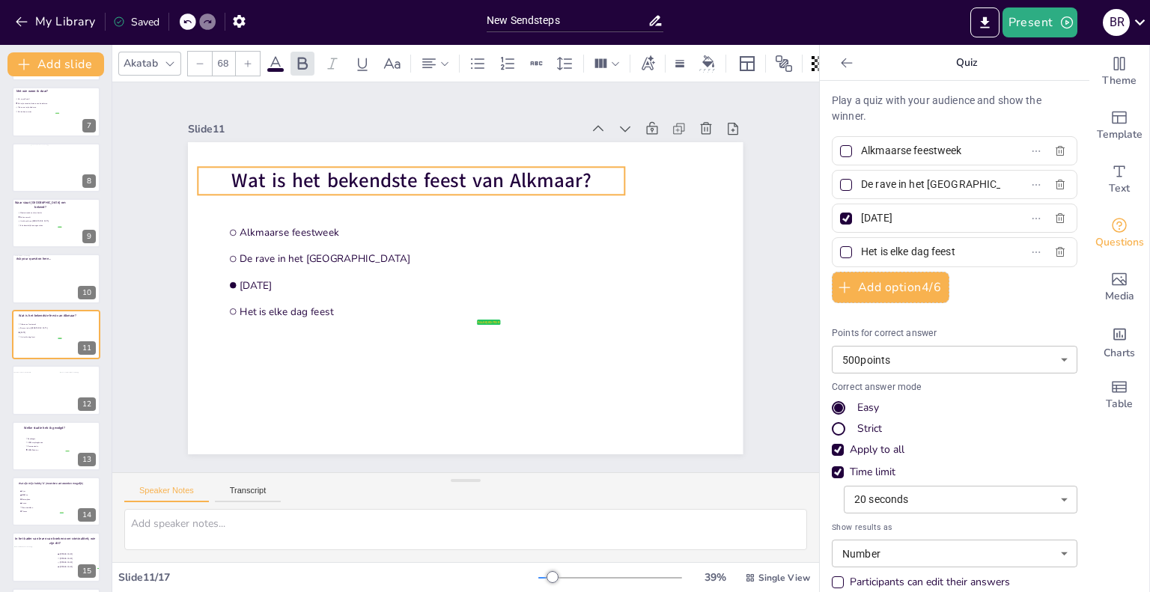
drag, startPoint x: 546, startPoint y: 169, endPoint x: 541, endPoint y: 179, distance: 11.4
click at [541, 179] on span "Wat is het bekendste feest van Alkmaar?" at bounding box center [411, 181] width 359 height 27
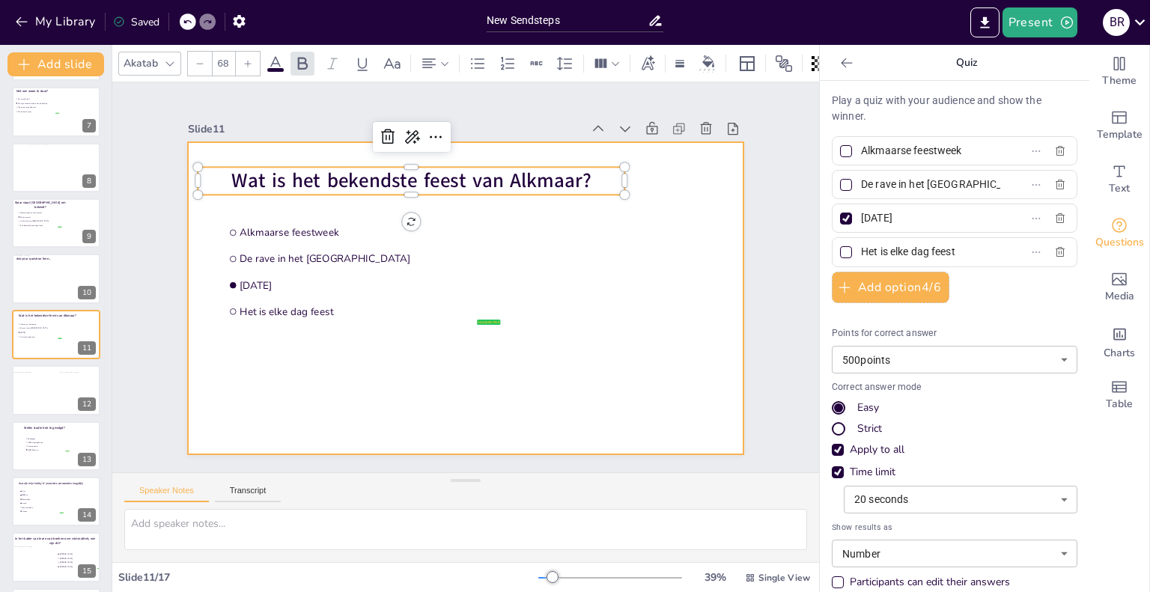
click at [603, 246] on div at bounding box center [465, 298] width 555 height 312
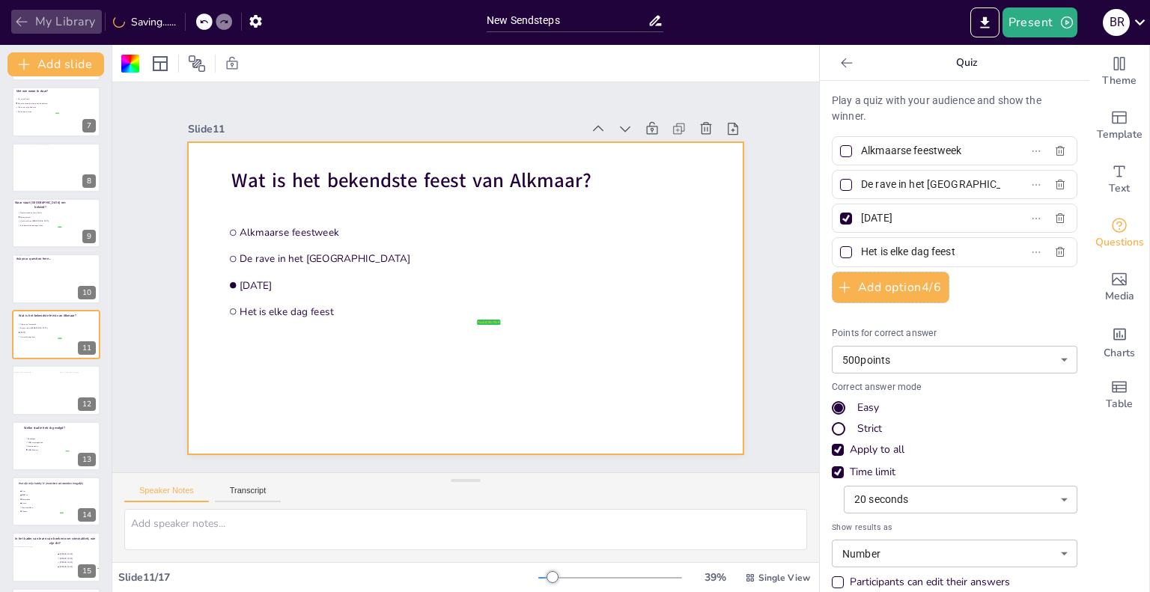
click at [24, 20] on icon "button" at bounding box center [21, 21] width 15 height 15
